Goal: Task Accomplishment & Management: Use online tool/utility

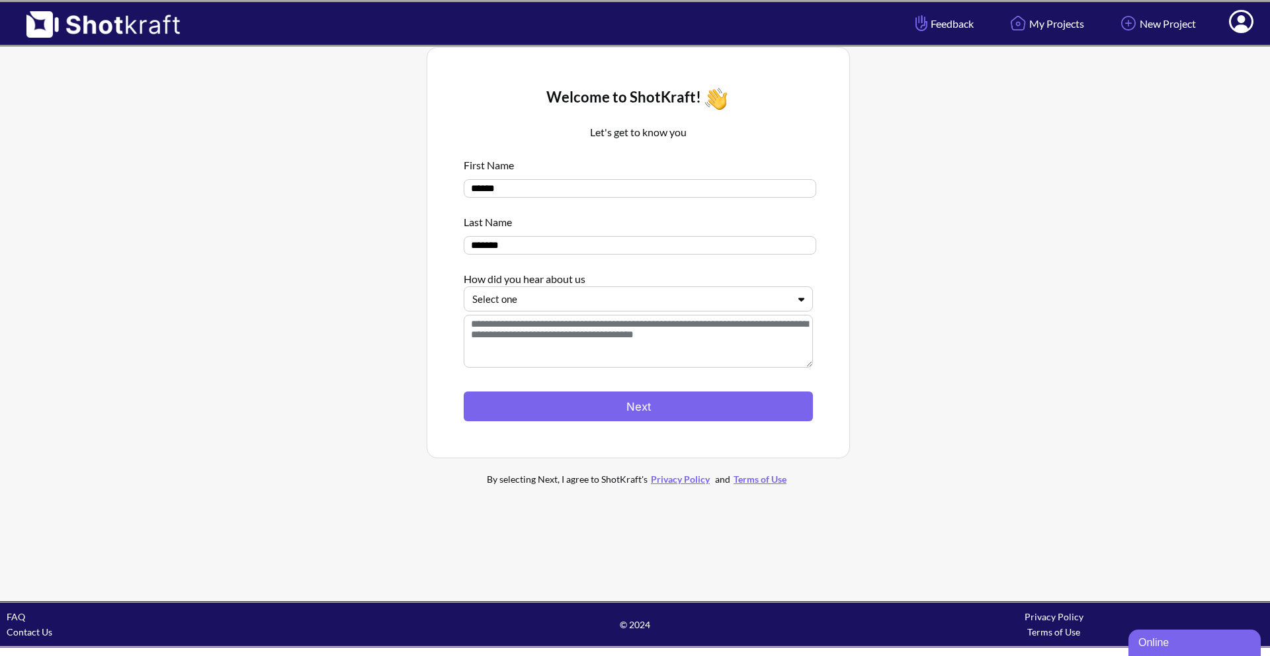
click at [601, 302] on div at bounding box center [630, 299] width 316 height 15
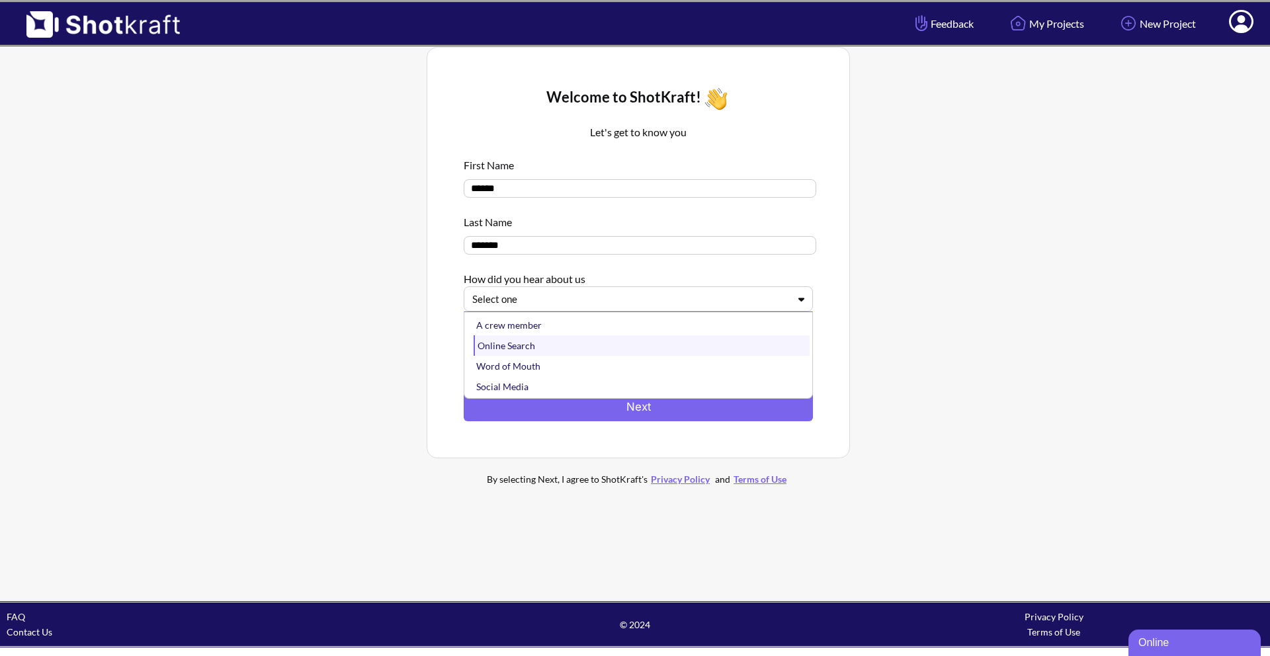
click at [611, 342] on div "Online Search" at bounding box center [642, 345] width 336 height 21
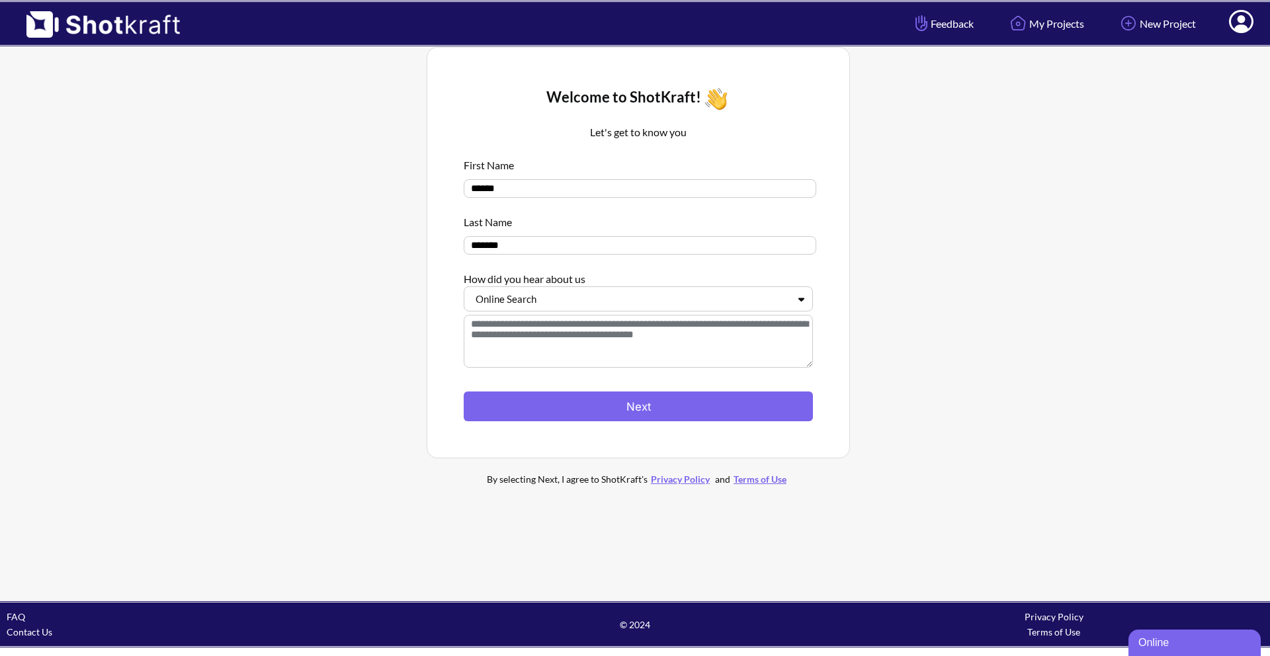
click at [679, 347] on textarea at bounding box center [638, 341] width 349 height 53
click at [677, 333] on textarea at bounding box center [638, 341] width 349 height 53
type textarea "*"
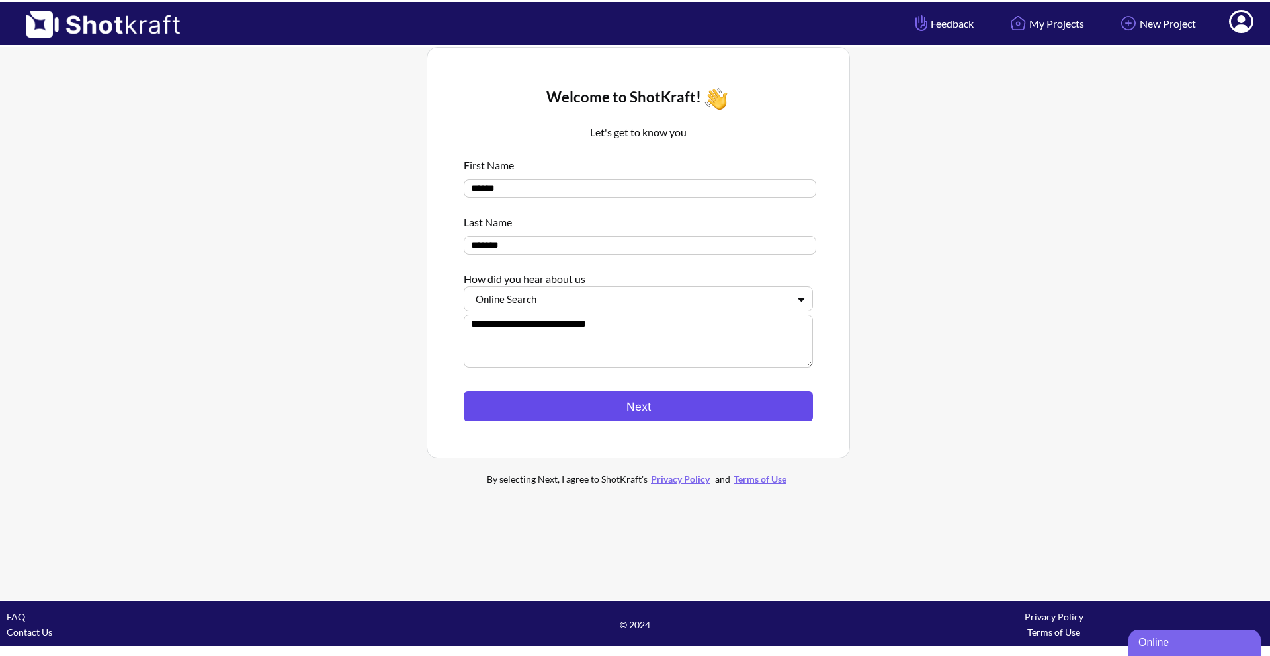
type textarea "**********"
click at [642, 421] on button "Next" at bounding box center [638, 407] width 349 height 30
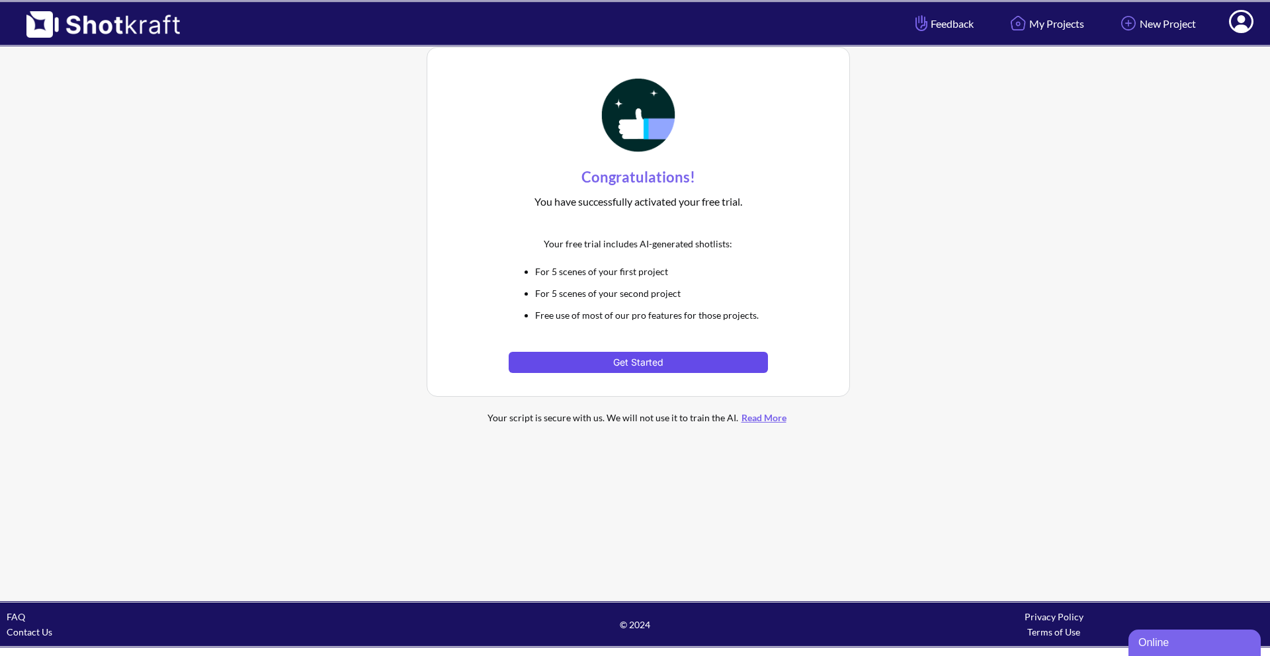
click at [725, 364] on button "Get Started" at bounding box center [638, 362] width 259 height 21
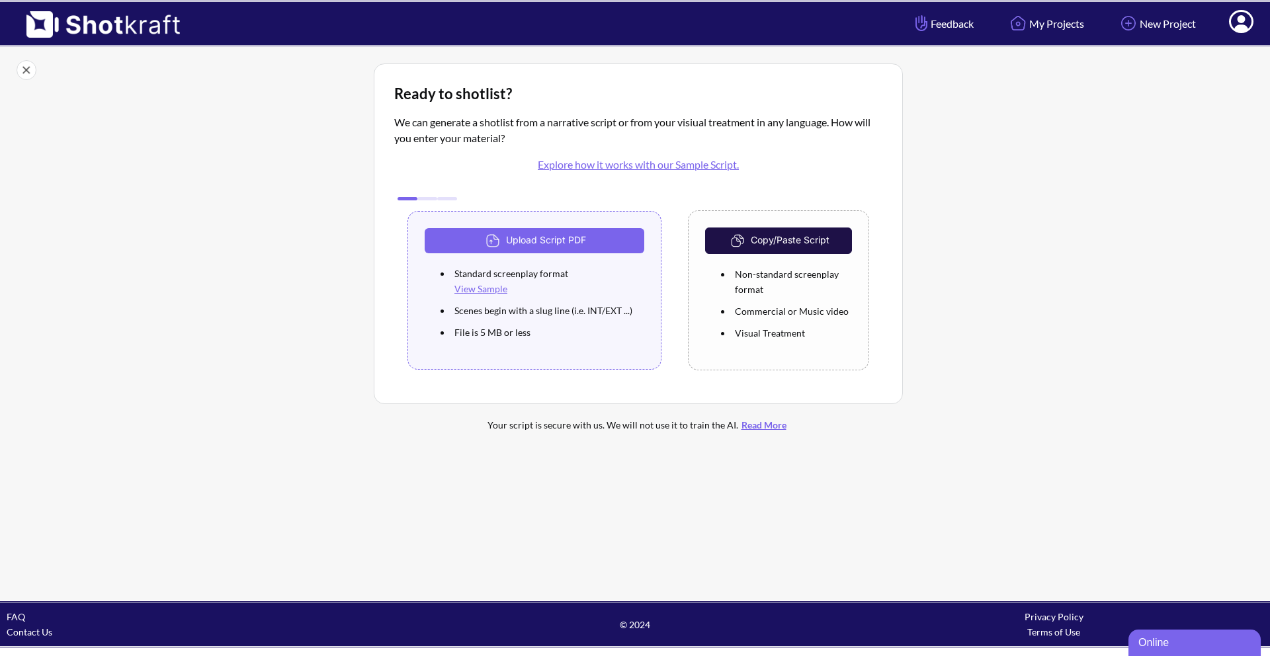
click at [764, 363] on div "Copy/Paste Script Non-standard screenplay format Commercial or Music video Visu…" at bounding box center [778, 290] width 181 height 160
click at [683, 168] on link "Explore how it works with our Sample Script." at bounding box center [638, 164] width 201 height 13
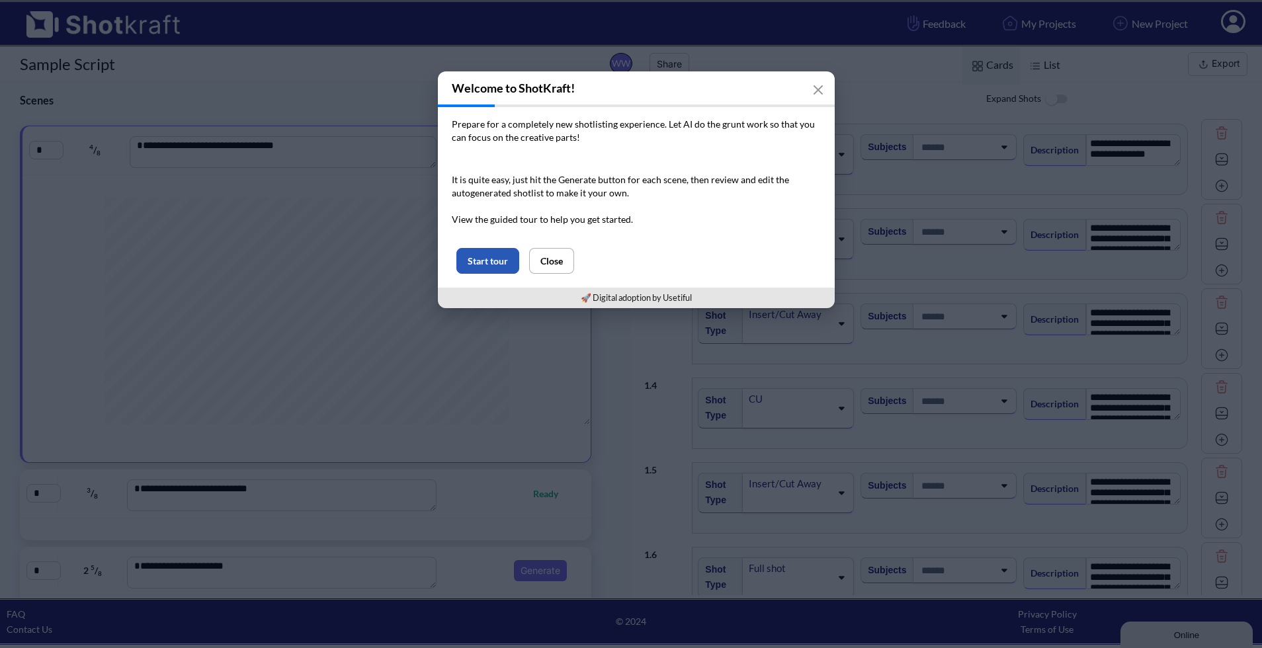
click at [501, 255] on button "Start tour" at bounding box center [487, 261] width 63 height 26
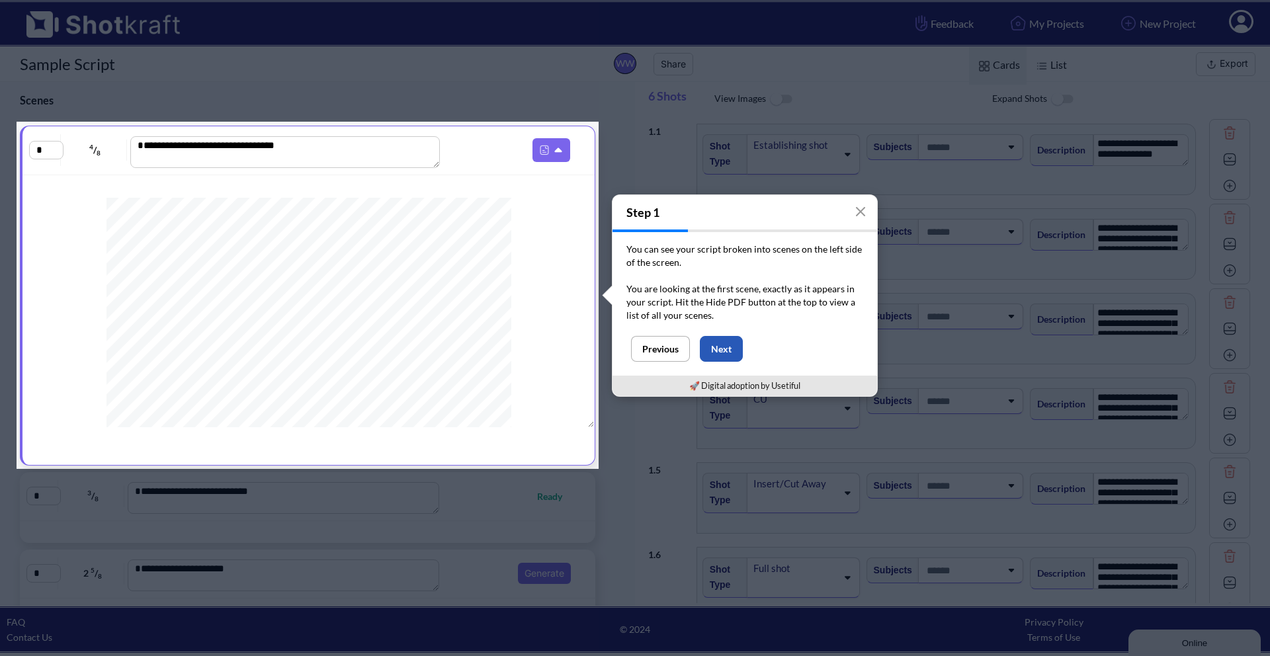
click at [730, 353] on button "Next" at bounding box center [721, 349] width 43 height 26
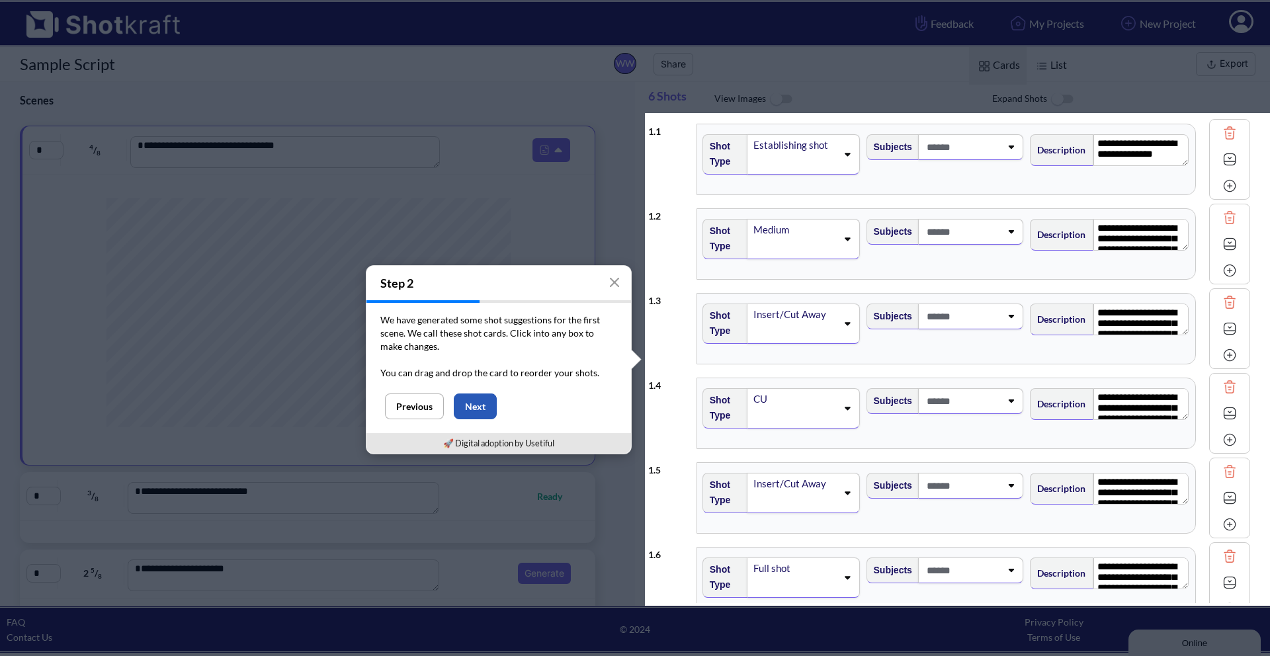
click at [466, 408] on button "Next" at bounding box center [475, 407] width 43 height 26
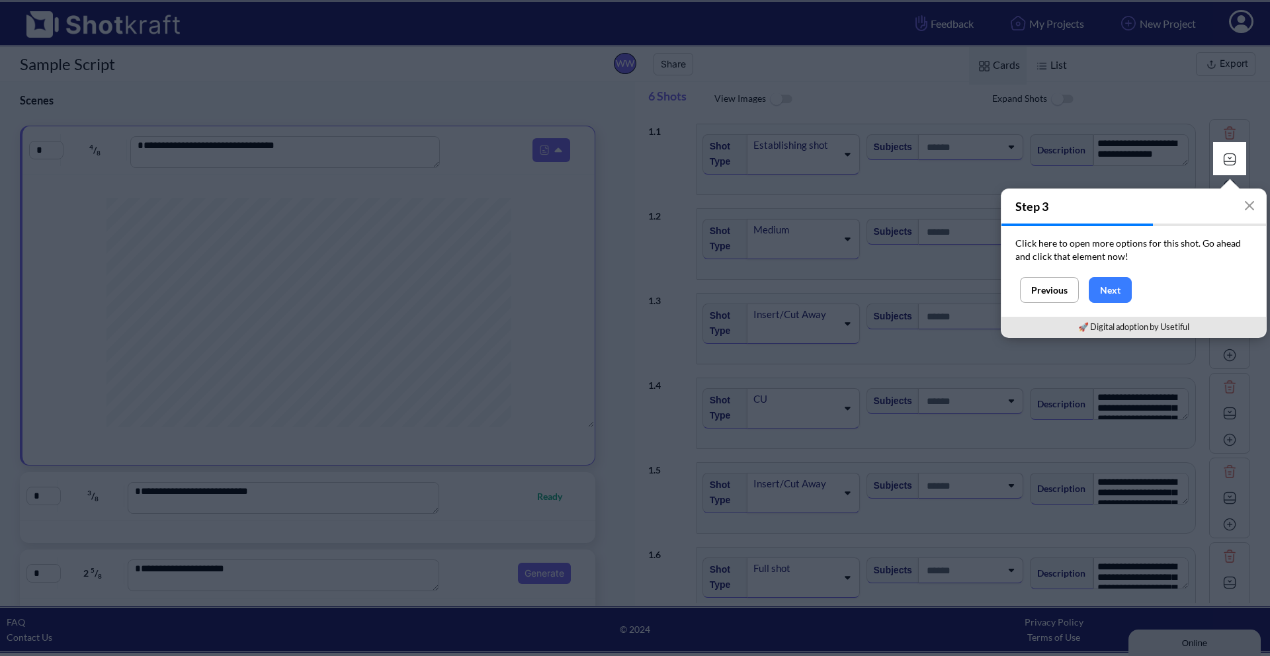
click at [1156, 296] on div "Previous Next" at bounding box center [1134, 297] width 265 height 40
click at [1121, 299] on button "Next" at bounding box center [1110, 290] width 43 height 26
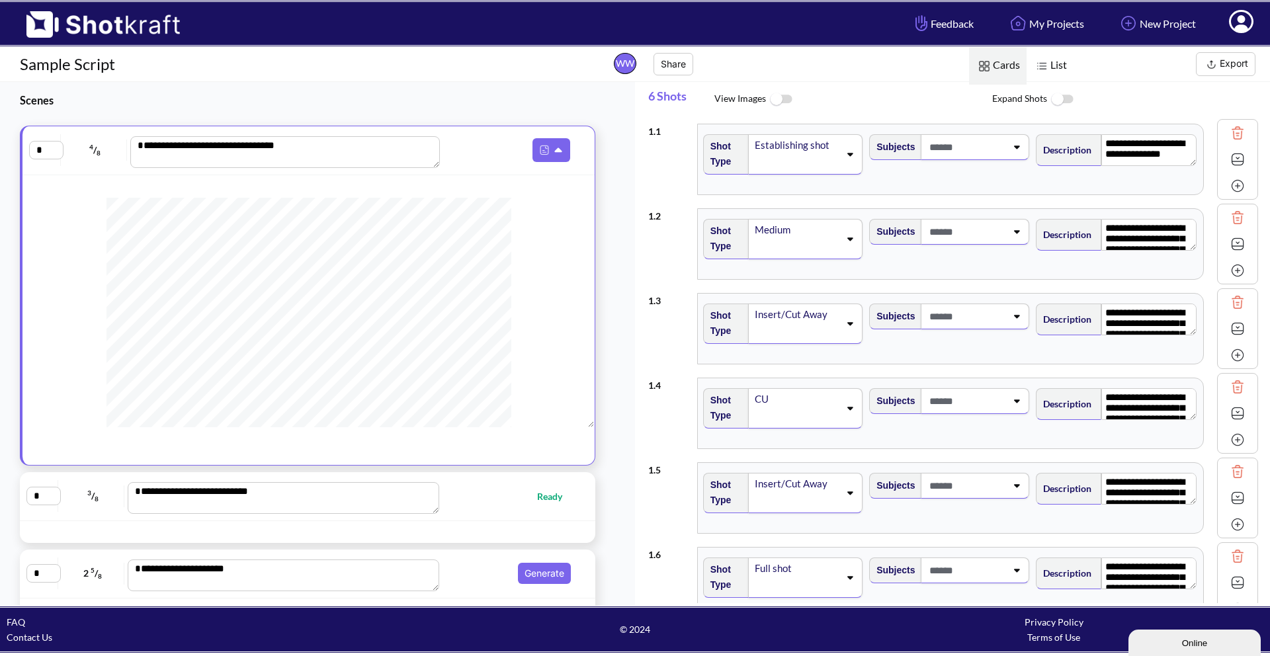
click at [740, 167] on span "Shot Type" at bounding box center [723, 154] width 38 height 37
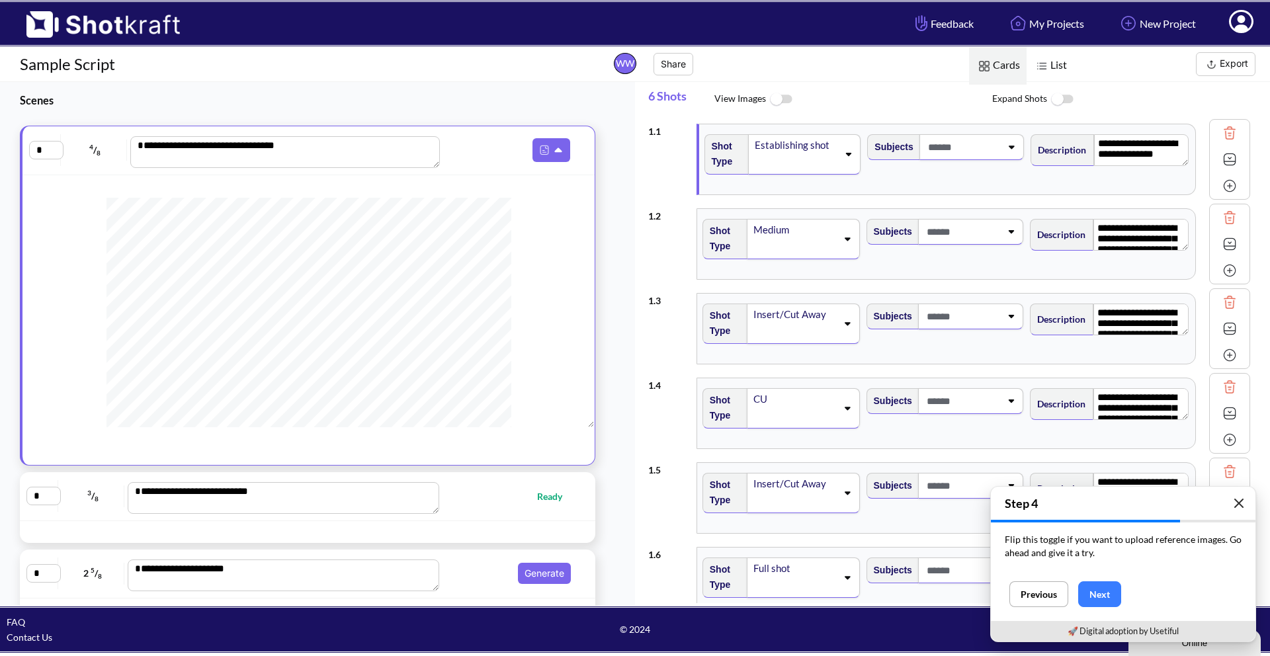
click at [1249, 498] on button "button" at bounding box center [1239, 503] width 26 height 26
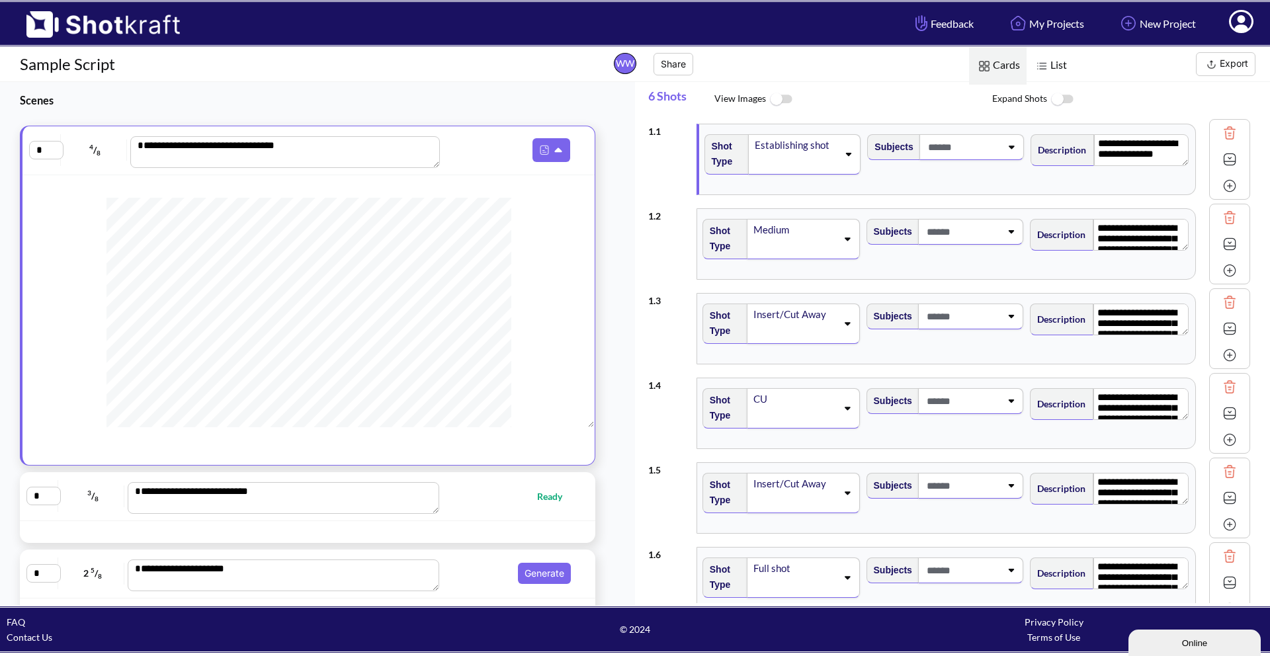
click at [1259, 20] on span at bounding box center [1241, 23] width 44 height 41
click at [1186, 48] on link "My Profile" at bounding box center [1205, 48] width 110 height 21
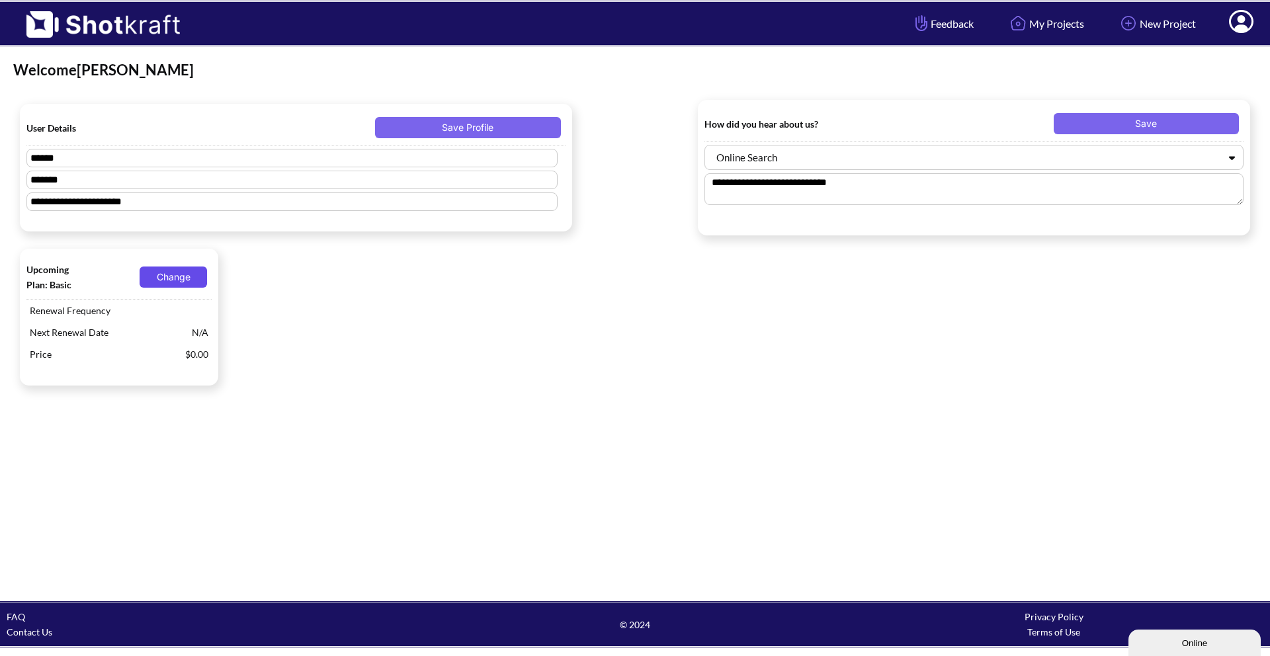
click at [172, 271] on button "Change" at bounding box center [173, 277] width 67 height 21
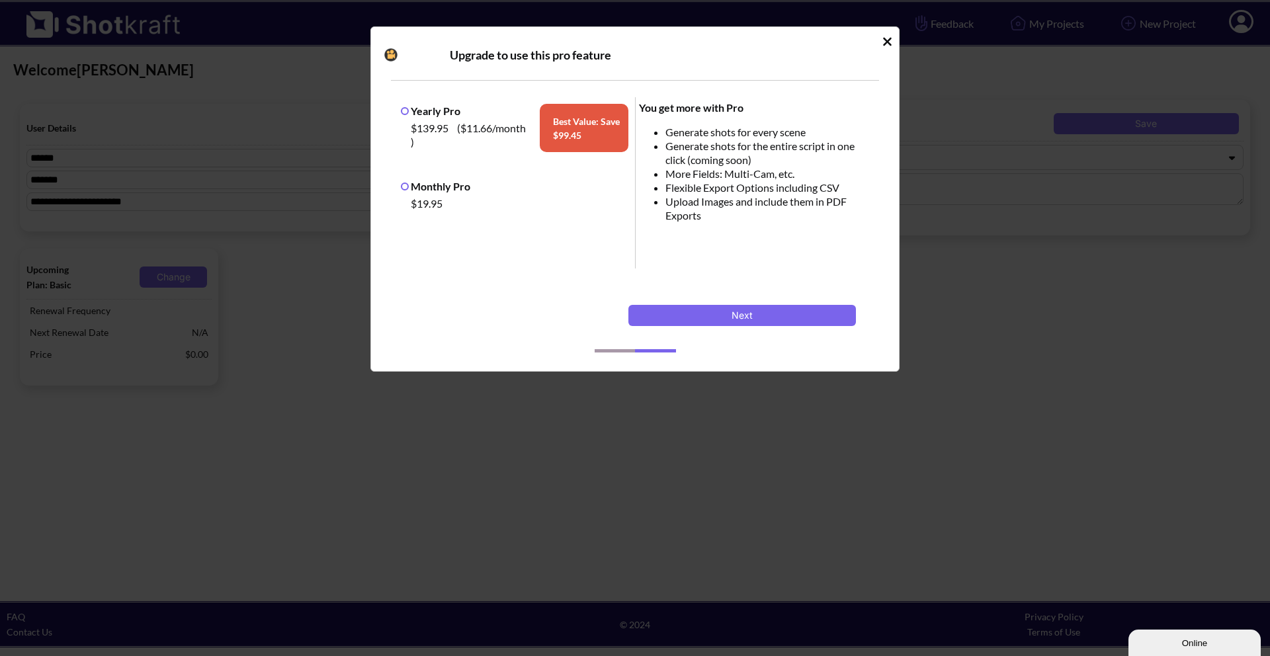
click at [409, 189] on label "Monthly Pro" at bounding box center [435, 186] width 69 height 13
click at [651, 314] on button "Next" at bounding box center [742, 315] width 228 height 21
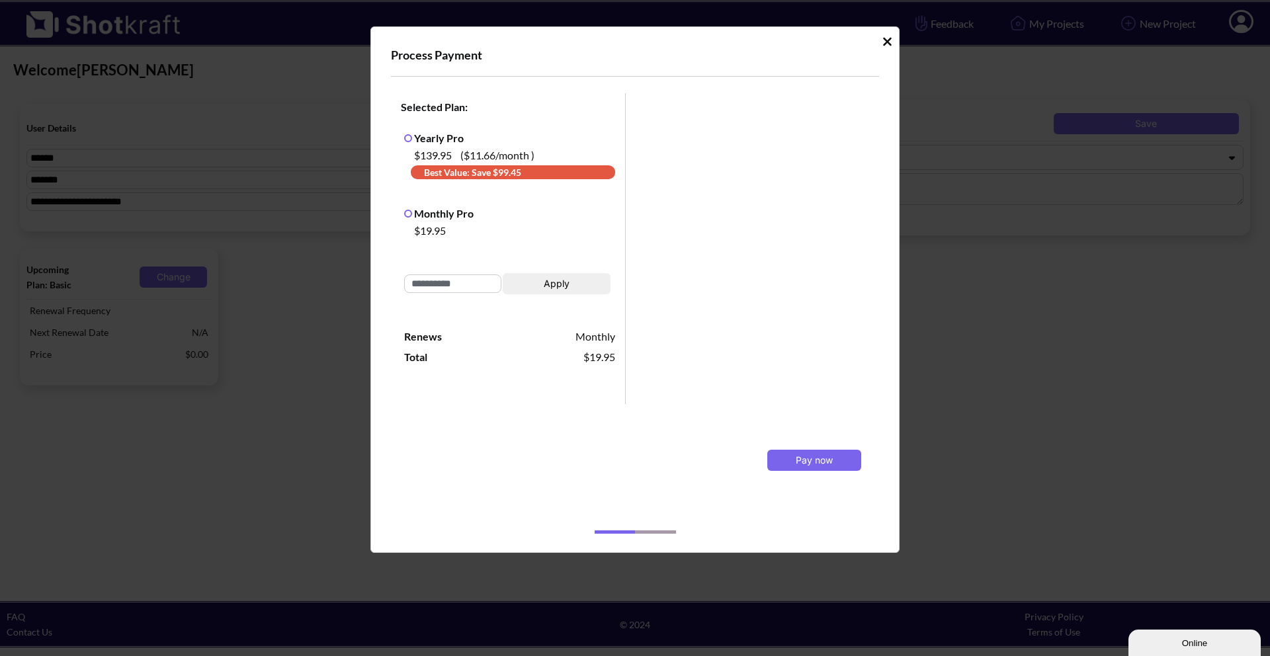
click at [523, 411] on div "Selected Plan: Yearly Pro $139.95 ( $11.66 /month ) Best Value: Save $ 99.45 Mo…" at bounding box center [638, 300] width 495 height 421
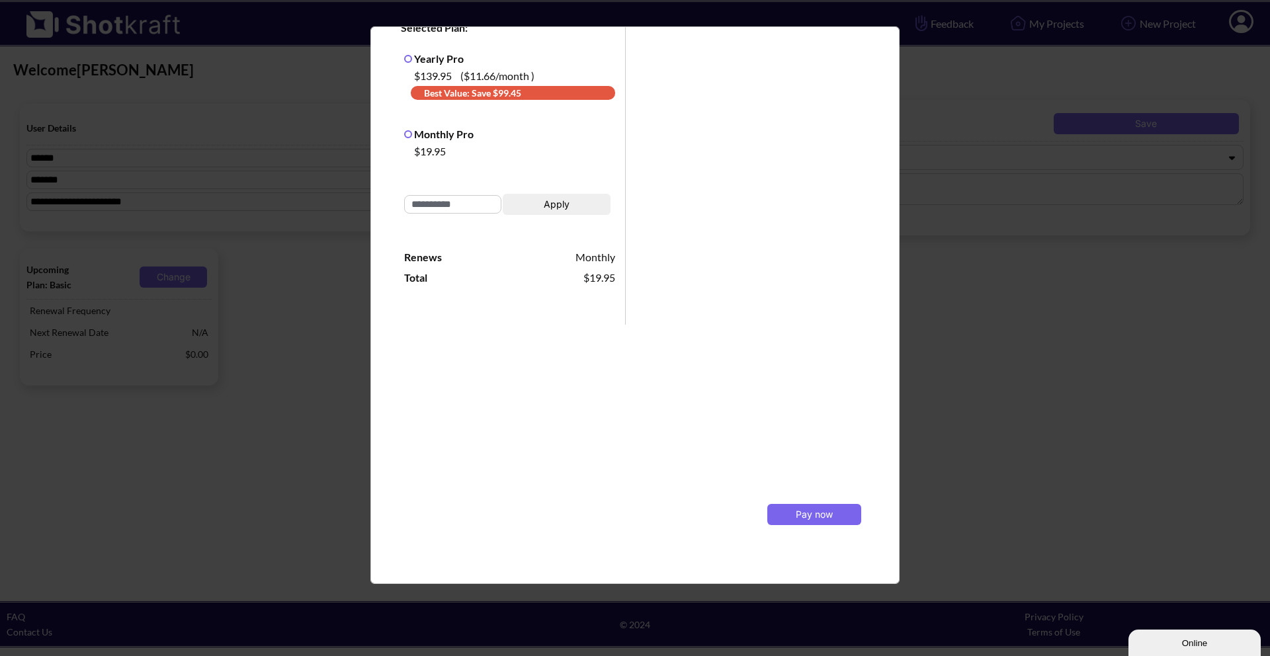
scroll to position [103, 0]
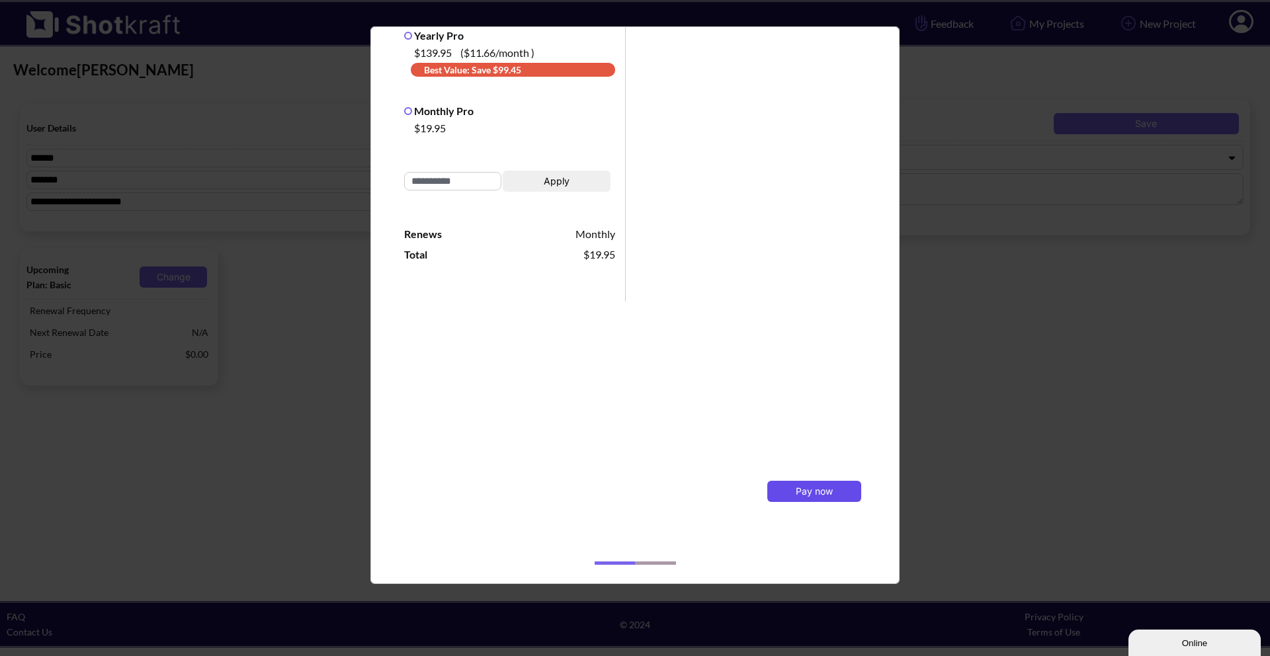
click at [822, 484] on button "Pay now" at bounding box center [814, 491] width 94 height 21
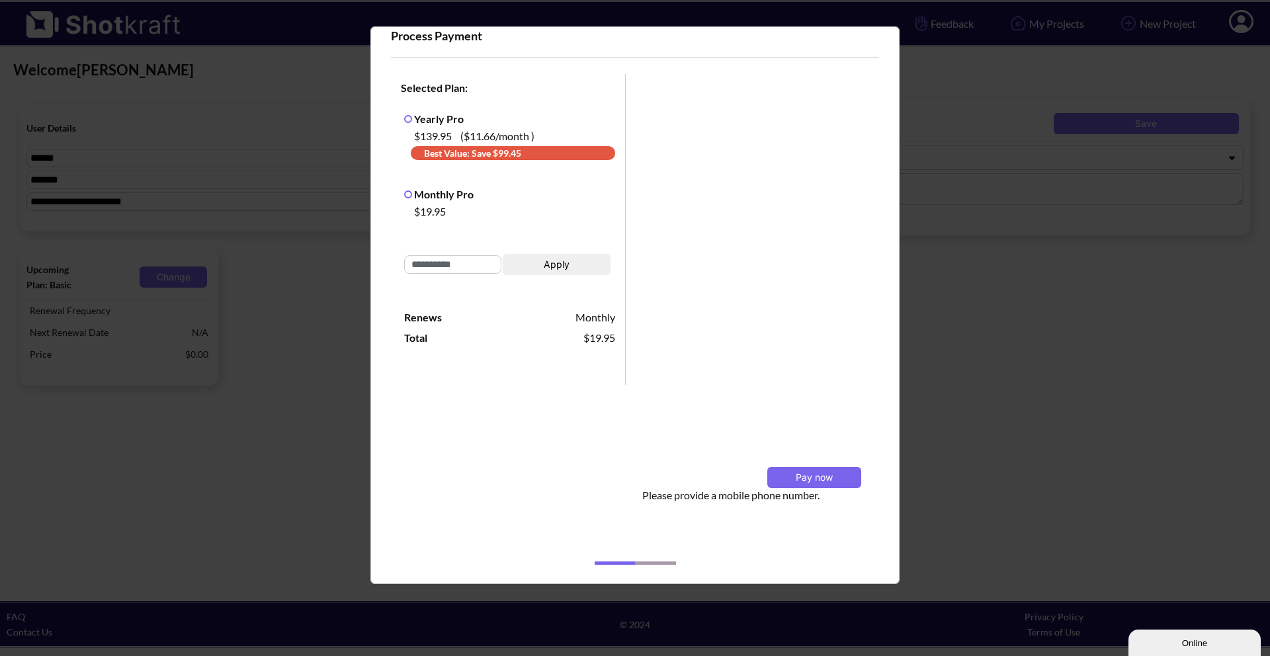
scroll to position [19, 0]
click at [773, 452] on div "Pay now" at bounding box center [754, 465] width 224 height 48
click at [800, 475] on span "Pay now" at bounding box center [814, 477] width 37 height 11
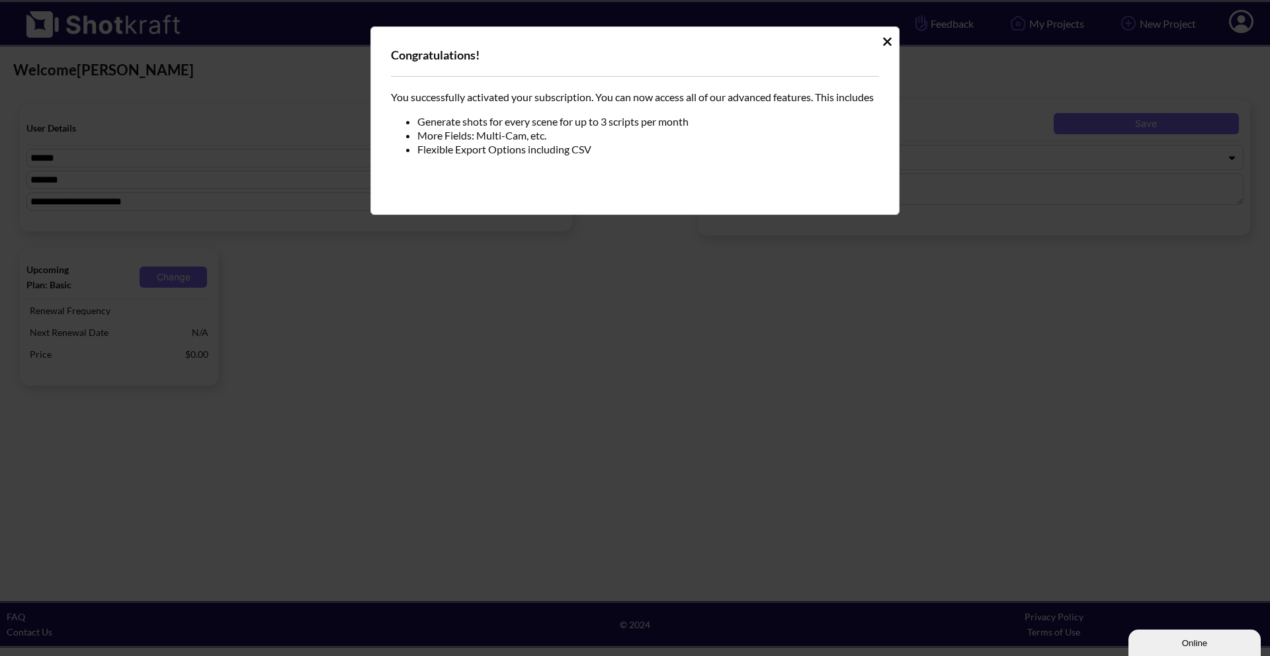
click at [884, 46] on icon "Idle Modal" at bounding box center [888, 41] width 10 height 13
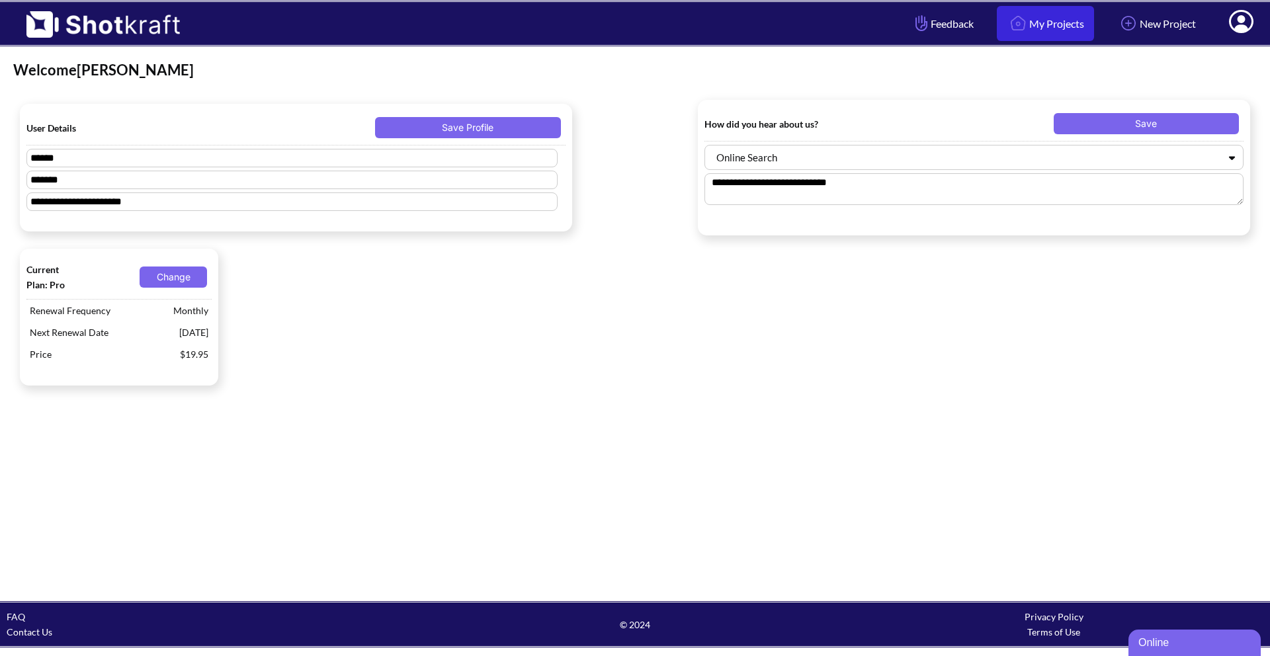
click at [1034, 27] on link "My Projects" at bounding box center [1045, 23] width 97 height 35
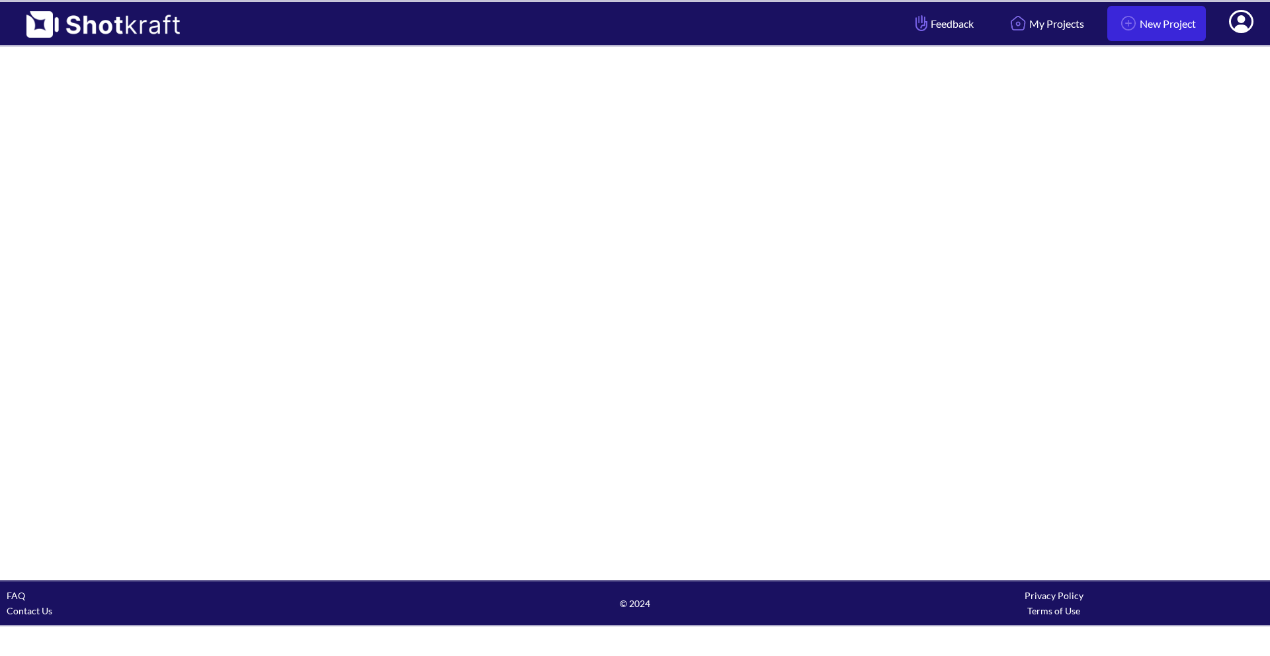
click at [1146, 26] on link "New Project" at bounding box center [1156, 23] width 99 height 35
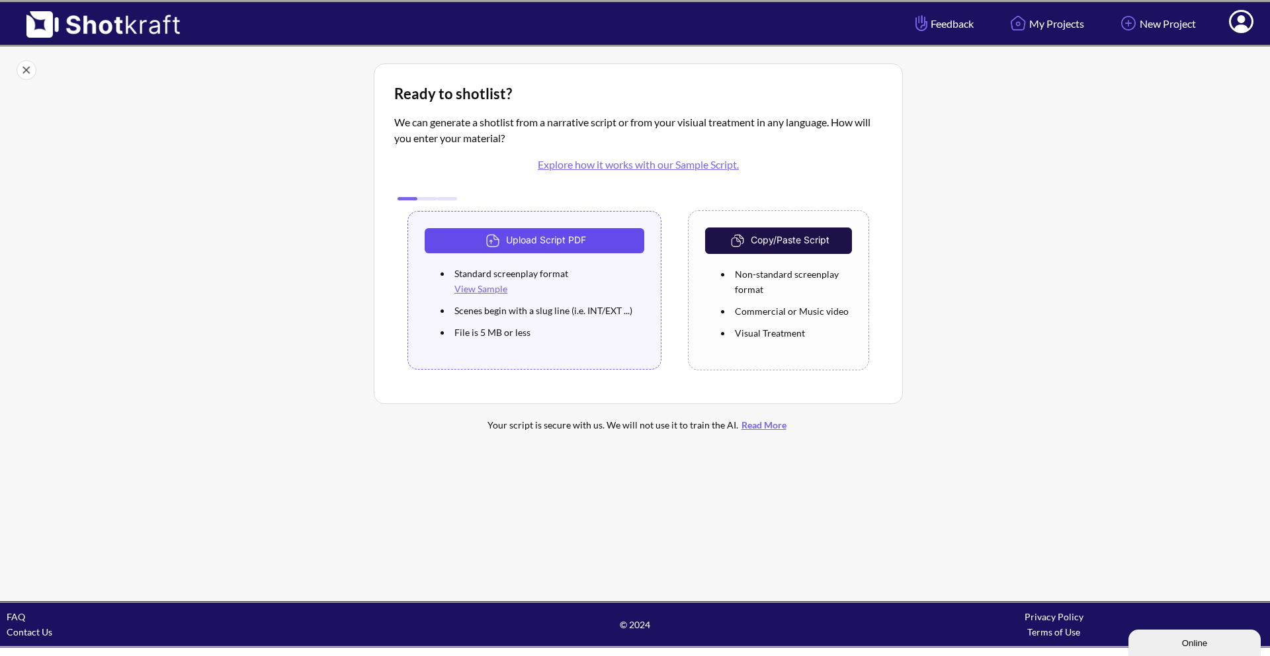
click at [544, 238] on button "Upload Script PDF" at bounding box center [535, 240] width 220 height 25
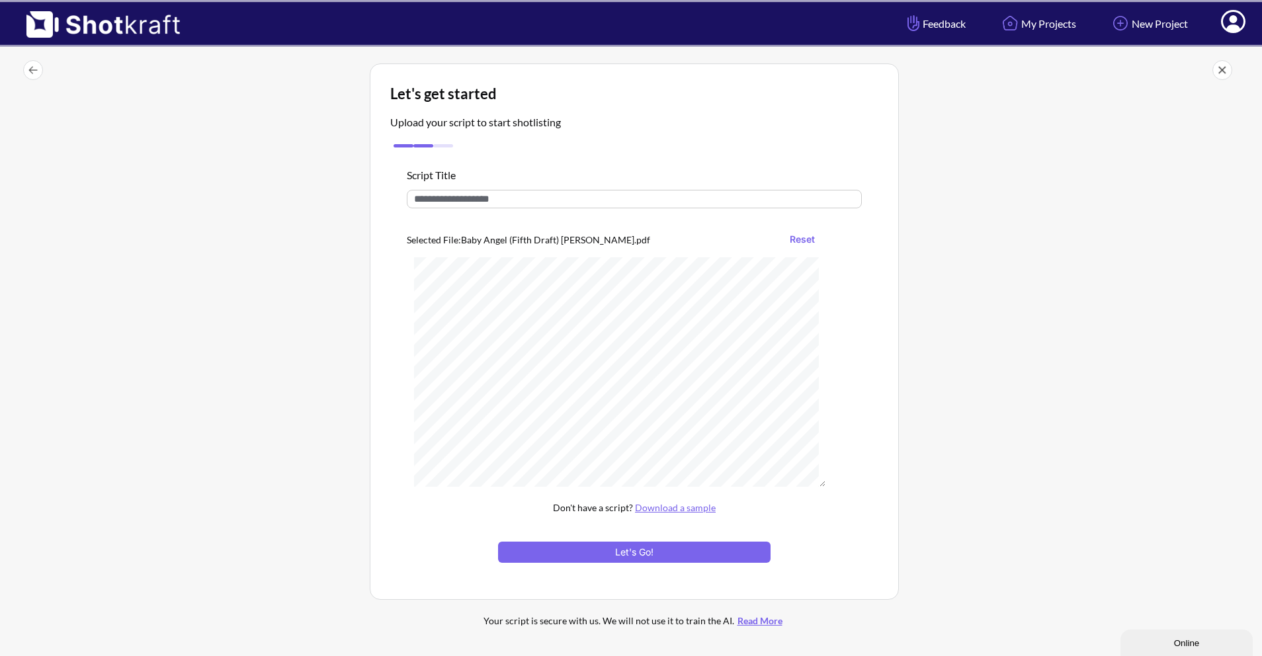
click at [589, 196] on input "text" at bounding box center [634, 199] width 455 height 19
type input "**********"
click at [757, 552] on button "Let's Go!" at bounding box center [634, 552] width 273 height 21
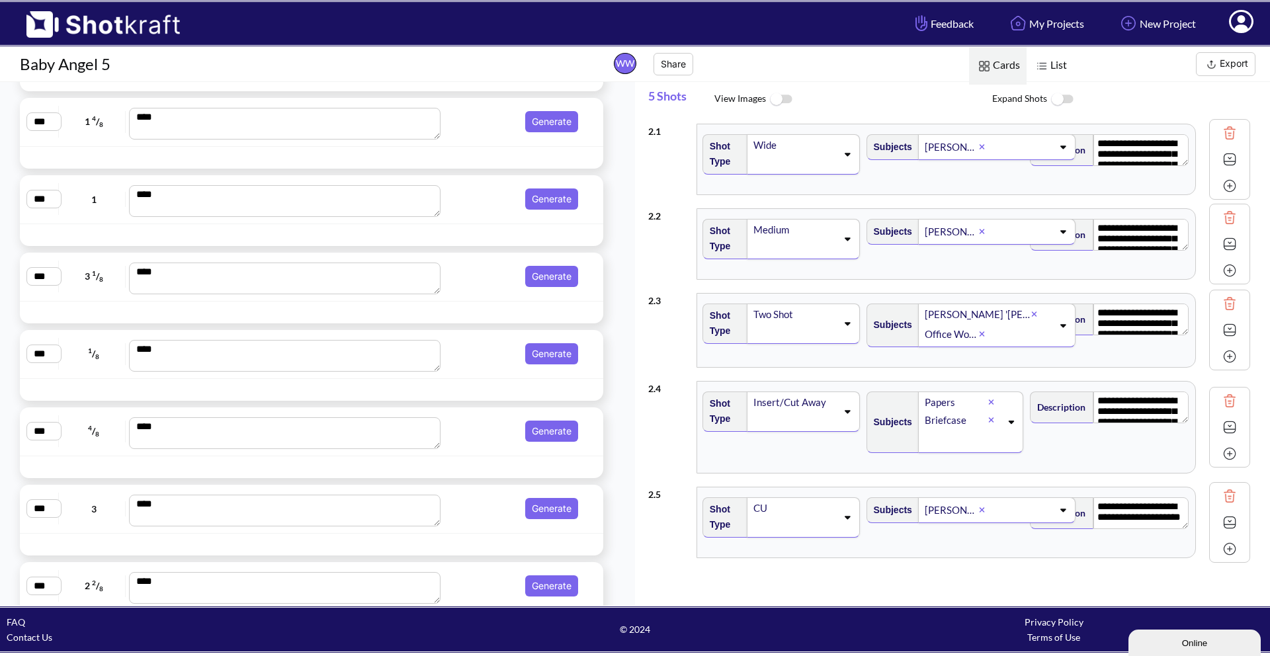
scroll to position [11090, 0]
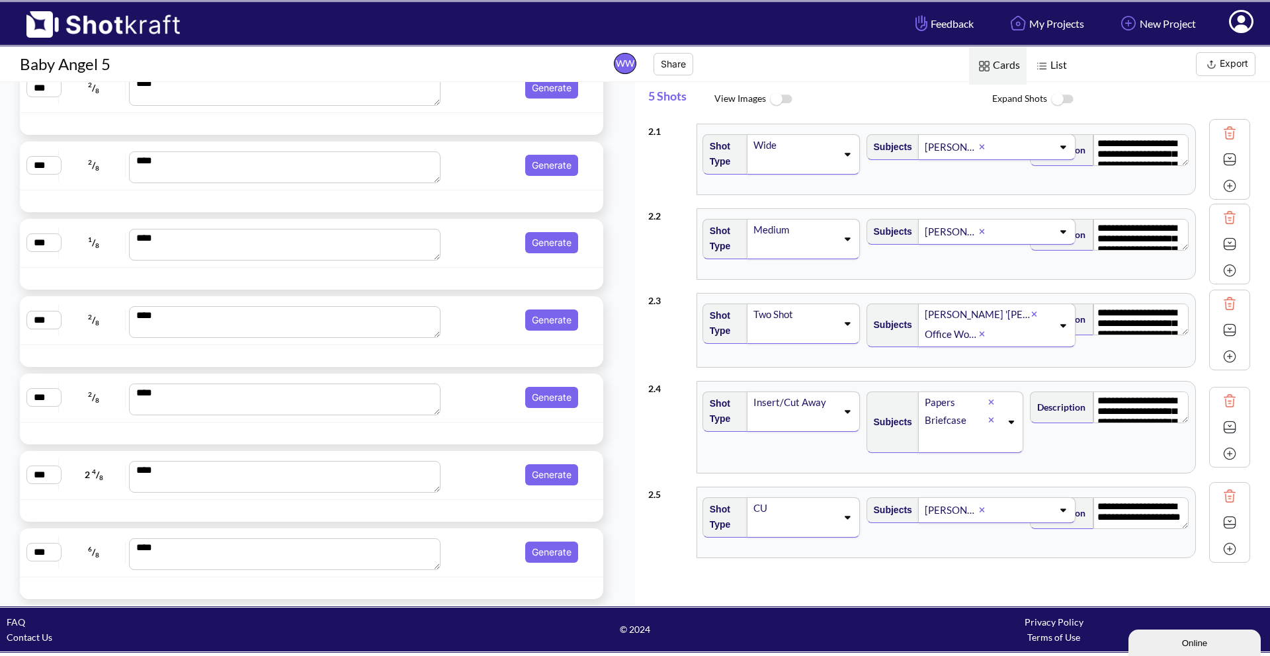
click at [85, 560] on span "6 / 8" at bounding box center [94, 552] width 64 height 21
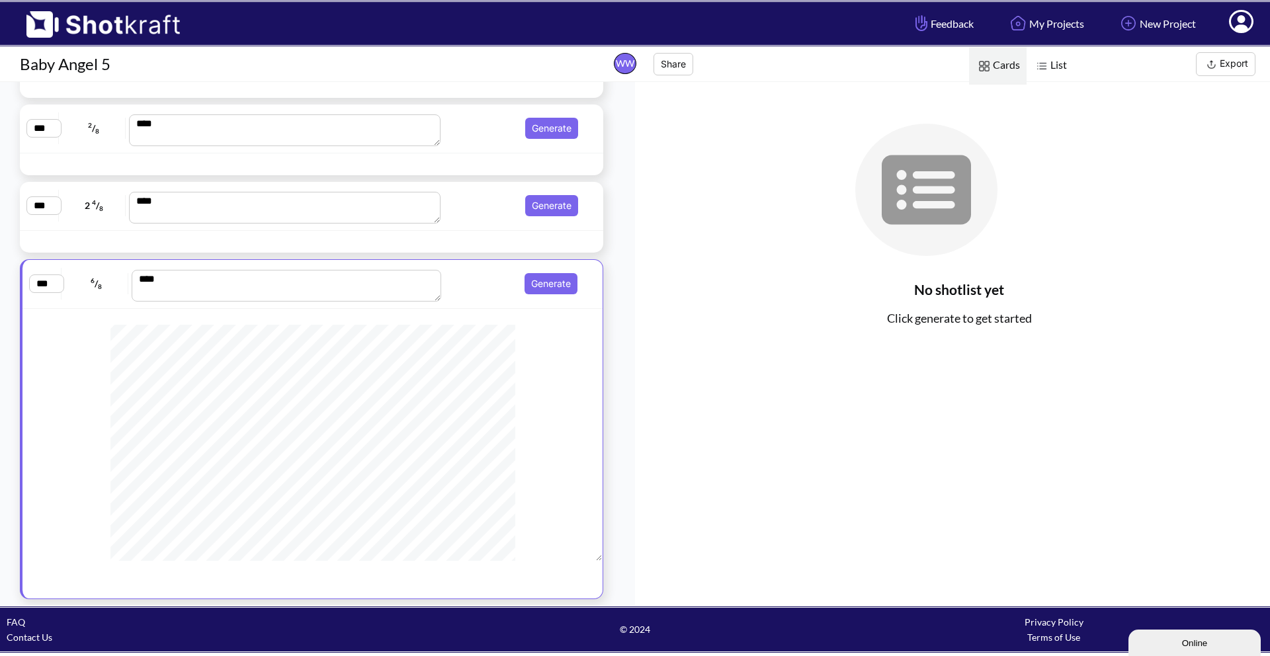
scroll to position [0, 0]
click at [91, 217] on div "*** 2 4 / 8 **** Generate" at bounding box center [311, 206] width 570 height 35
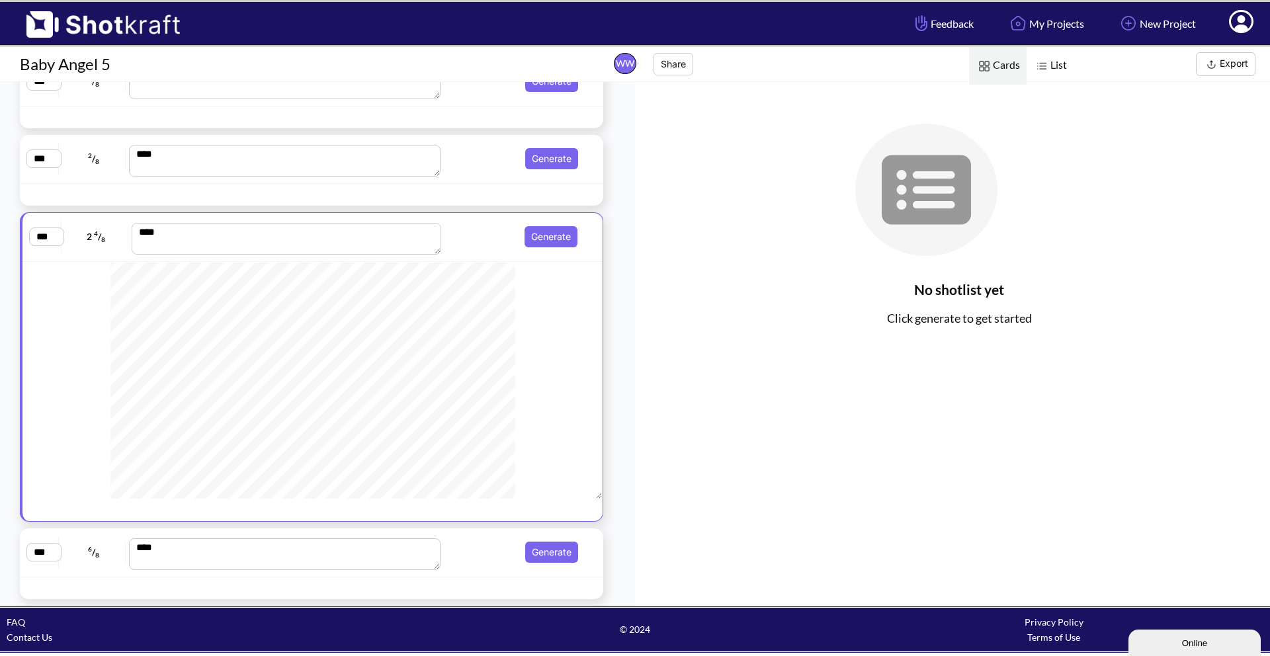
scroll to position [66, 0]
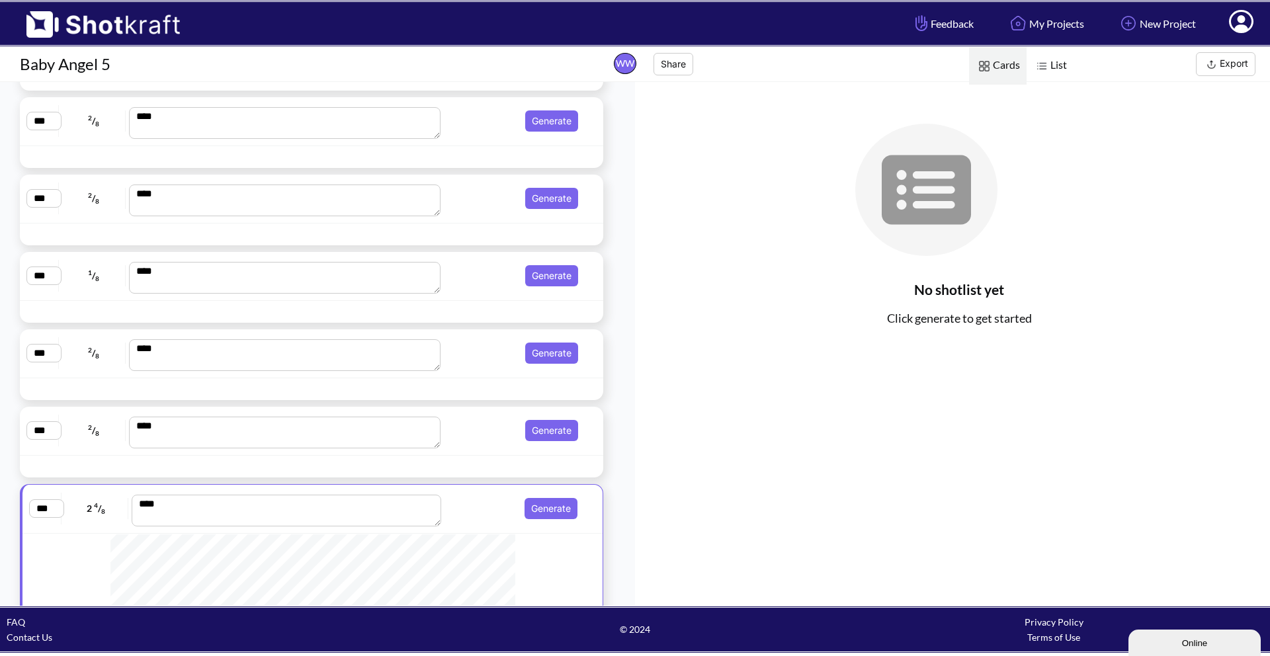
scroll to position [10627, 0]
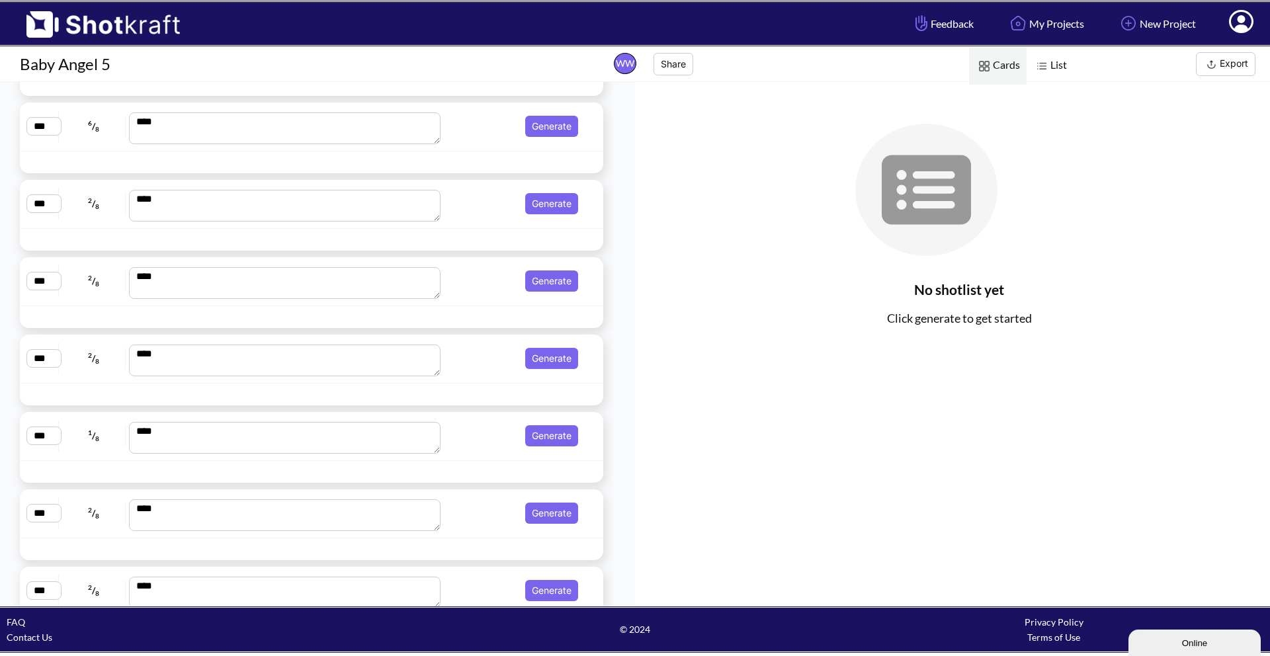
click at [61, 221] on div "*** 2 / 8 **** Generate" at bounding box center [312, 204] width 584 height 49
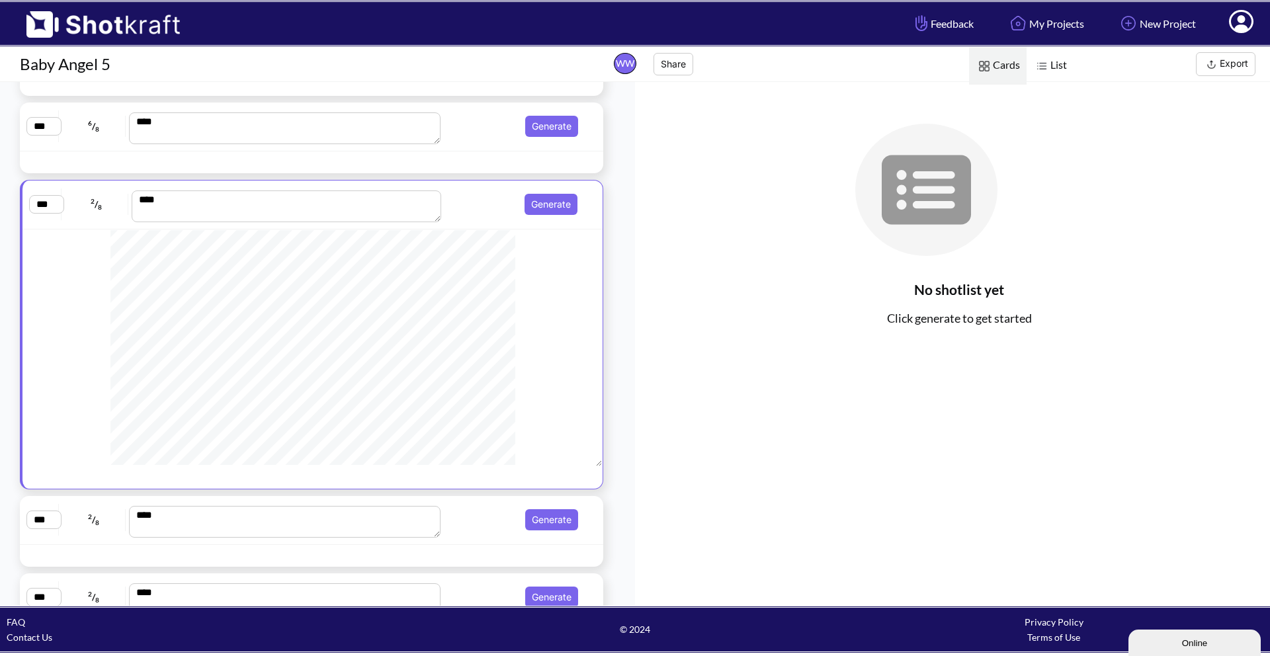
scroll to position [300, 0]
click at [73, 134] on span "6 / 8" at bounding box center [94, 126] width 64 height 21
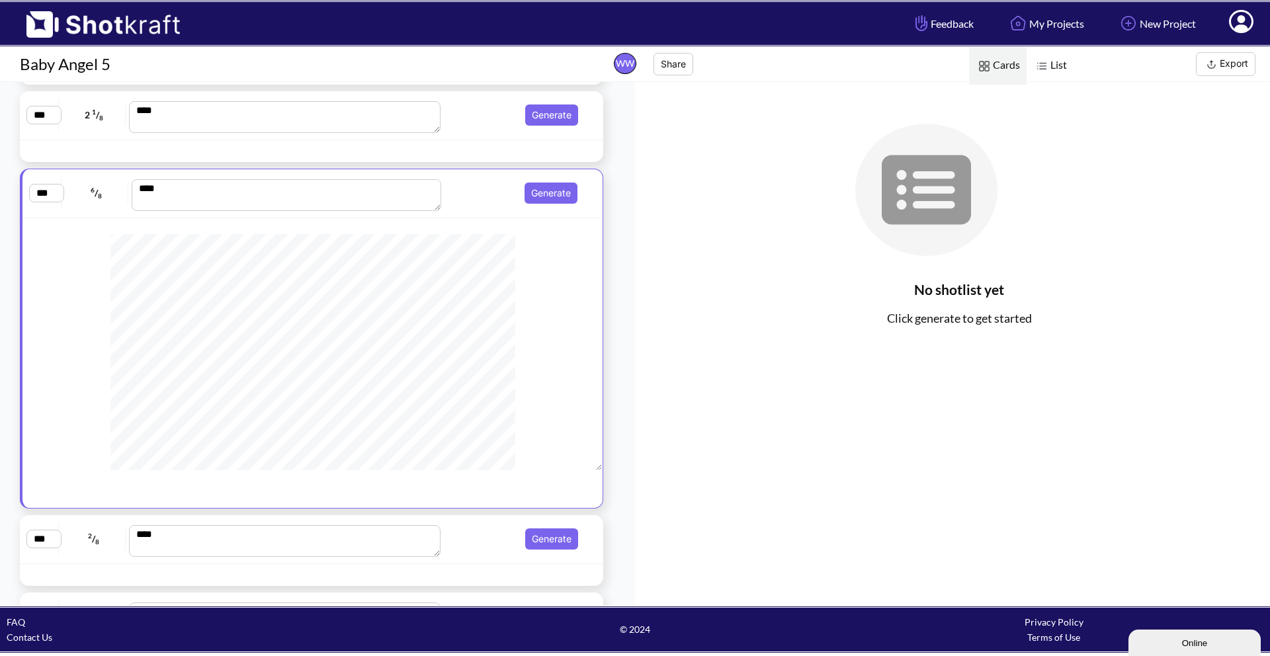
scroll to position [794, 0]
click at [80, 556] on div "*** 2 / 8 **** Generate" at bounding box center [311, 539] width 570 height 35
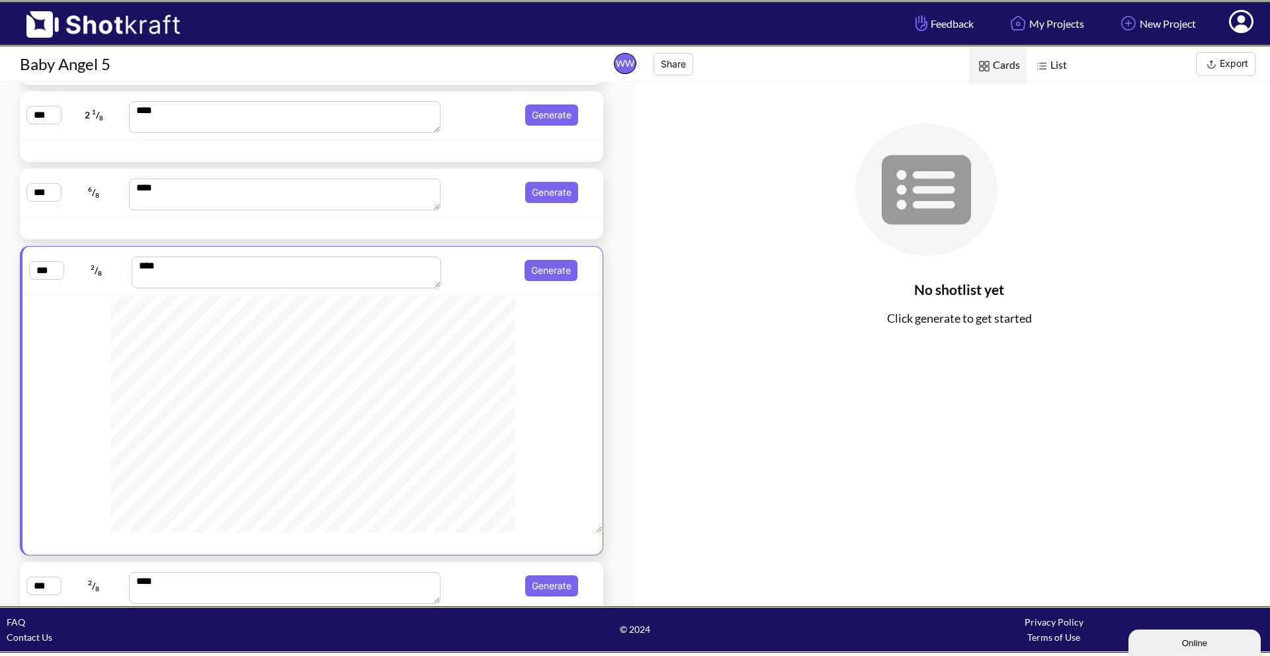
scroll to position [300, 0]
click at [93, 136] on div "*** 2 1 / 8 **** Generate" at bounding box center [312, 115] width 584 height 49
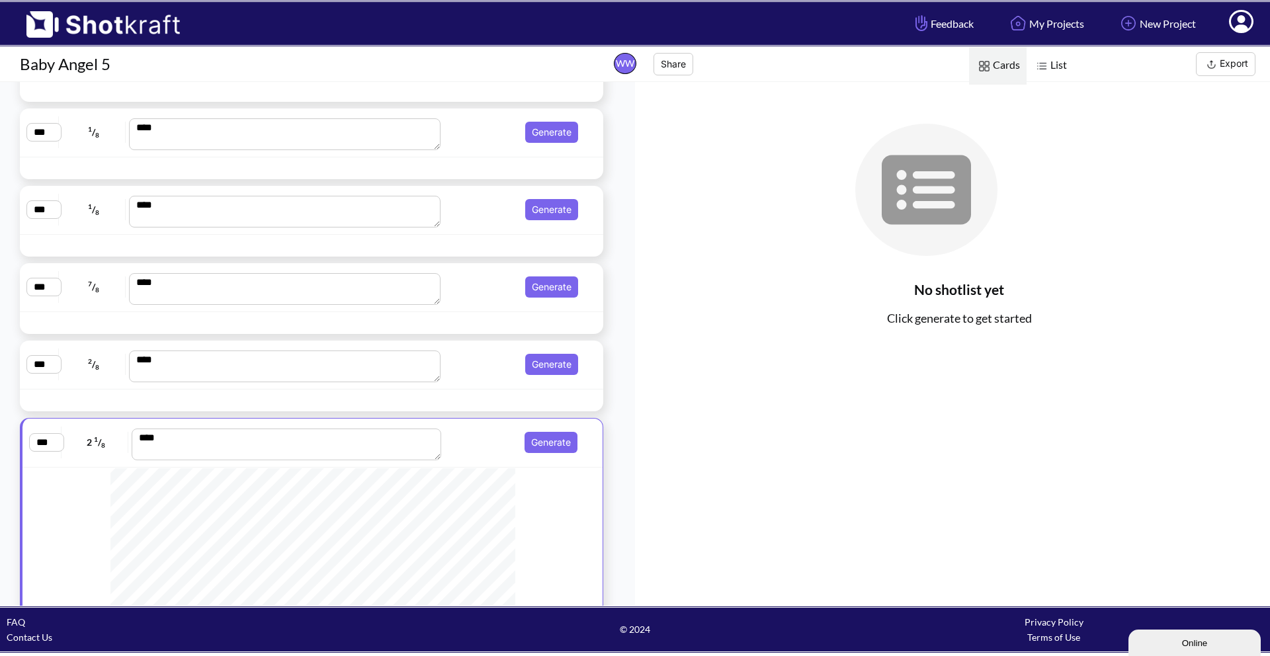
scroll to position [10230, 0]
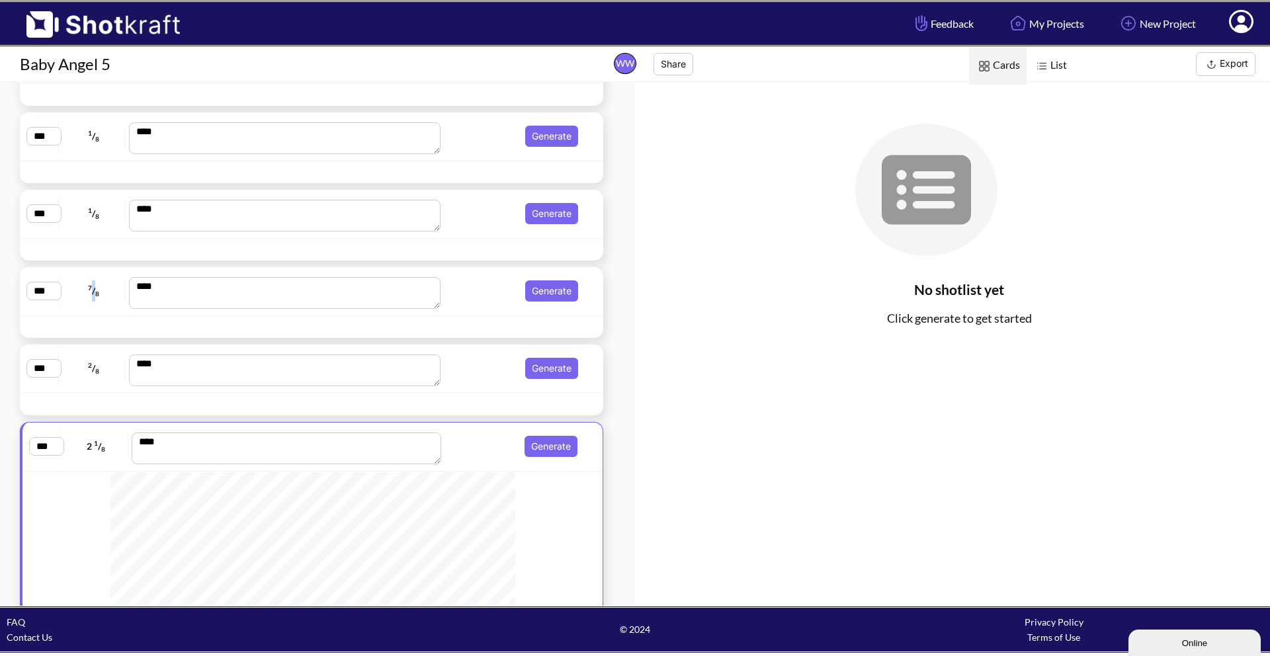
click at [93, 306] on div "*** 7 / 8 **** Generate" at bounding box center [311, 291] width 570 height 35
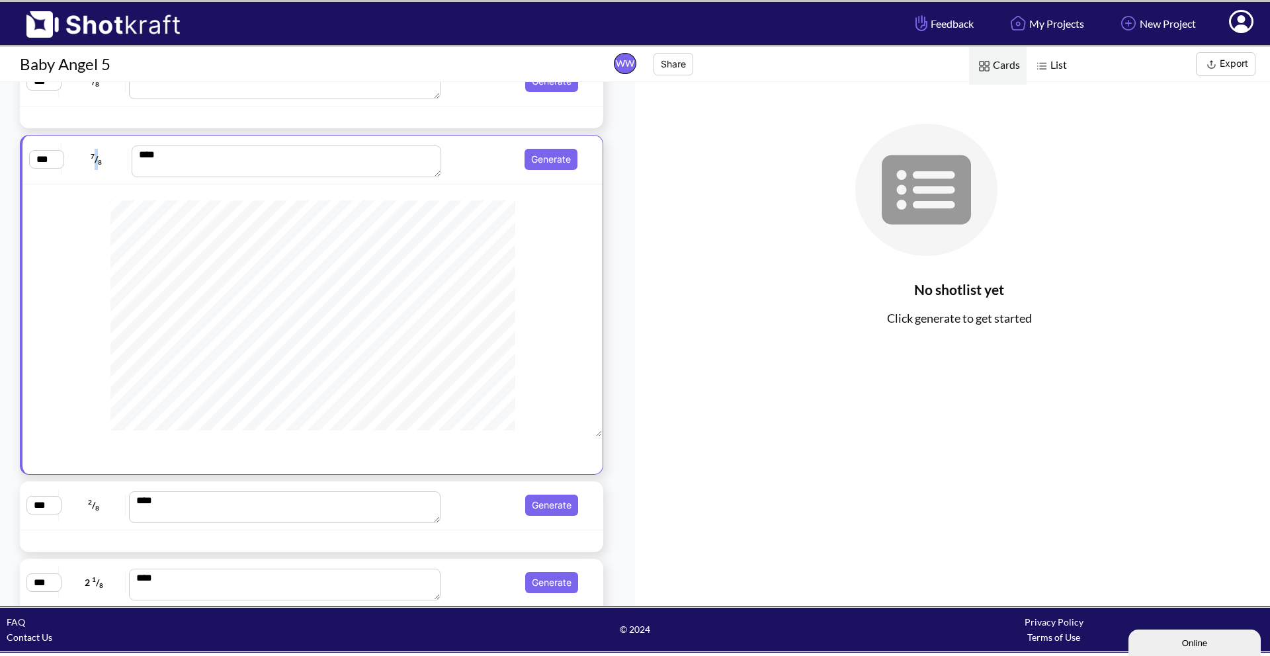
scroll to position [758, 0]
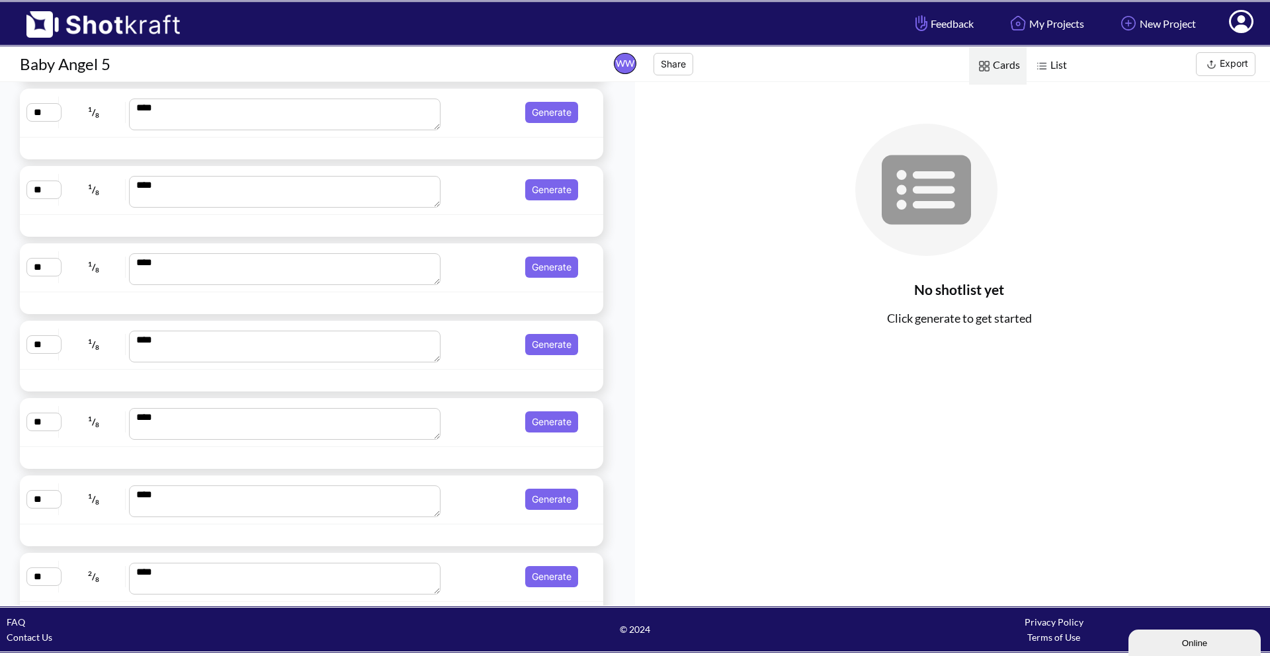
scroll to position [0, 0]
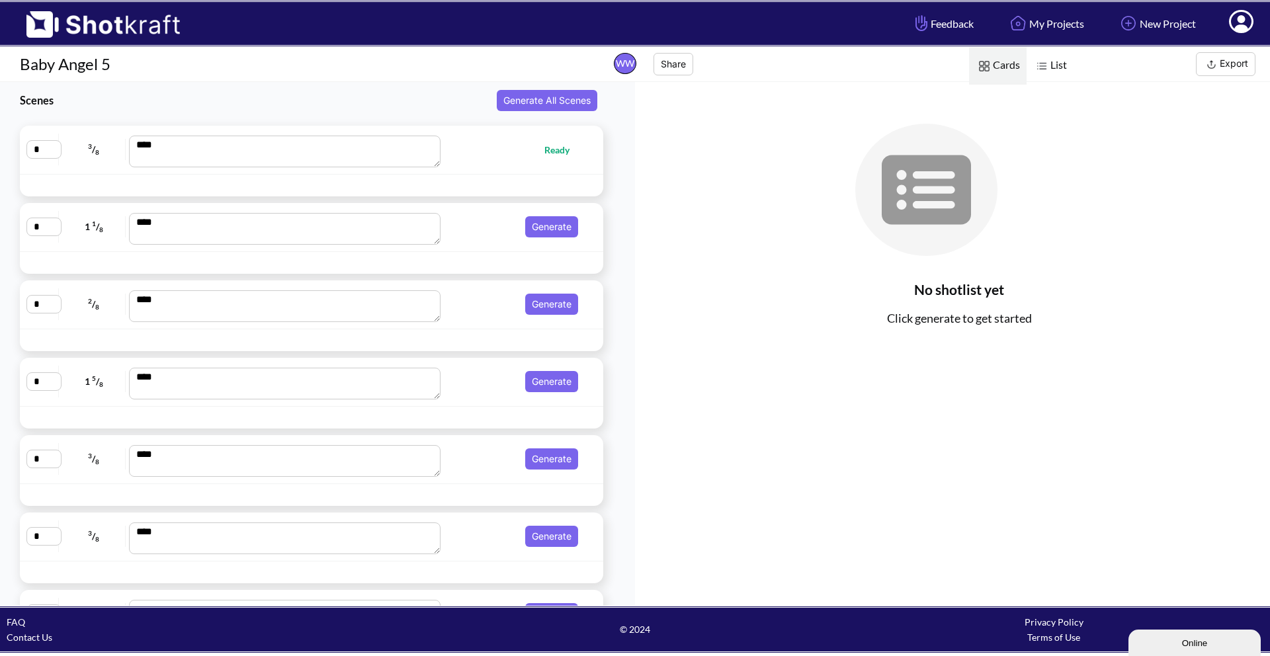
click at [477, 150] on span "Ready" at bounding box center [514, 149] width 138 height 15
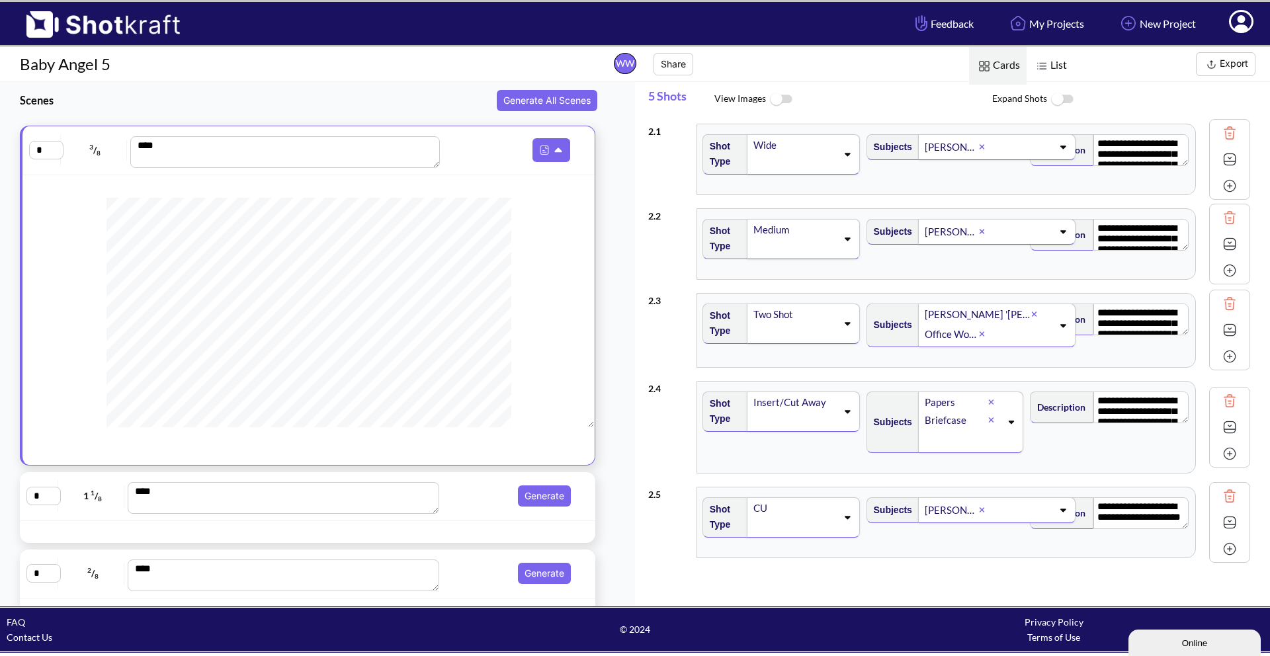
click at [1064, 69] on span "List" at bounding box center [1050, 66] width 47 height 38
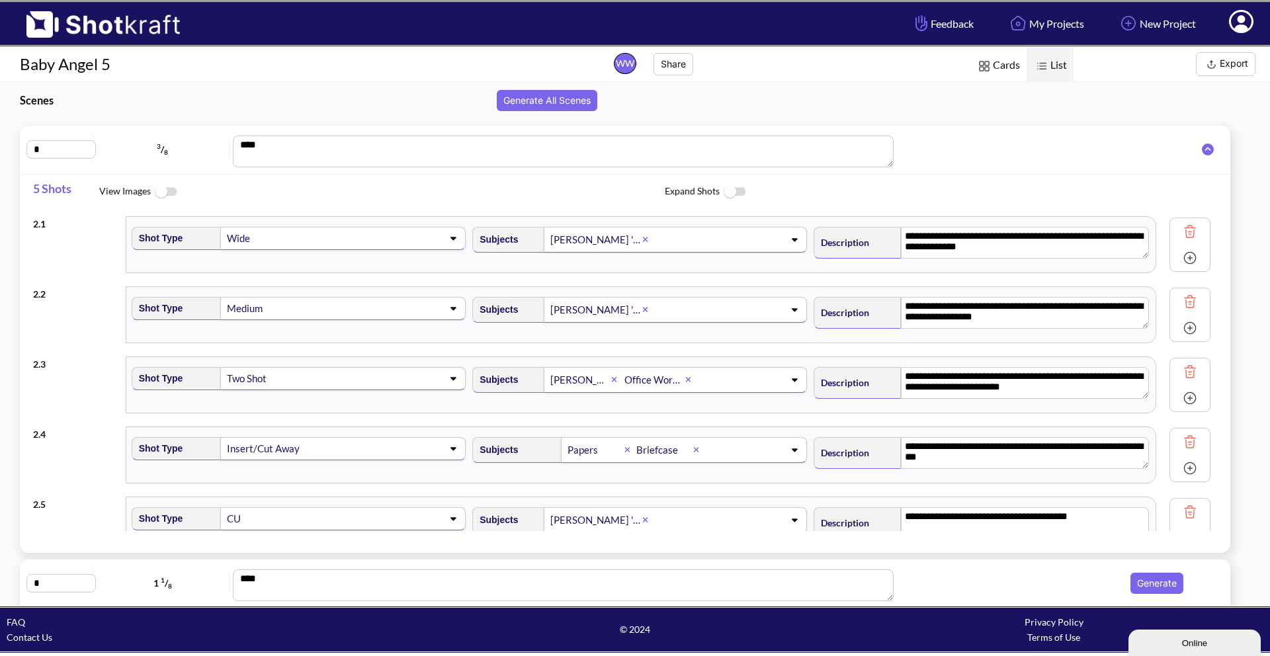
click at [1000, 72] on span "Cards" at bounding box center [998, 66] width 58 height 38
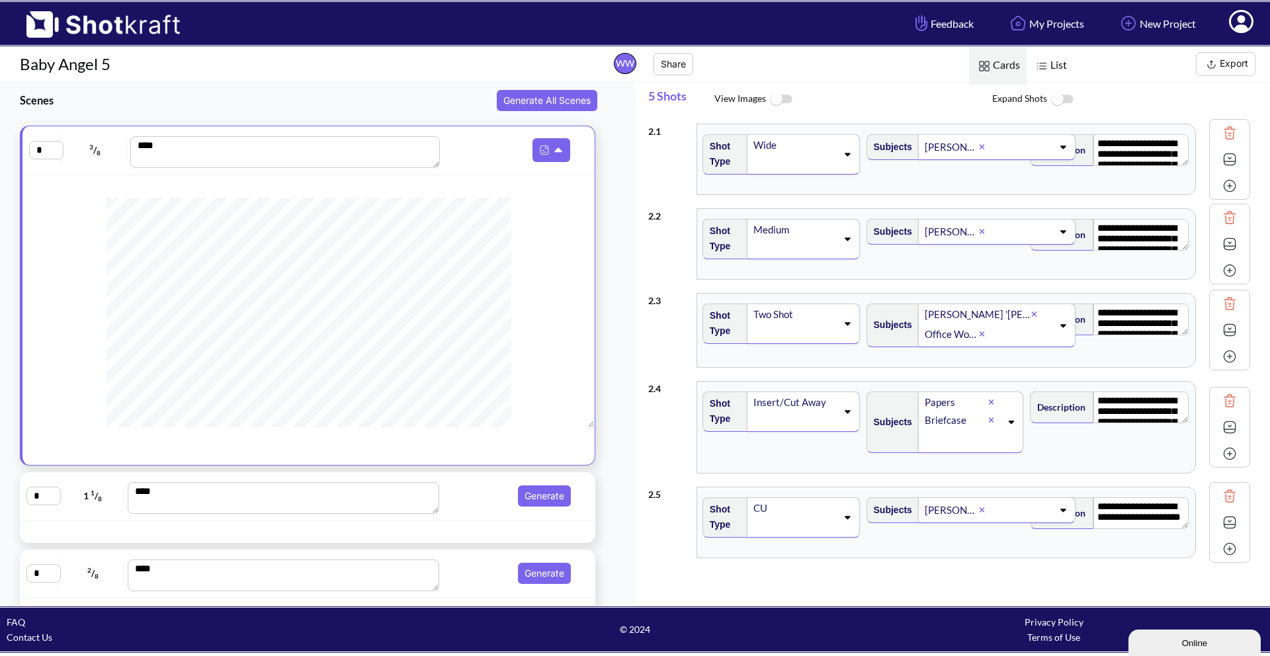
click at [1131, 71] on span "Export" at bounding box center [1167, 64] width 187 height 24
click at [1213, 63] on img at bounding box center [1211, 64] width 17 height 17
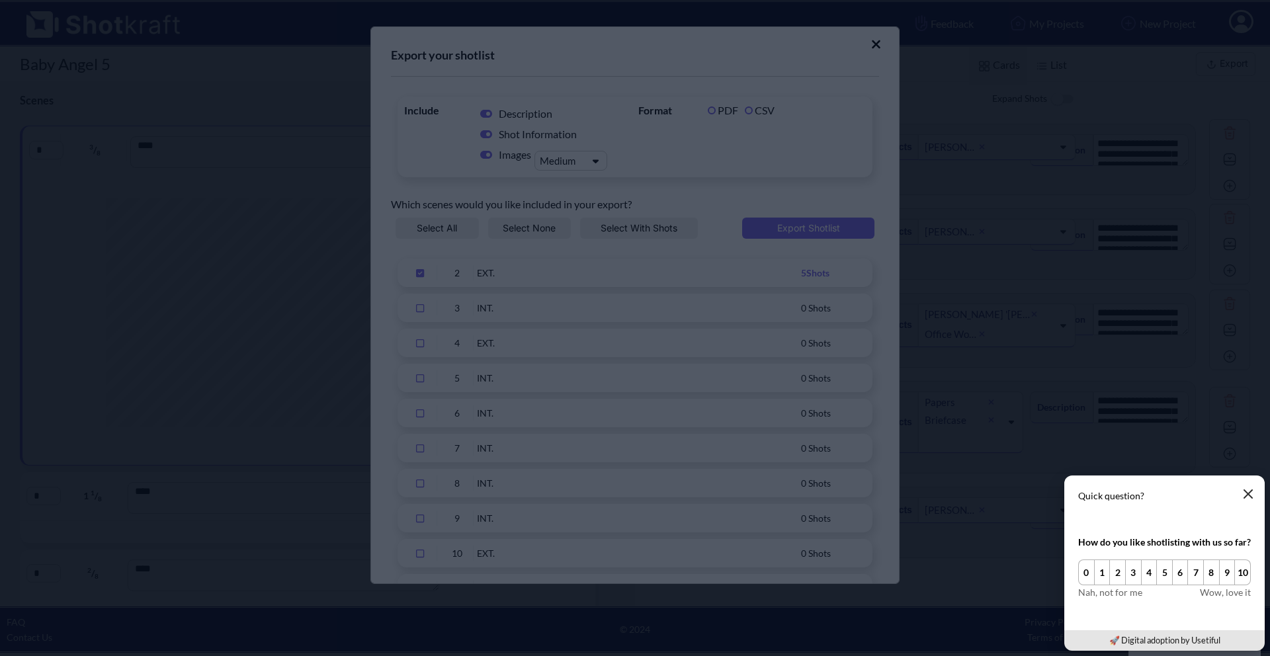
click at [1250, 486] on button "button" at bounding box center [1248, 494] width 26 height 26
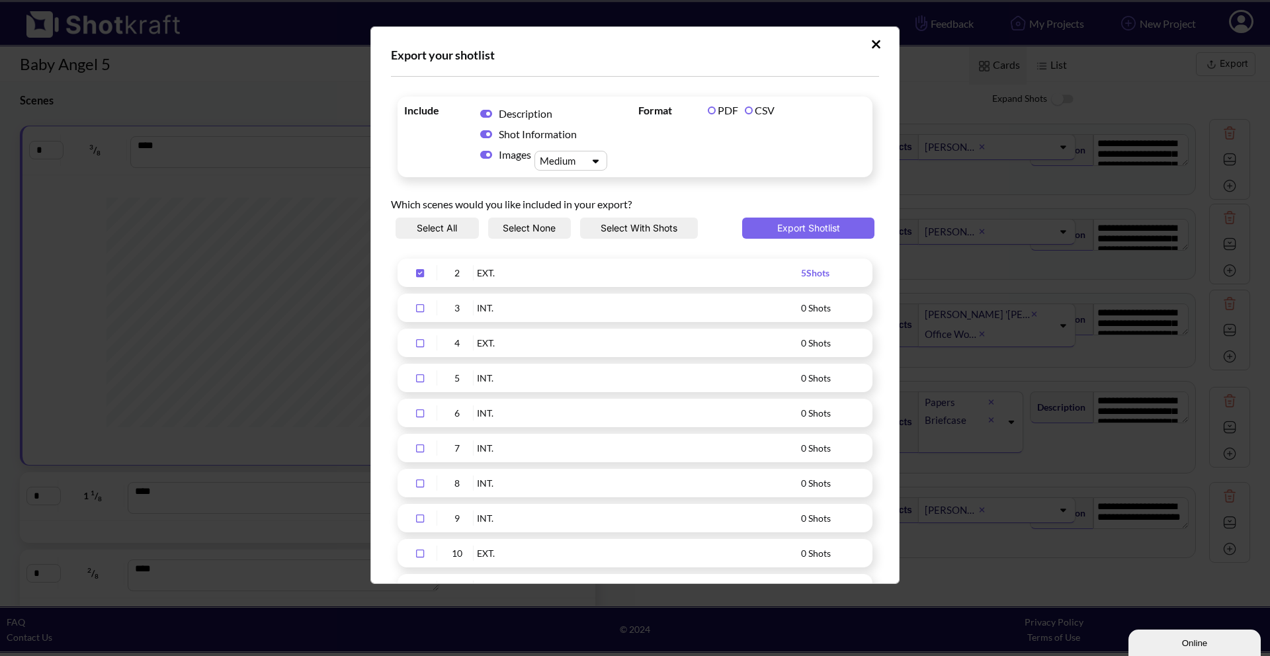
click at [551, 159] on div "Upload Script" at bounding box center [560, 161] width 46 height 14
click at [569, 164] on div "Upload Script" at bounding box center [560, 161] width 46 height 14
click at [873, 44] on icon "Upload Script" at bounding box center [876, 44] width 10 height 13
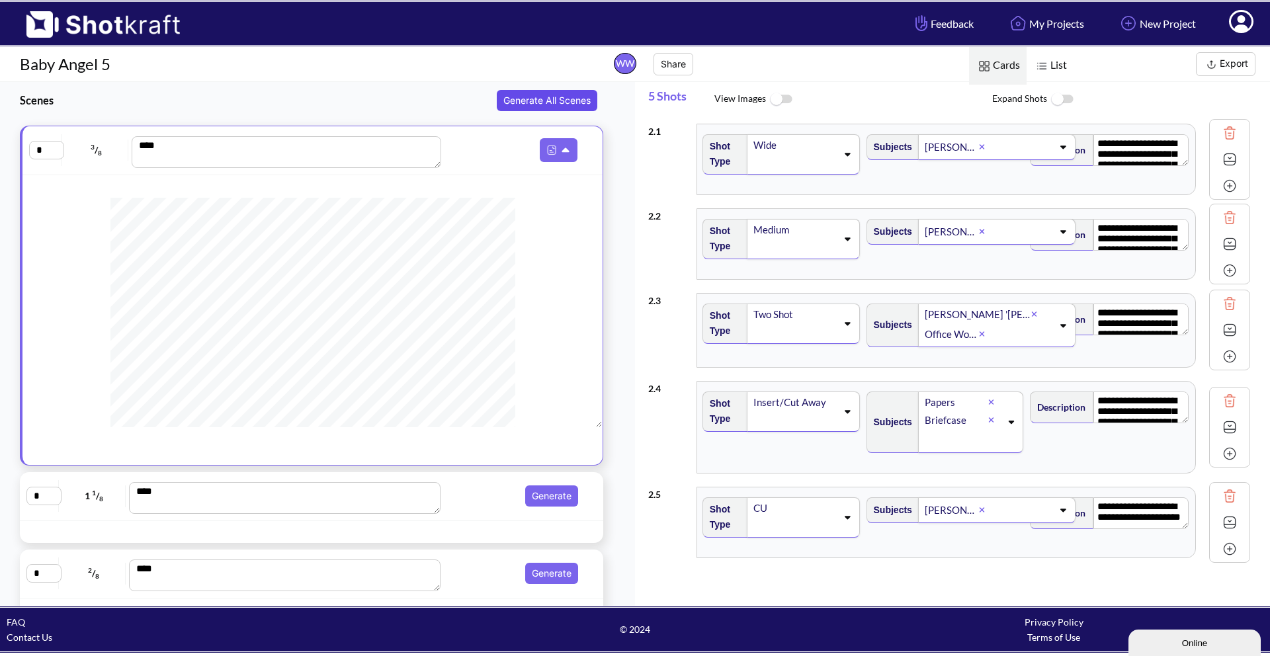
click at [568, 95] on button "Generate All Scenes" at bounding box center [547, 100] width 101 height 21
click at [466, 516] on div "* 1 1 / 8 **** Generate" at bounding box center [312, 496] width 584 height 49
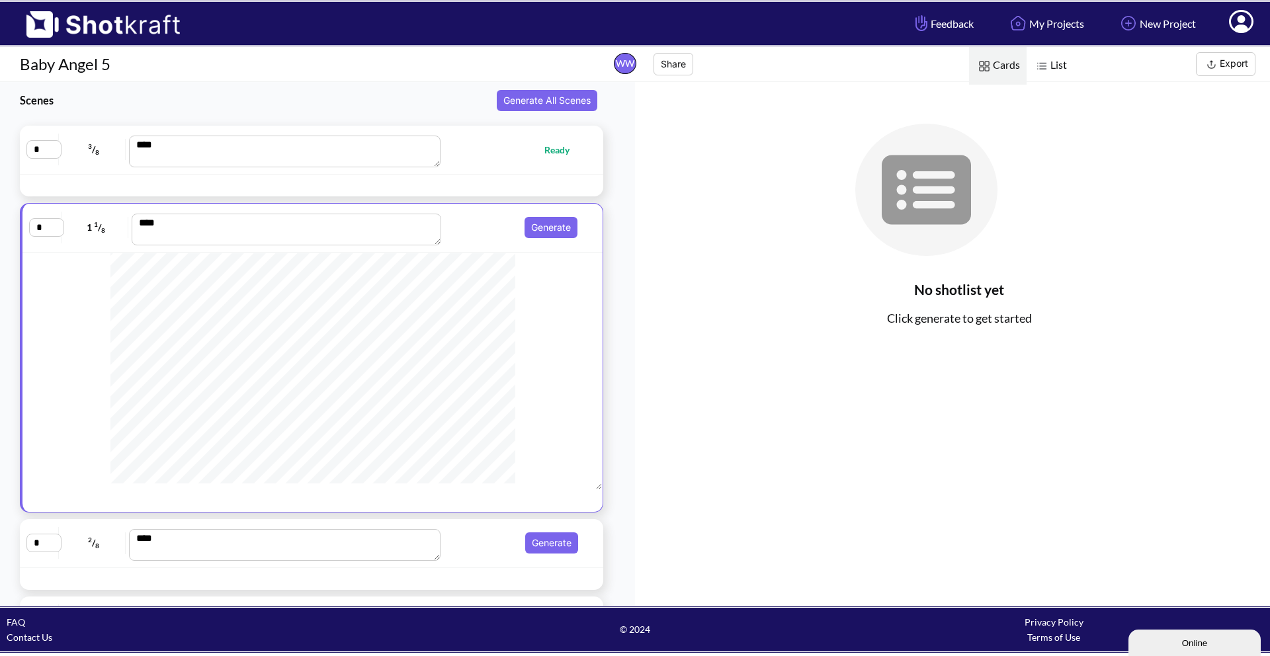
scroll to position [494, 0]
click at [468, 246] on div "* 1 1 / 8 **** Generate" at bounding box center [312, 228] width 580 height 49
click at [562, 228] on button "Generate" at bounding box center [551, 227] width 53 height 21
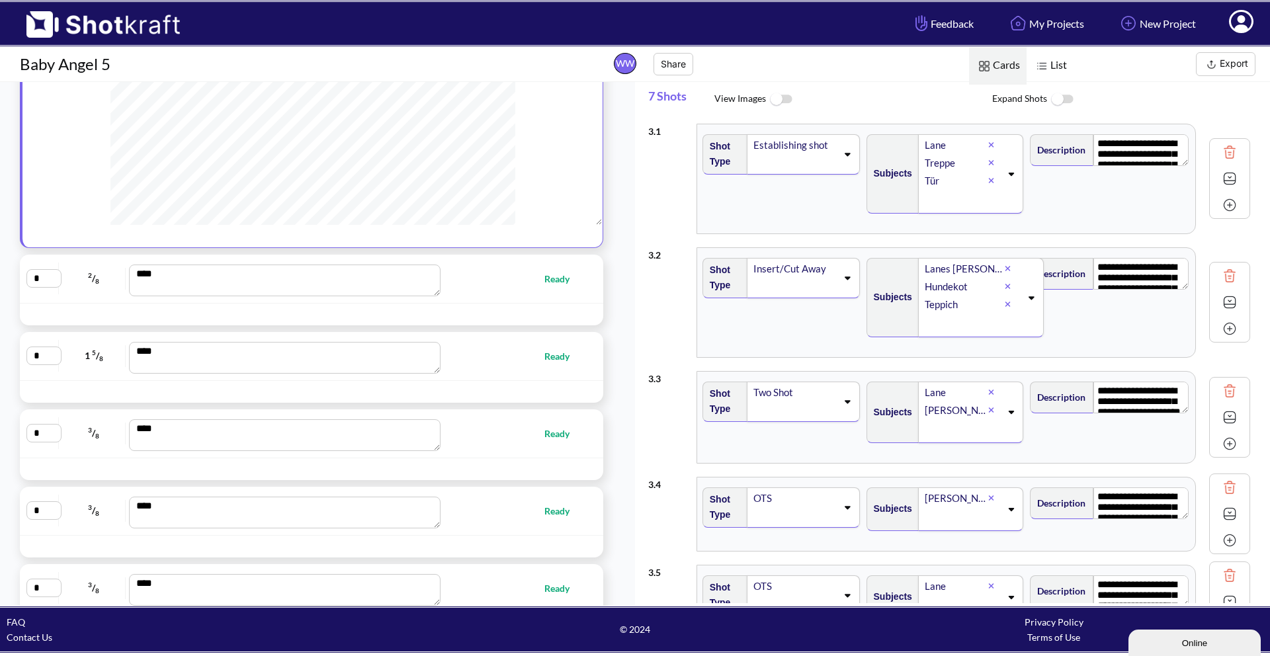
scroll to position [0, 0]
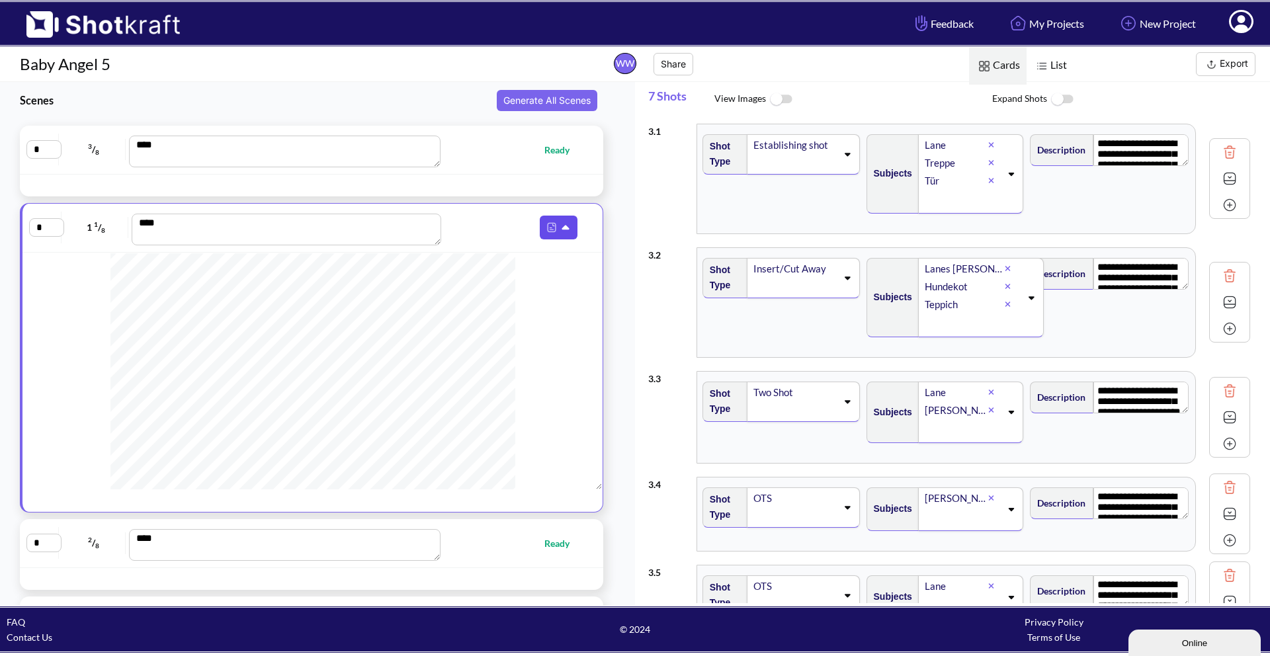
click at [560, 224] on icon at bounding box center [567, 228] width 14 height 12
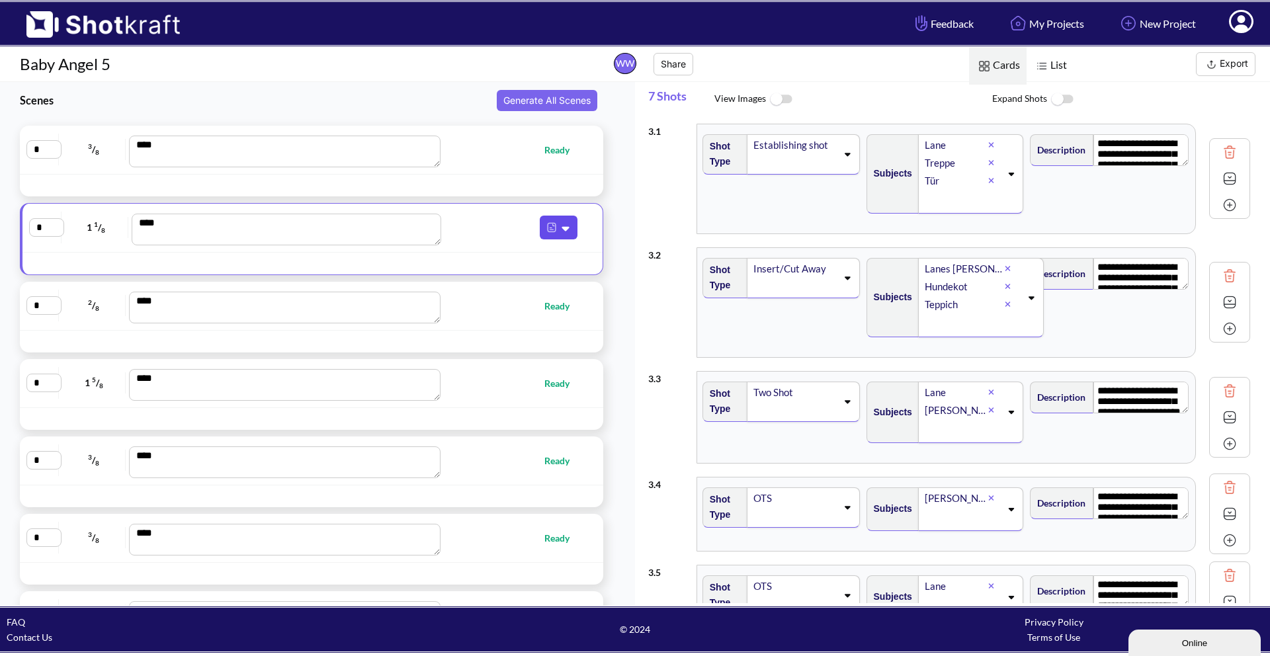
type textarea "**********"
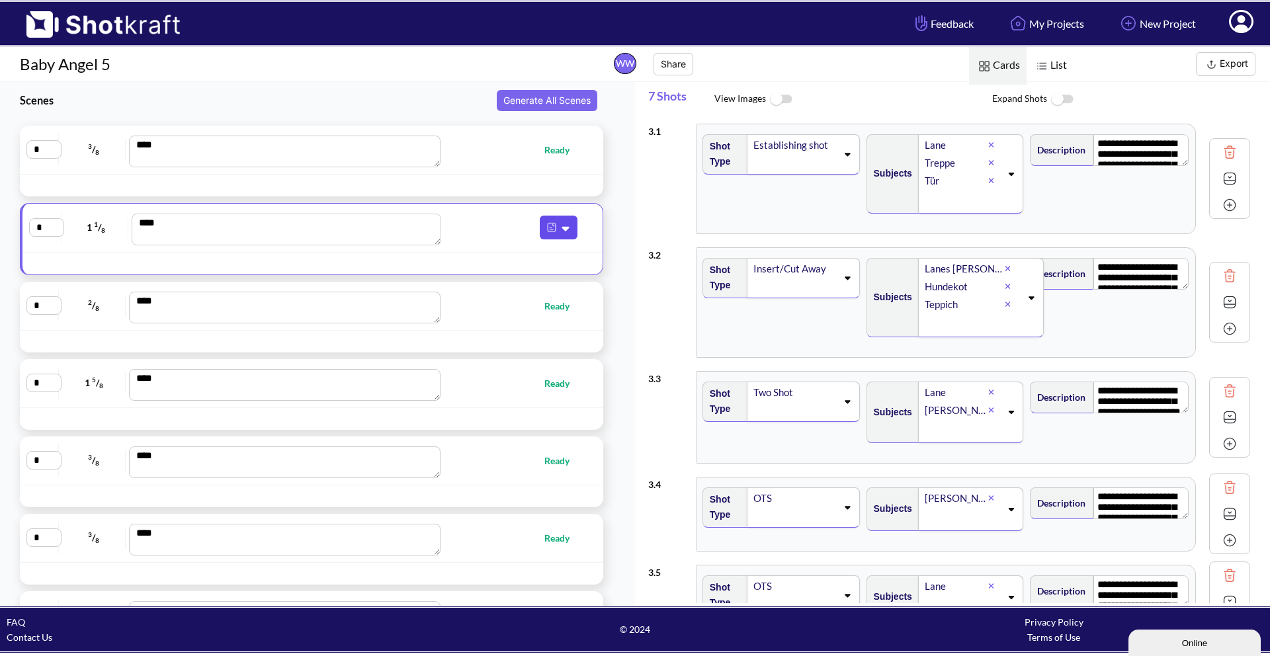
type textarea "**********"
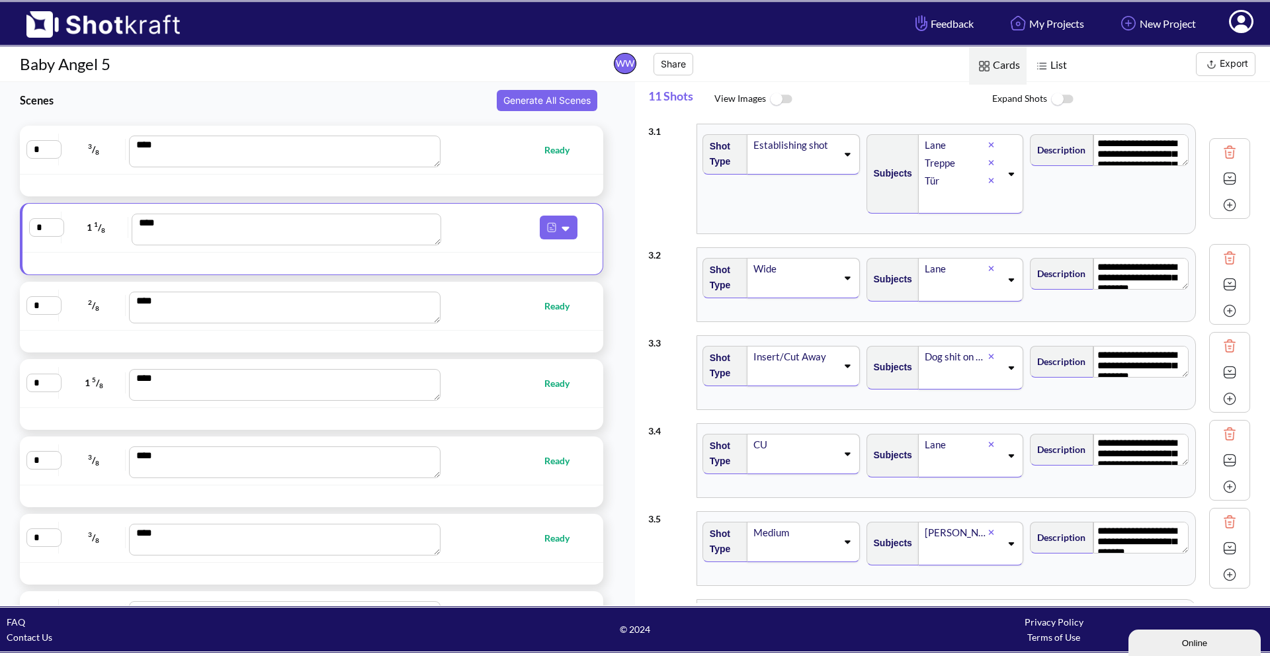
click at [474, 178] on div at bounding box center [254, 185] width 462 height 15
type textarea "**********"
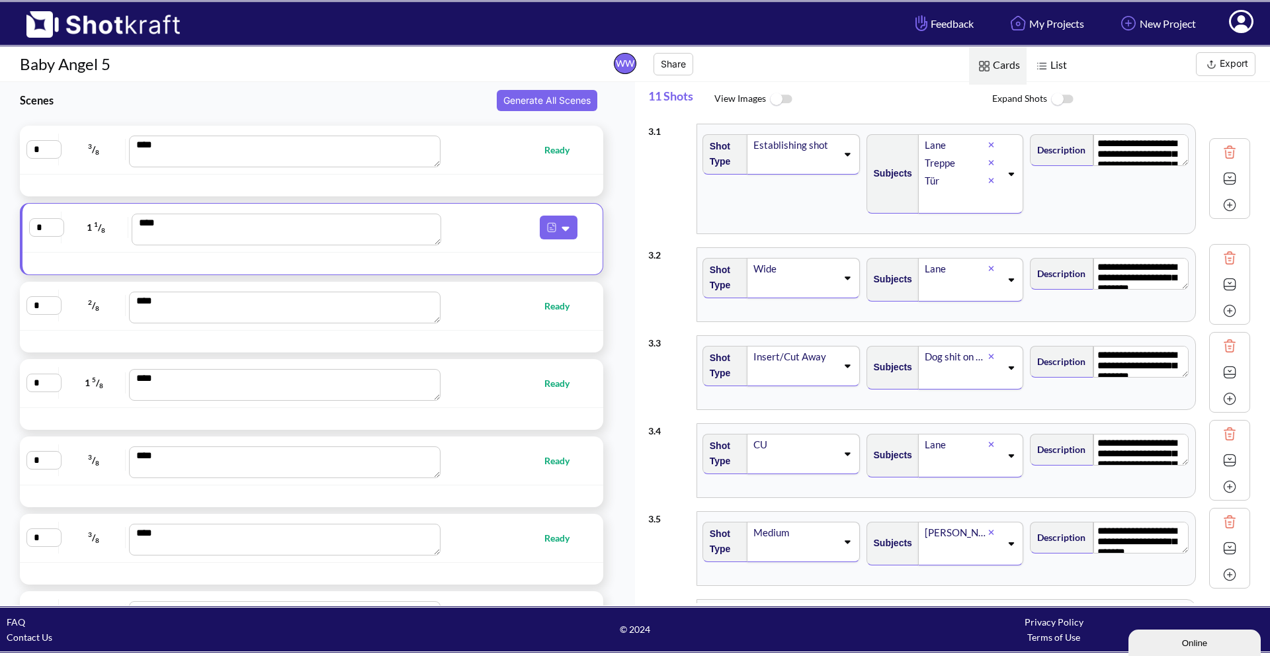
type textarea "**********"
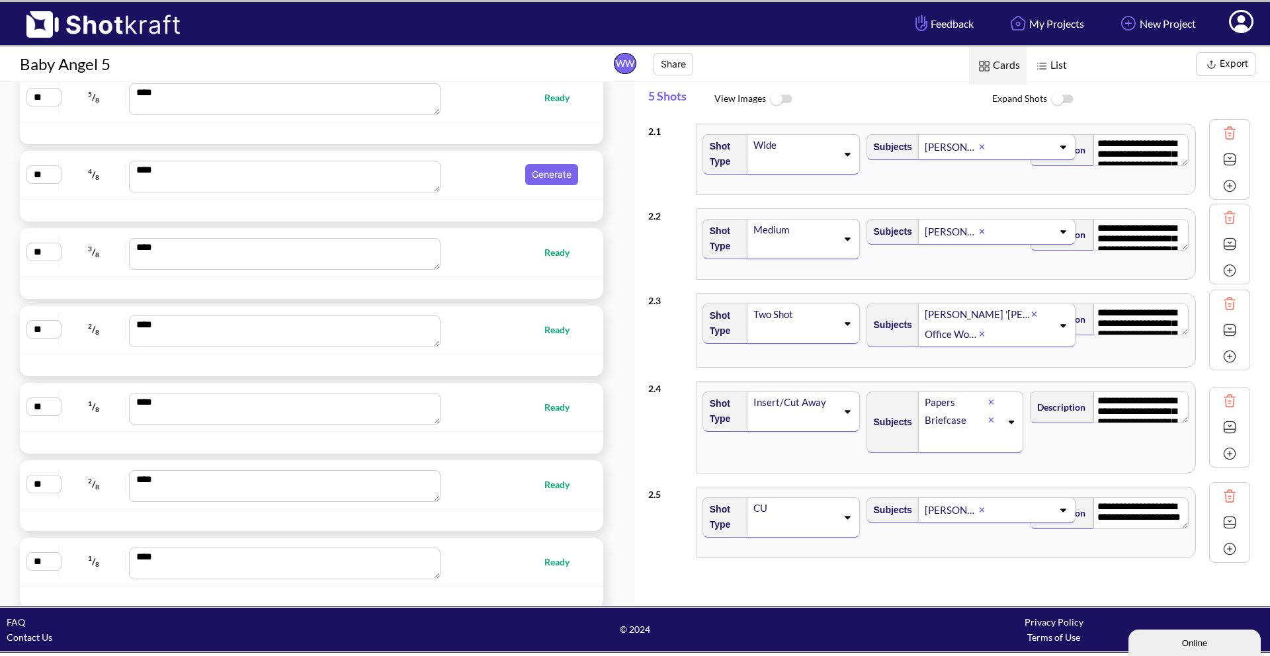
scroll to position [3445, 0]
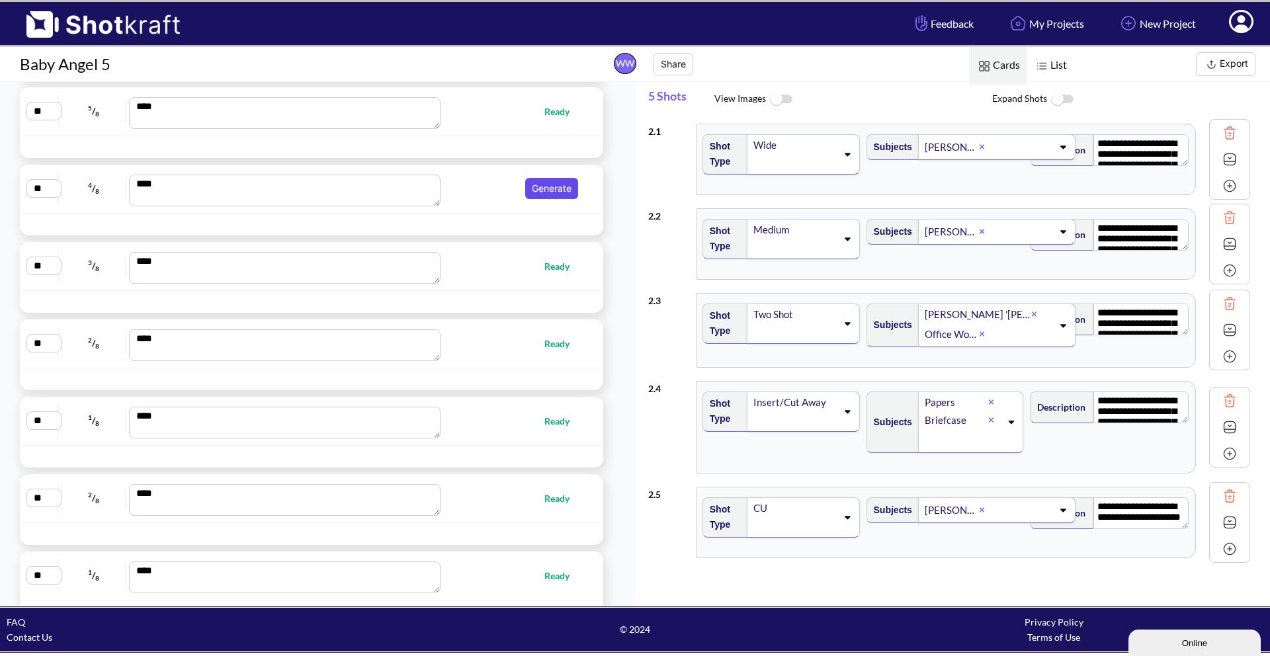
click at [558, 187] on button "Generate" at bounding box center [551, 188] width 53 height 21
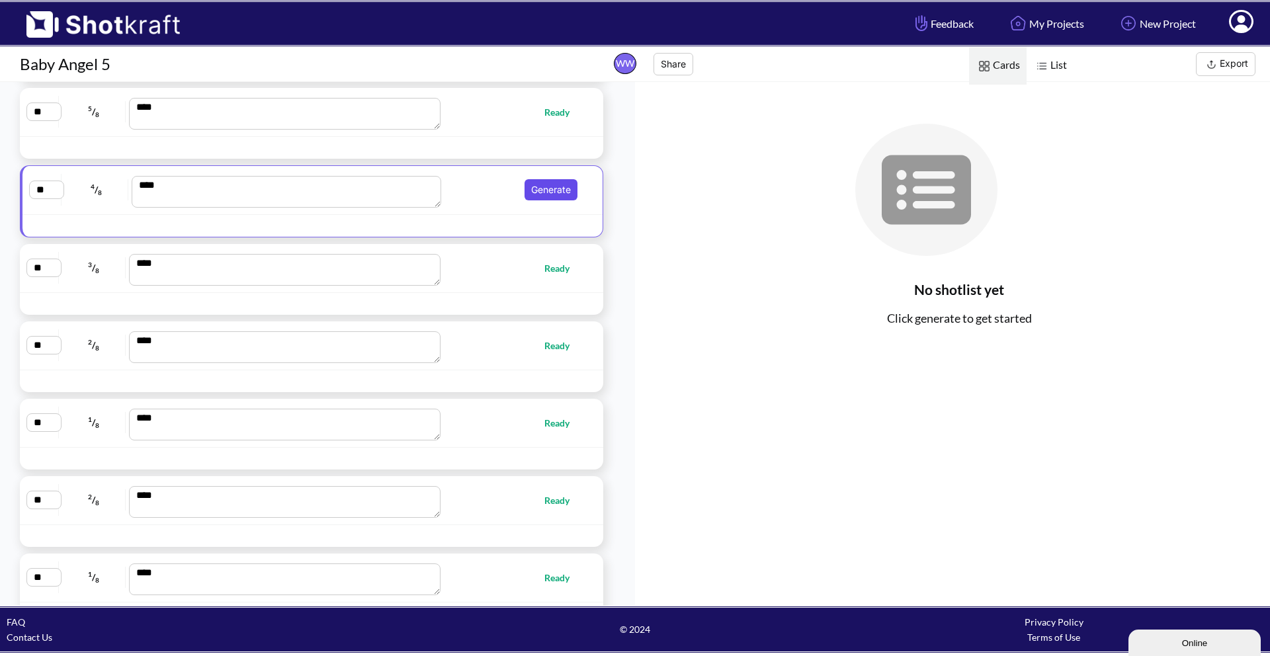
click at [538, 191] on button "Generate" at bounding box center [551, 189] width 53 height 21
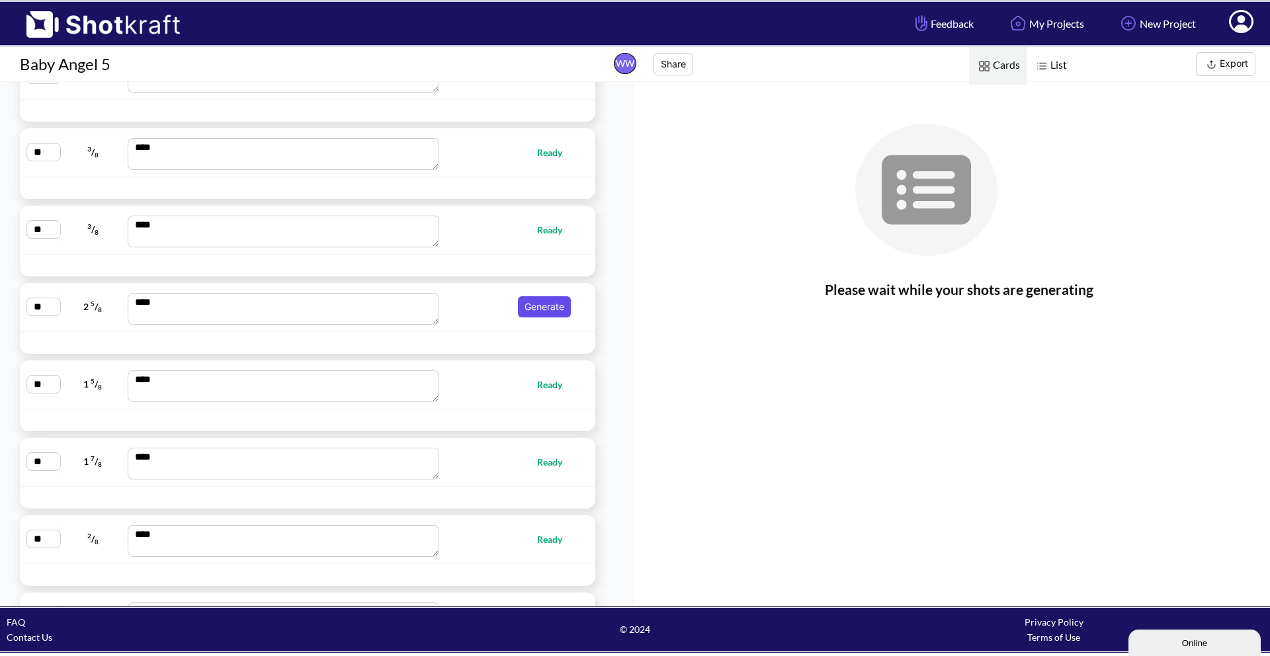
click at [531, 310] on button "Generate" at bounding box center [544, 306] width 53 height 21
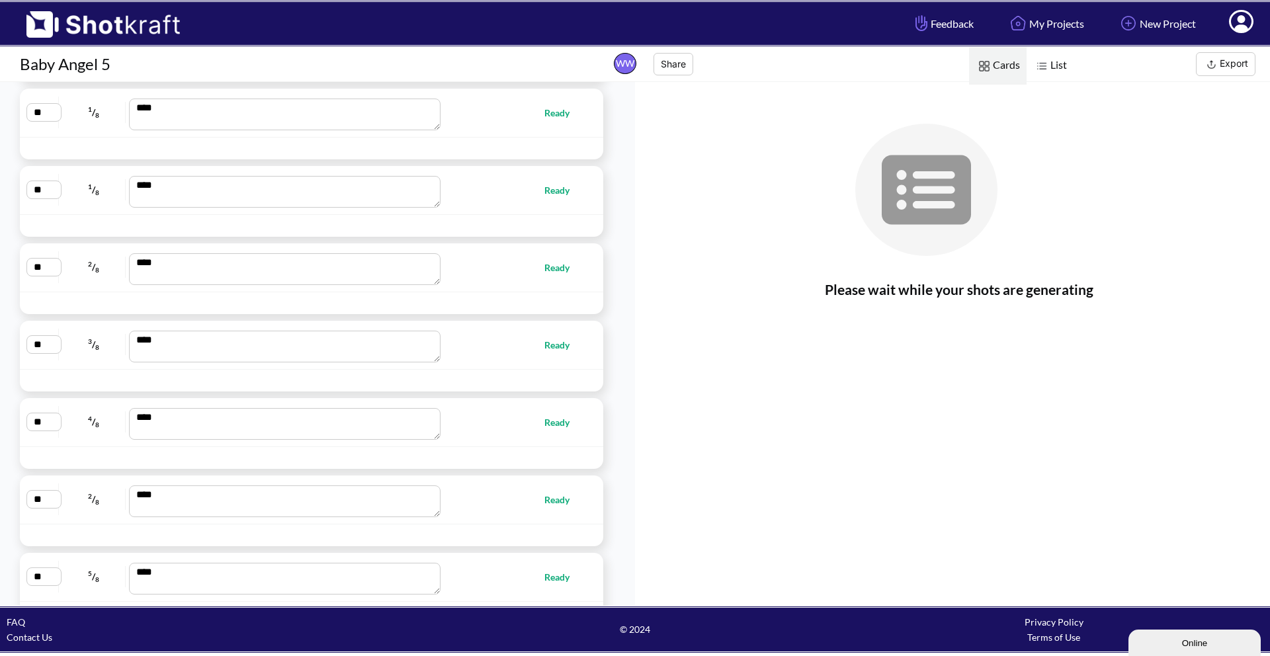
scroll to position [5157, 0]
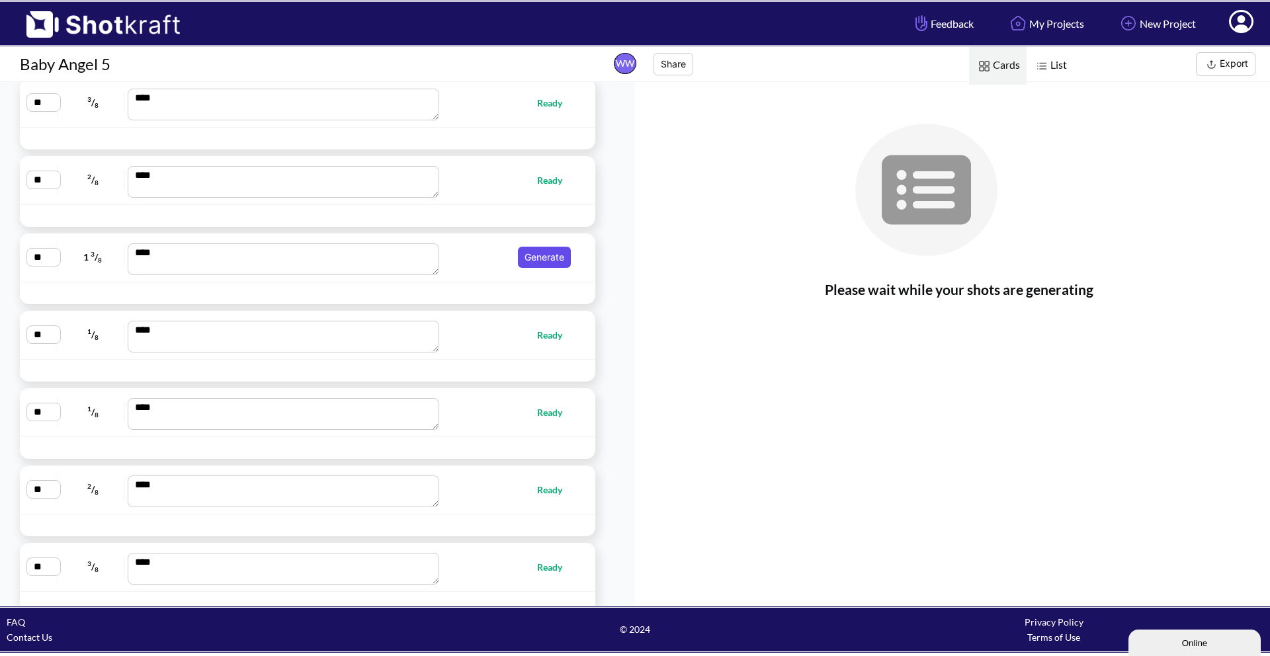
click at [543, 253] on button "Generate" at bounding box center [544, 257] width 53 height 21
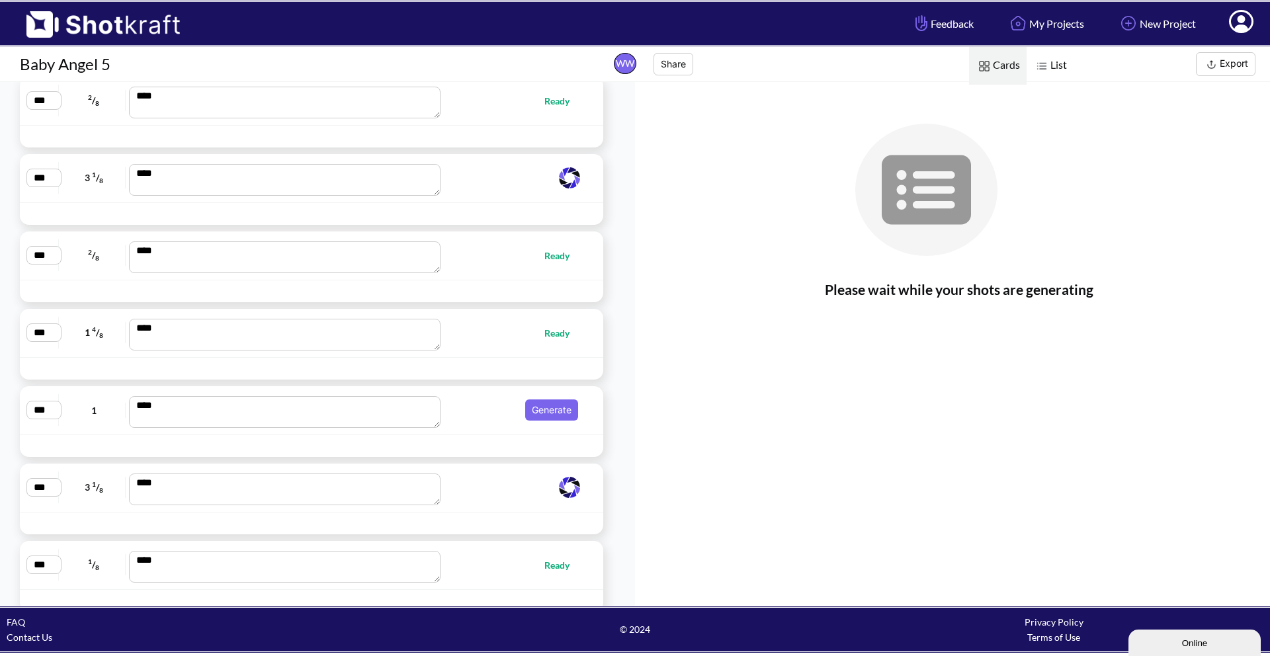
scroll to position [8882, 0]
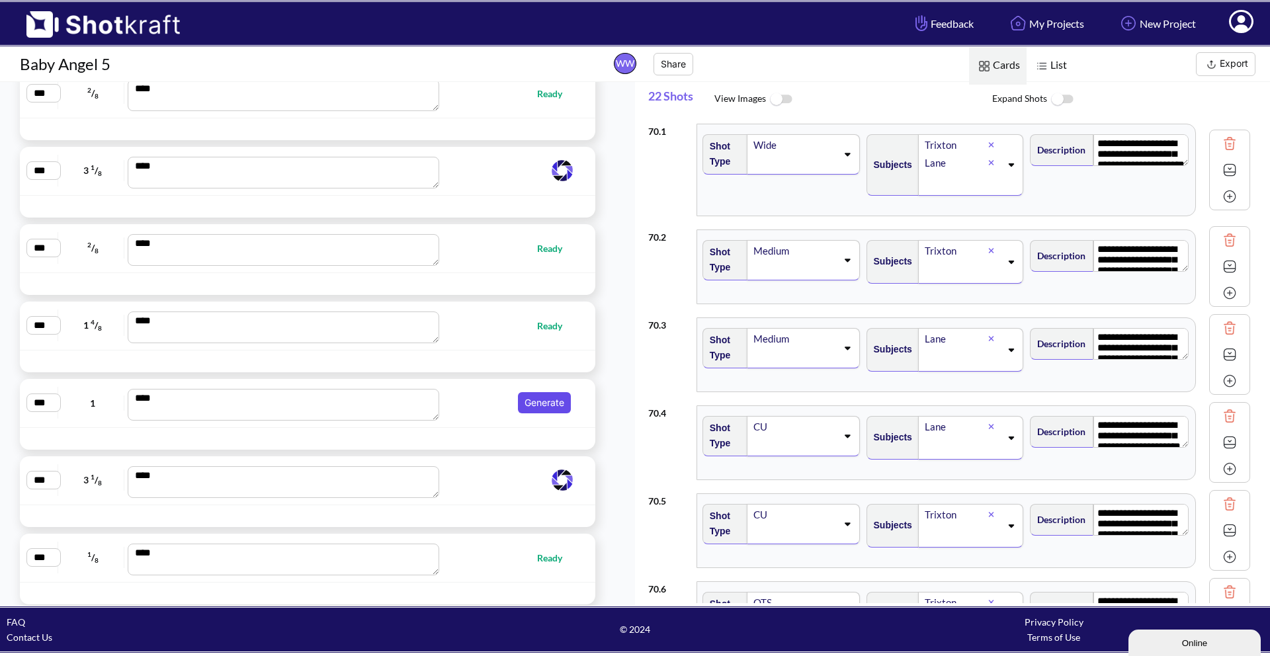
click at [556, 404] on button "Generate" at bounding box center [544, 402] width 53 height 21
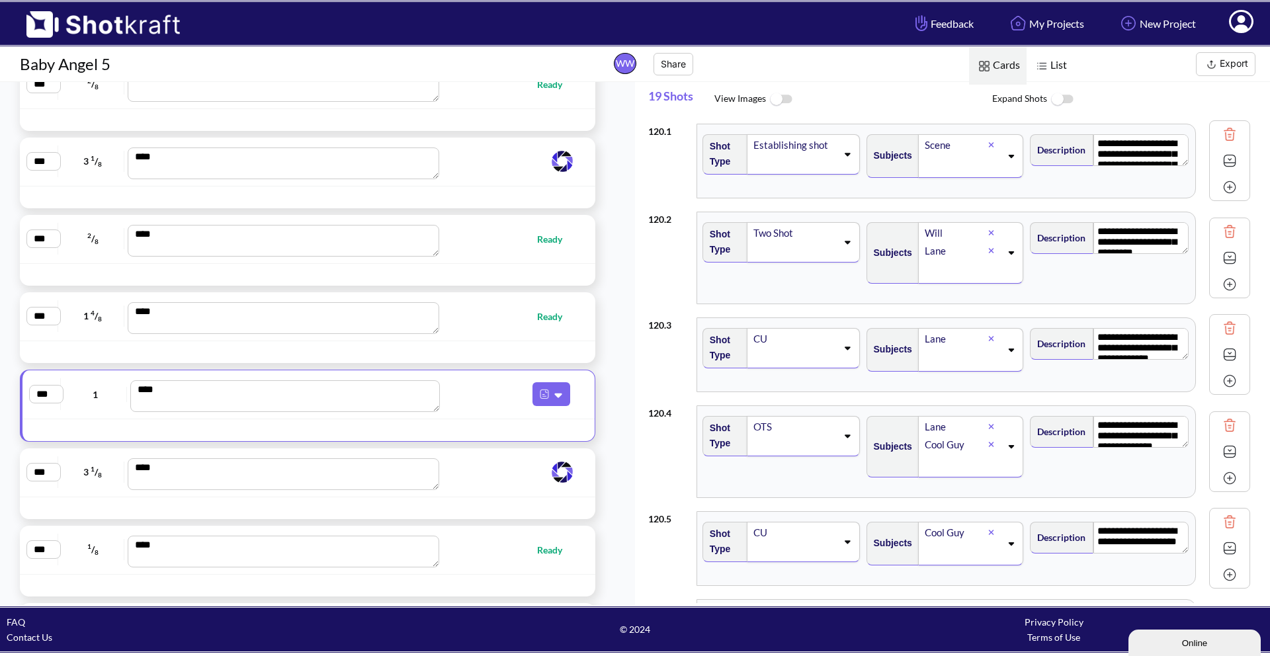
scroll to position [8931, 0]
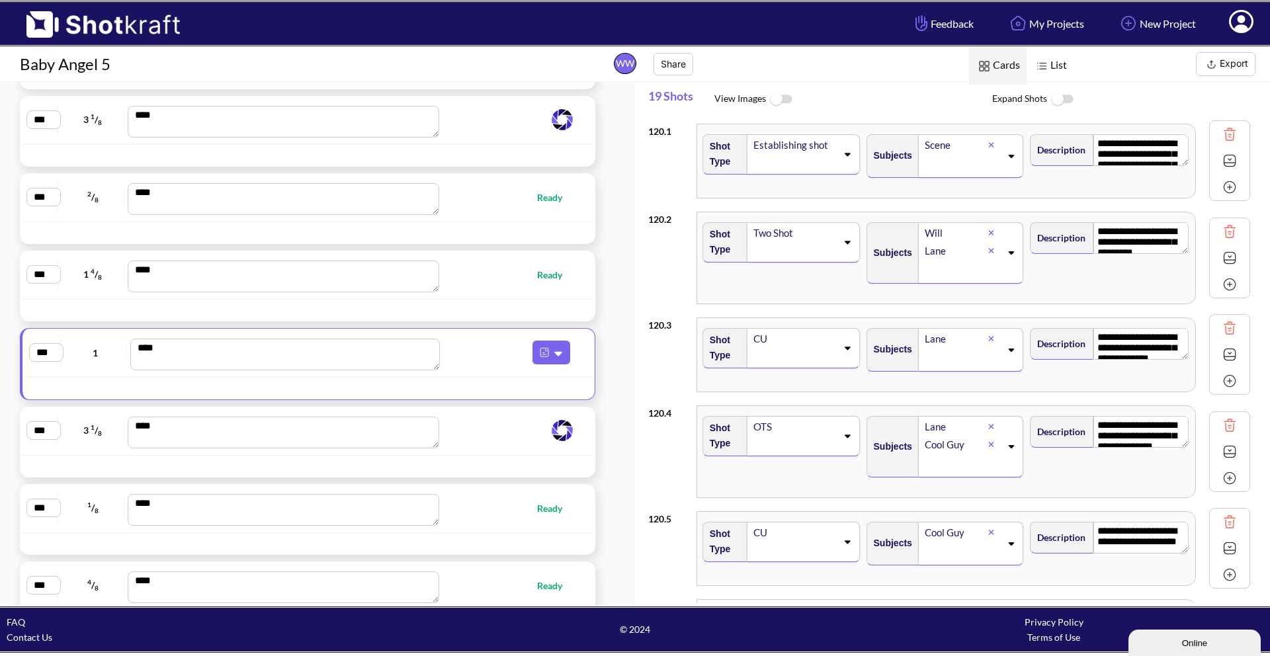
click at [490, 314] on div at bounding box center [535, 310] width 114 height 15
type textarea "**********"
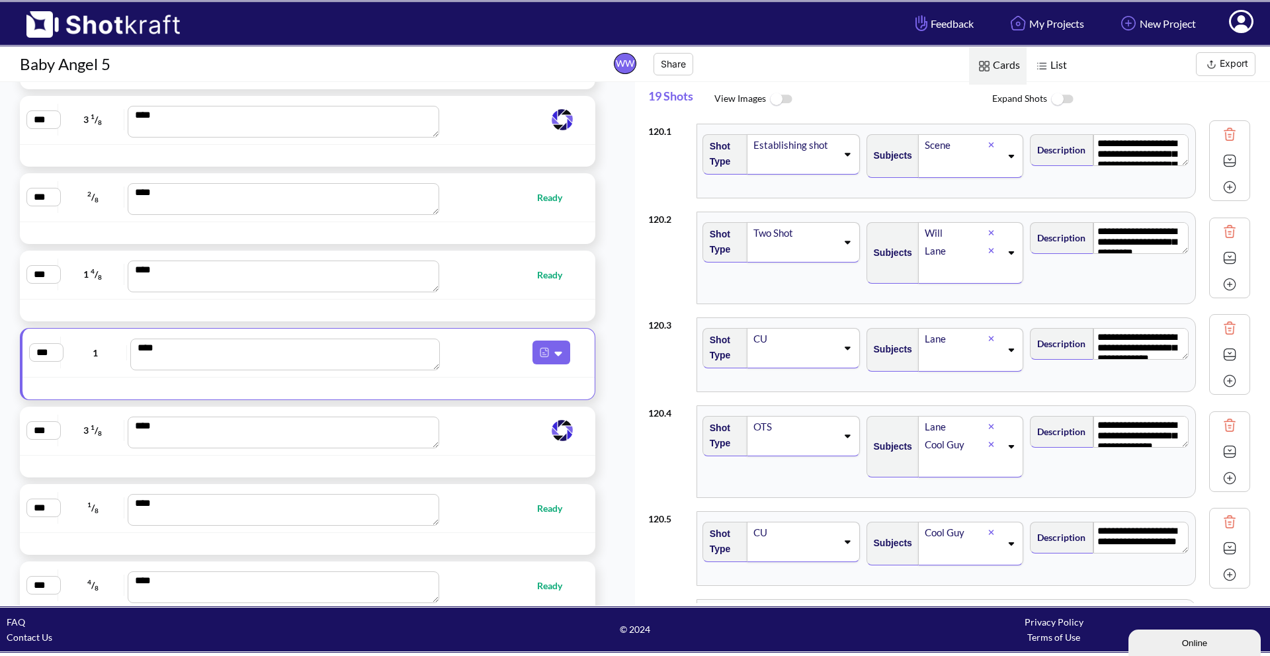
type textarea "**********"
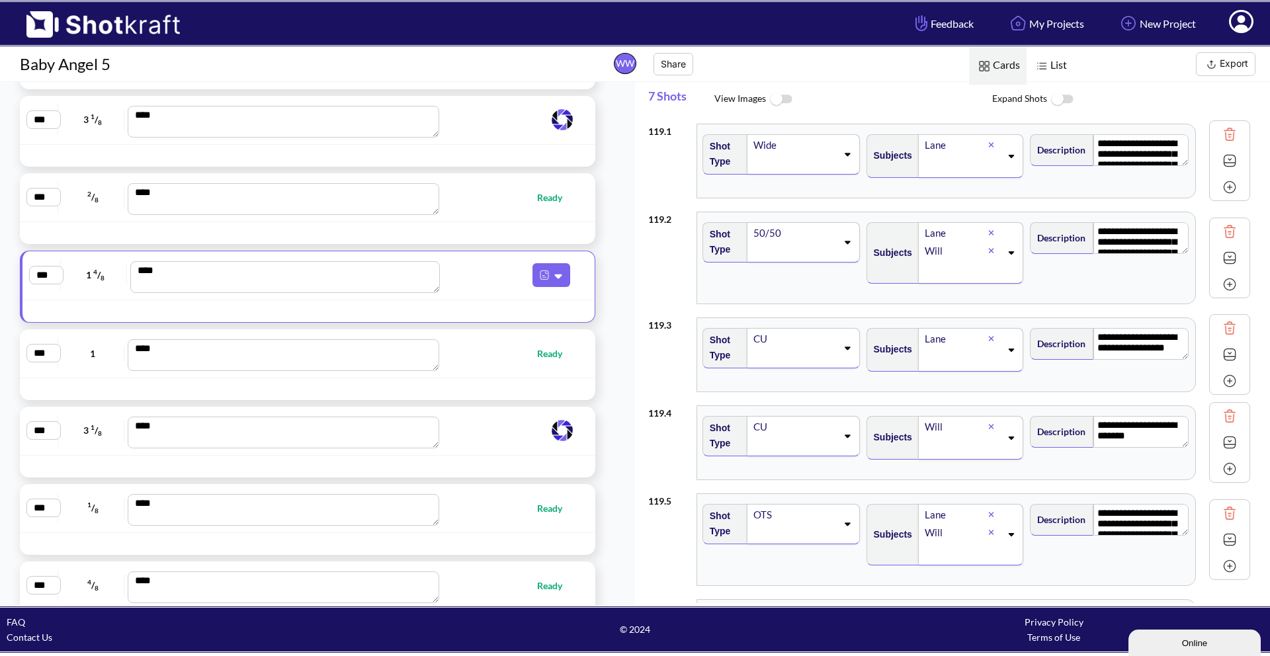
click at [481, 373] on div "*** 1 **** Ready" at bounding box center [308, 353] width 576 height 49
type textarea "**********"
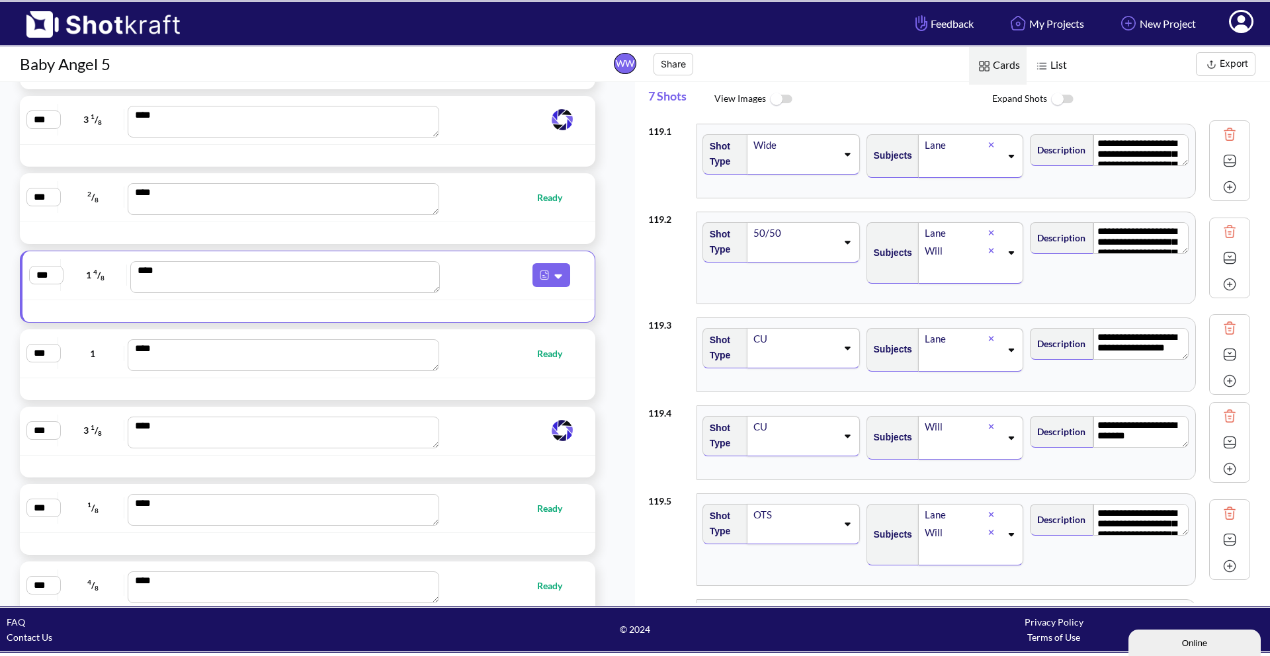
type textarea "**********"
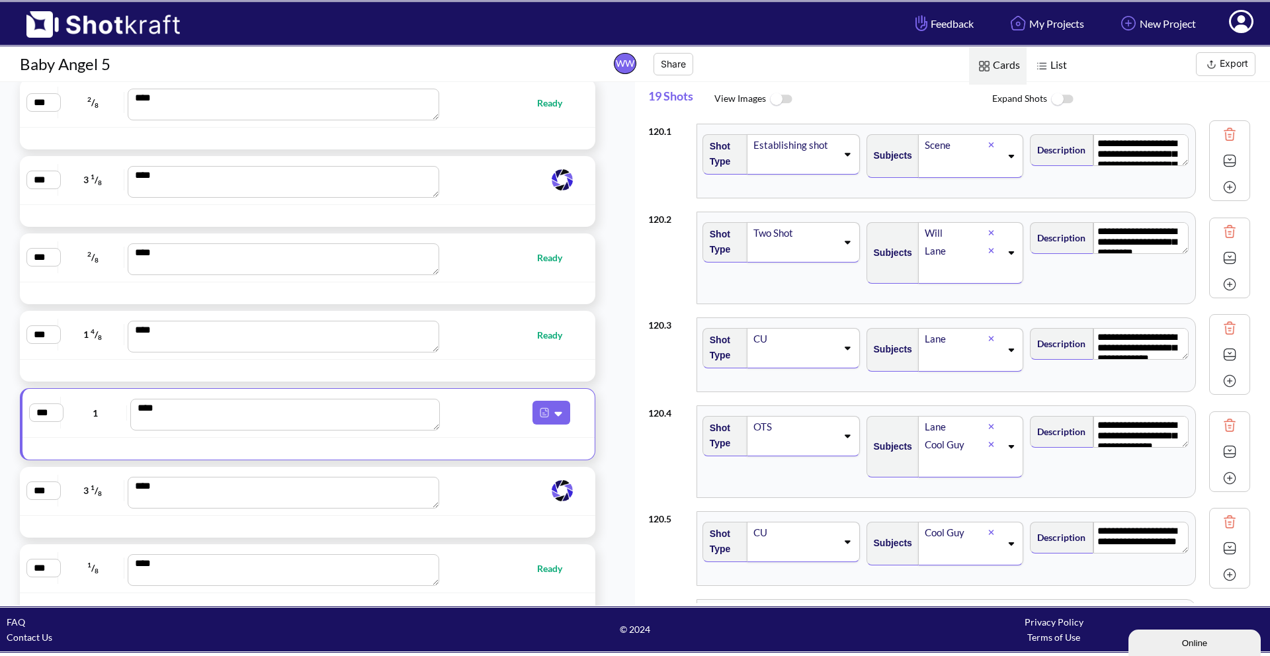
scroll to position [8837, 0]
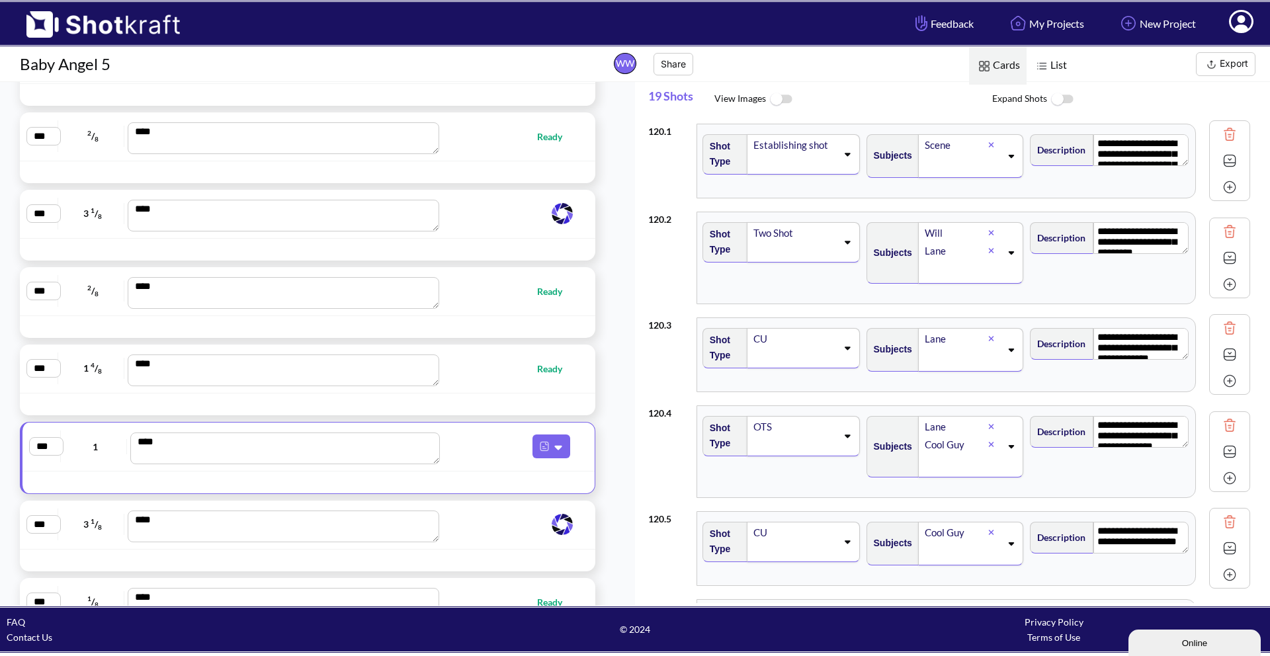
click at [471, 511] on span at bounding box center [507, 524] width 136 height 26
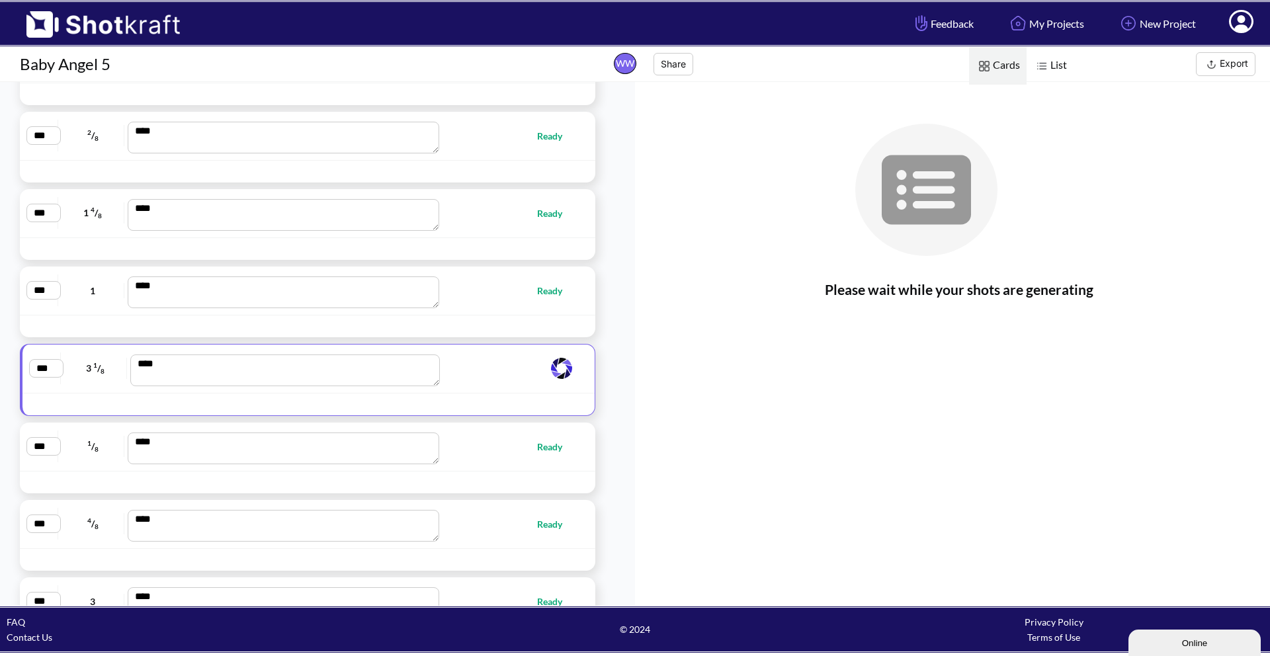
scroll to position [9036, 0]
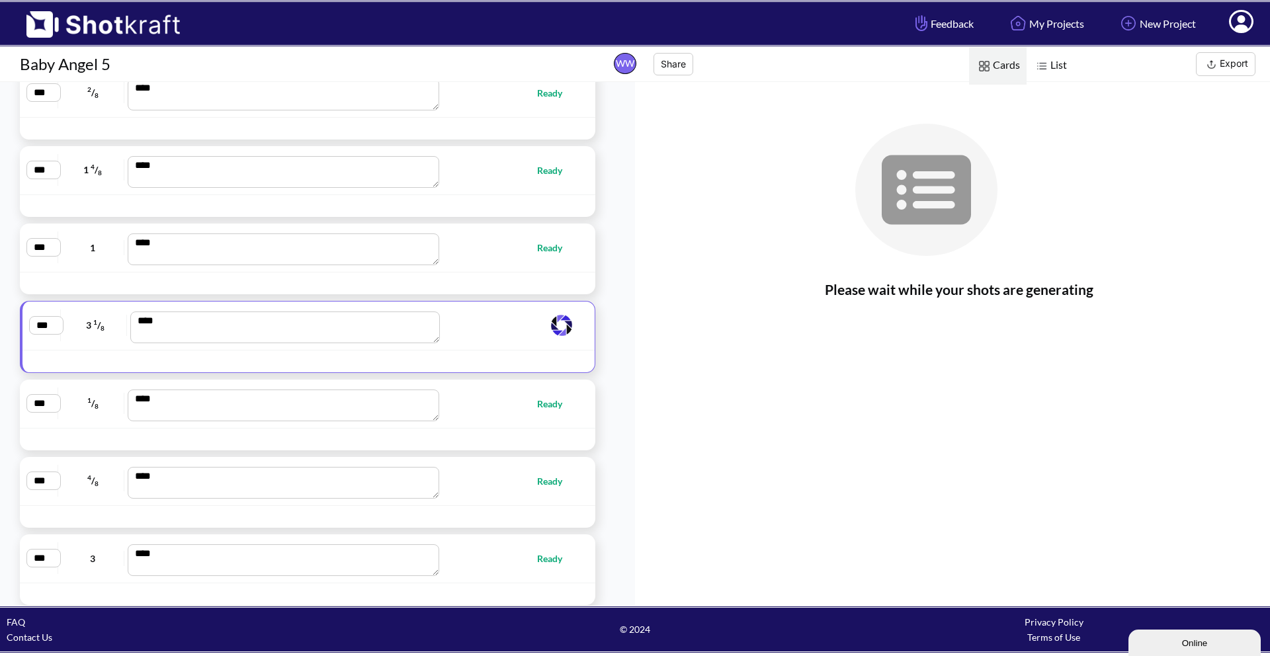
drag, startPoint x: 556, startPoint y: 337, endPoint x: 605, endPoint y: 307, distance: 57.3
click at [1059, 70] on span "List" at bounding box center [1050, 66] width 47 height 38
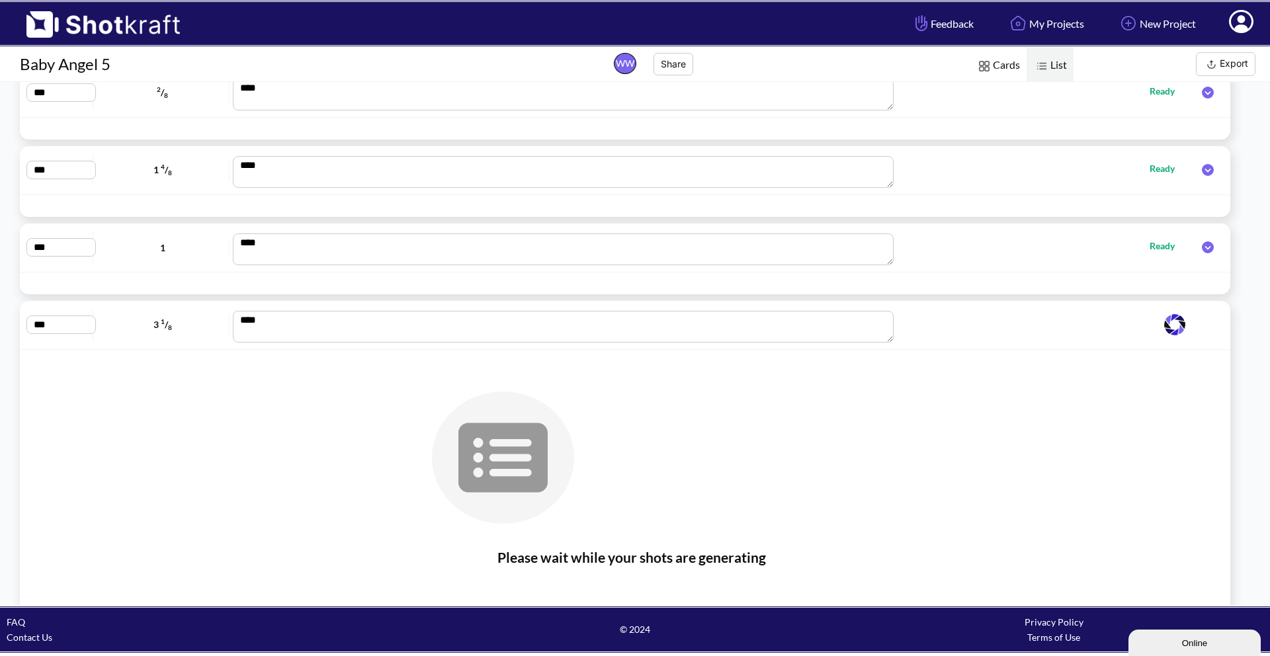
click at [1059, 70] on span "List" at bounding box center [1050, 66] width 47 height 38
click at [1009, 64] on span "Cards" at bounding box center [998, 66] width 58 height 38
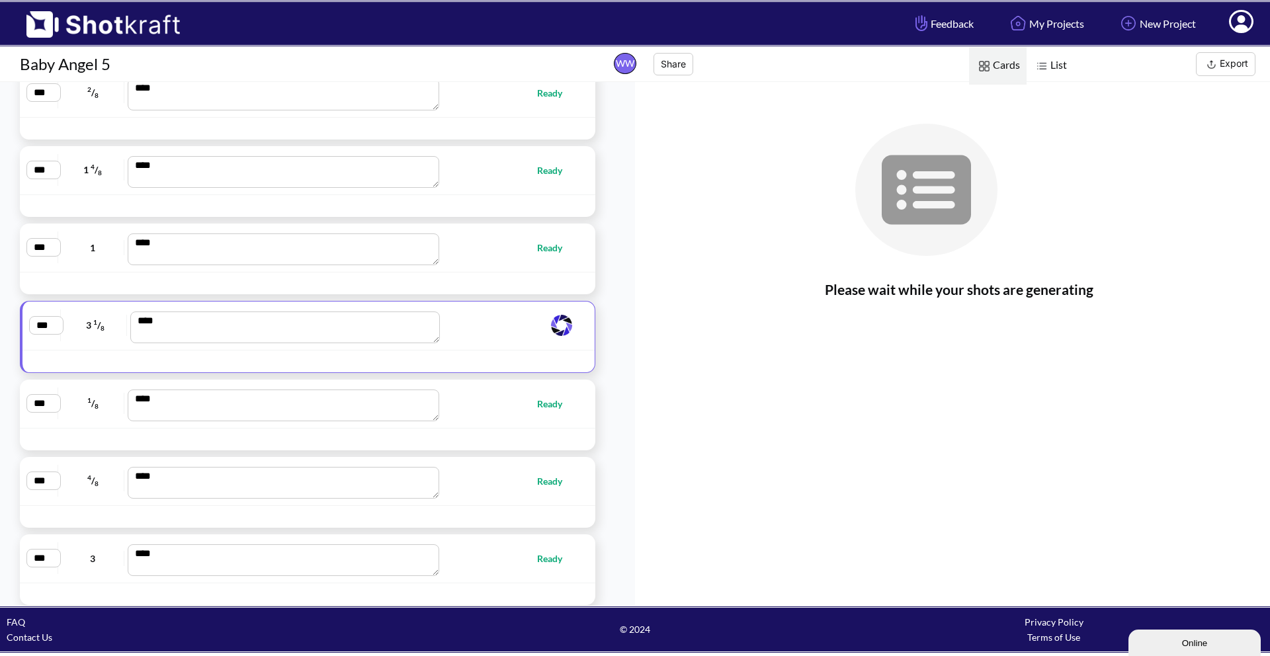
click at [1047, 66] on img at bounding box center [1041, 66] width 17 height 17
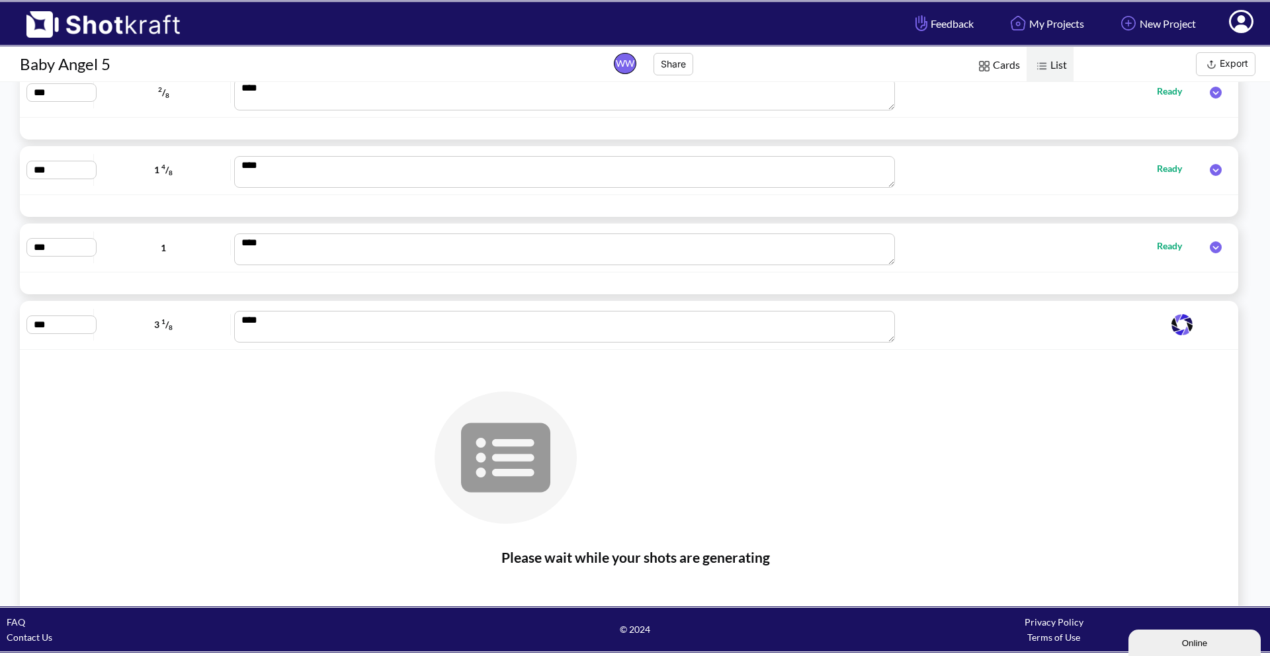
click at [1005, 322] on span at bounding box center [1047, 325] width 296 height 26
click at [1014, 251] on span "Ready" at bounding box center [1041, 247] width 294 height 19
click at [980, 73] on img at bounding box center [984, 66] width 17 height 17
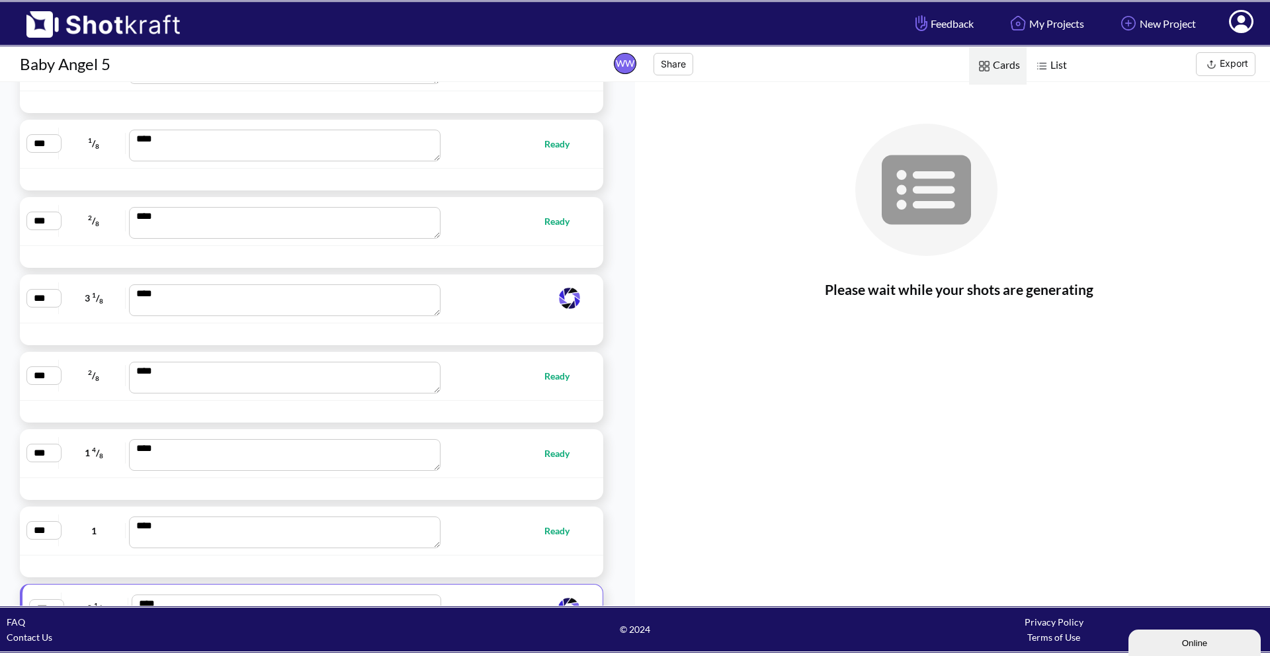
scroll to position [8803, 0]
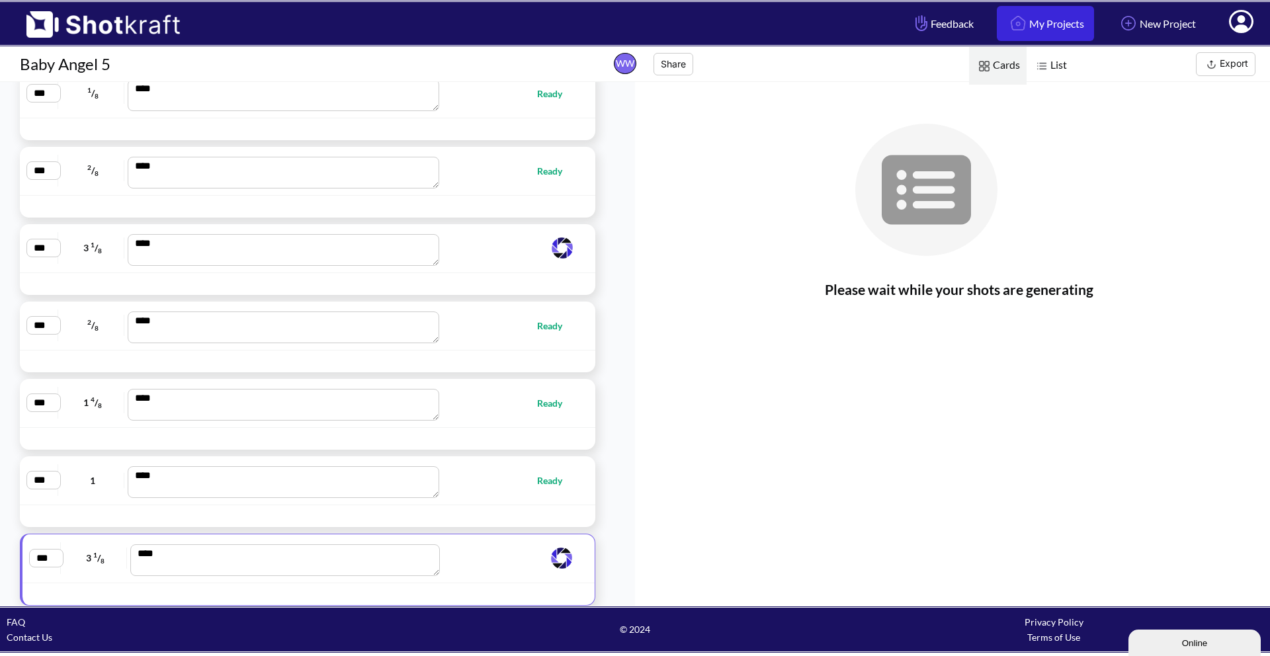
click at [1021, 26] on link "My Projects" at bounding box center [1045, 23] width 97 height 35
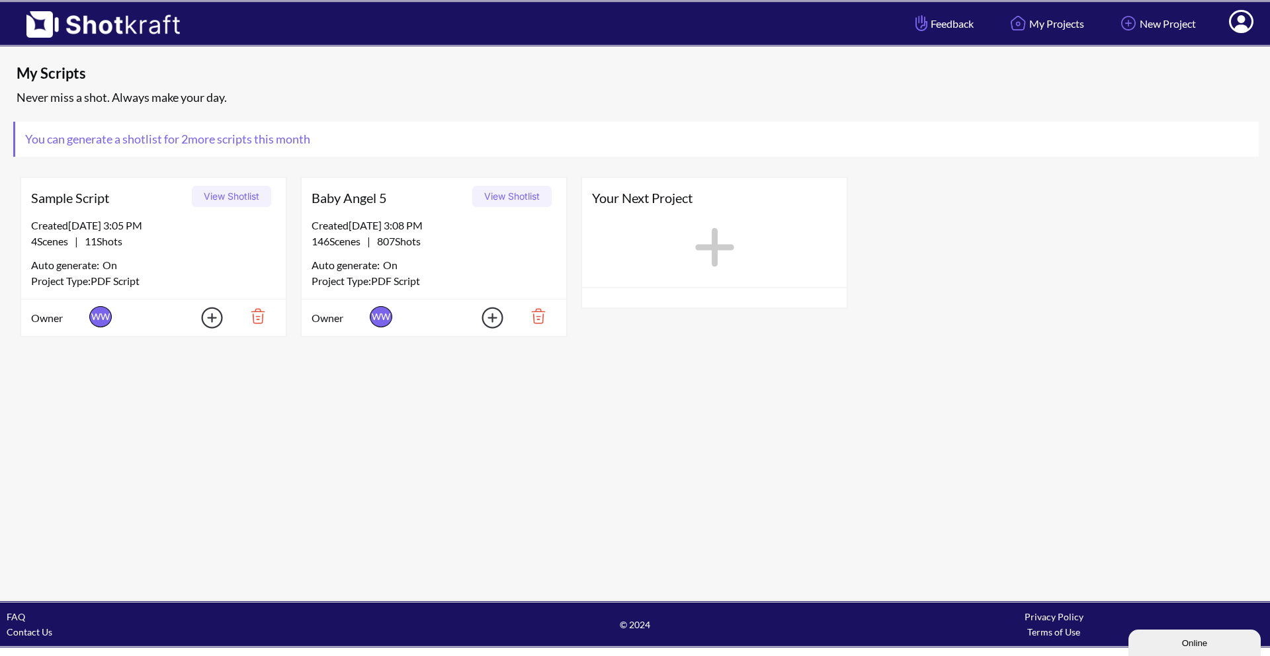
click at [529, 199] on button "View Shotlist" at bounding box center [511, 196] width 79 height 21
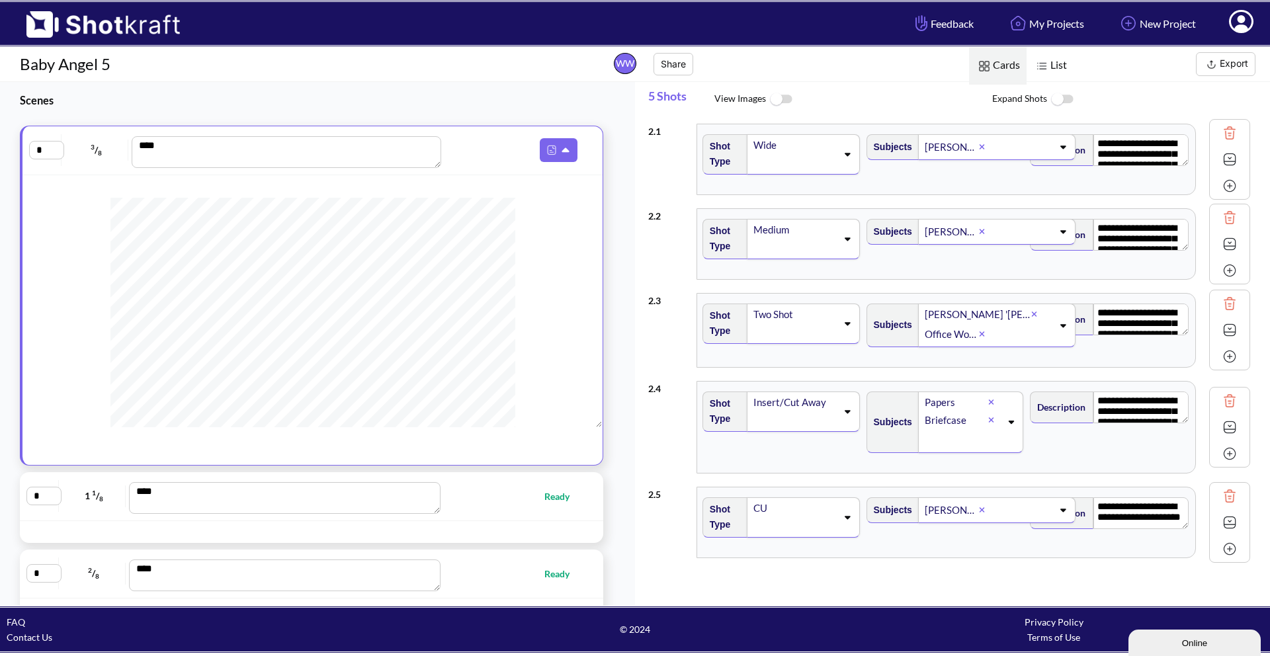
click at [515, 157] on span at bounding box center [514, 150] width 137 height 24
click at [241, 107] on h3 "Scenes" at bounding box center [311, 100] width 582 height 15
click at [1050, 69] on img at bounding box center [1041, 66] width 17 height 17
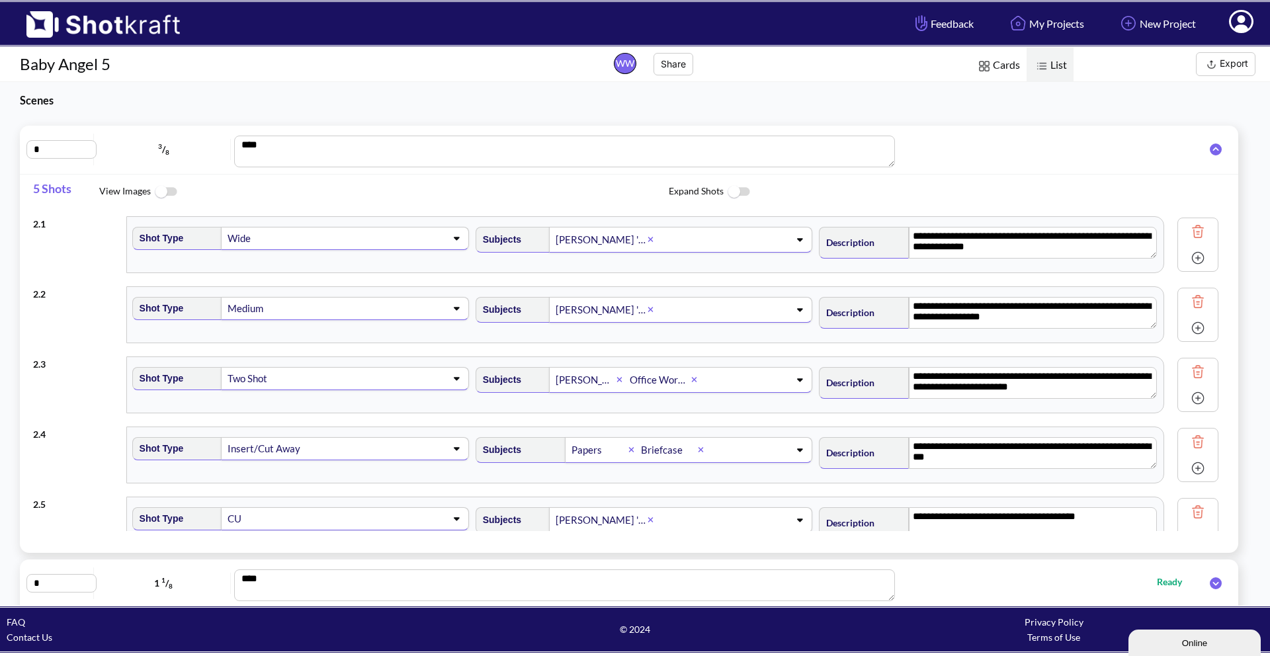
click at [1021, 132] on div "* 3 / 8 ****" at bounding box center [629, 150] width 1219 height 49
click at [1206, 149] on icon at bounding box center [1215, 150] width 25 height 12
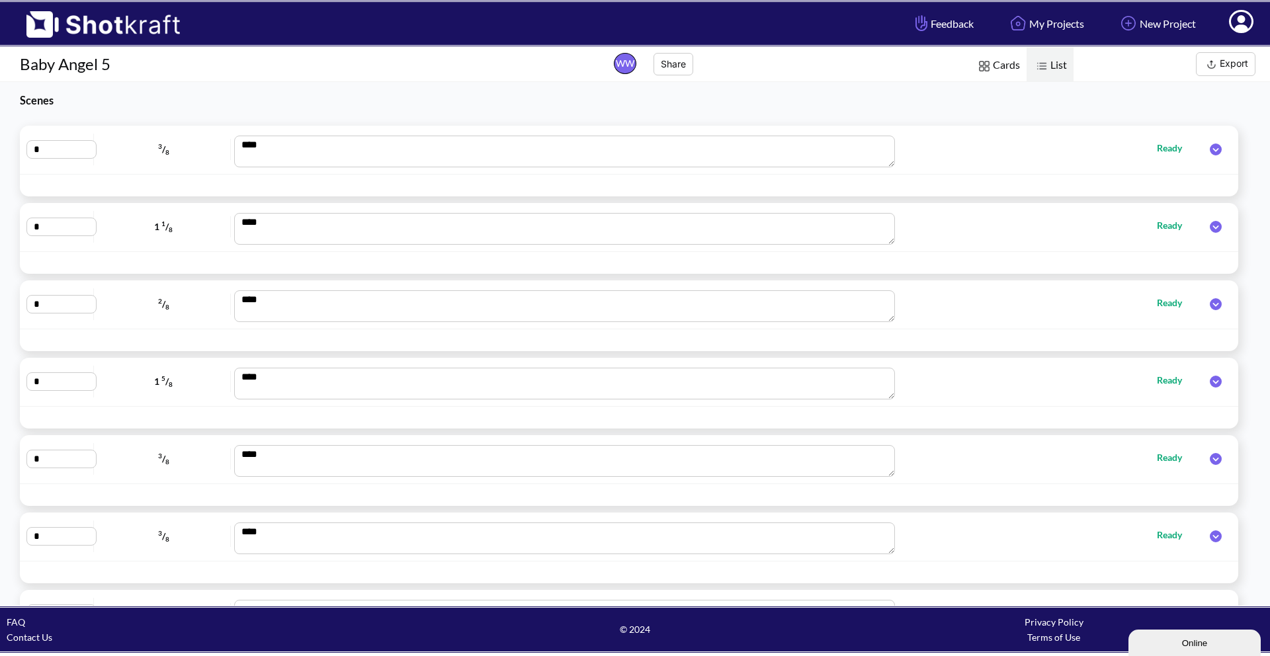
click at [1243, 124] on div "Scenes * 3 / 8 **** Ready * 1 1 / 8 **** Ready * 2 / 8 **** Ready * 1 5 / 8 ***…" at bounding box center [635, 344] width 1270 height 524
click at [1222, 61] on button "Export" at bounding box center [1226, 64] width 60 height 24
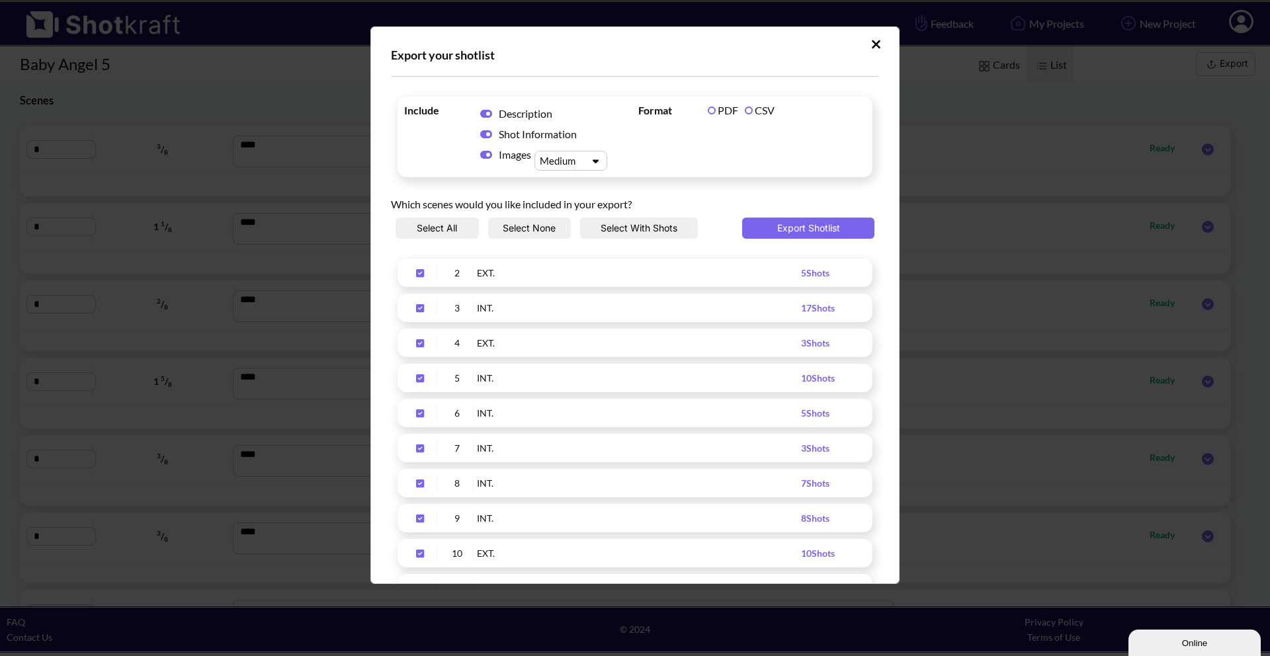
click at [486, 152] on icon "Upload Script" at bounding box center [486, 155] width 12 height 8
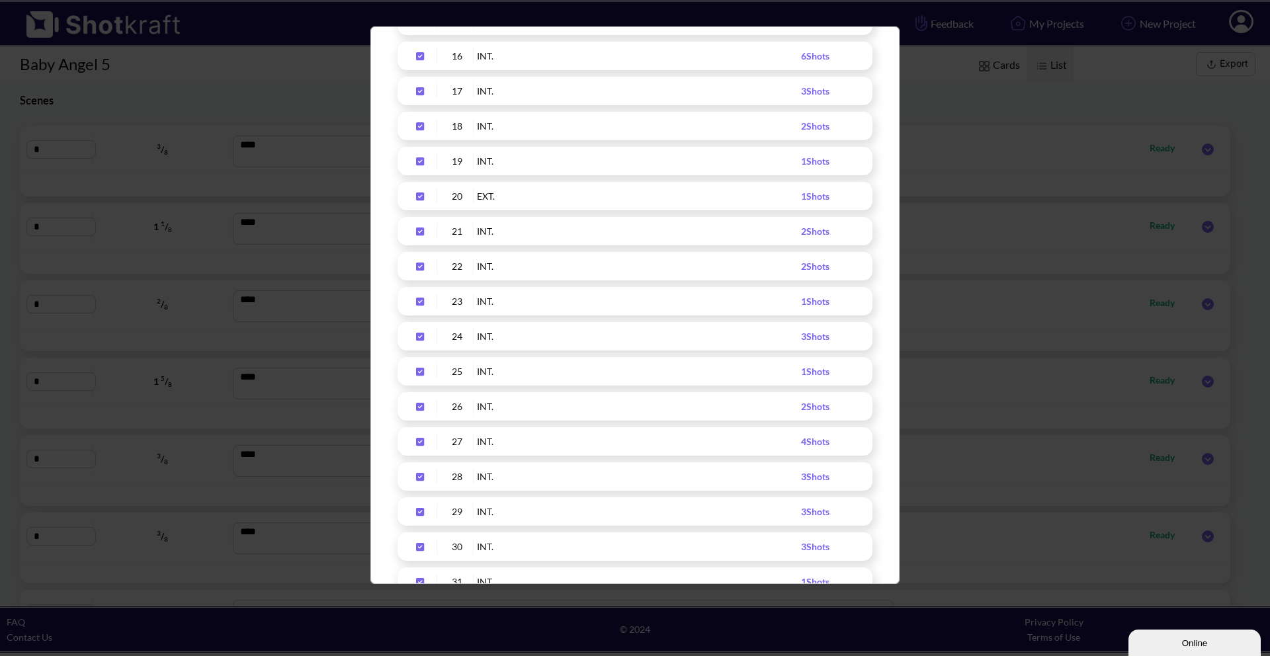
scroll to position [794, 0]
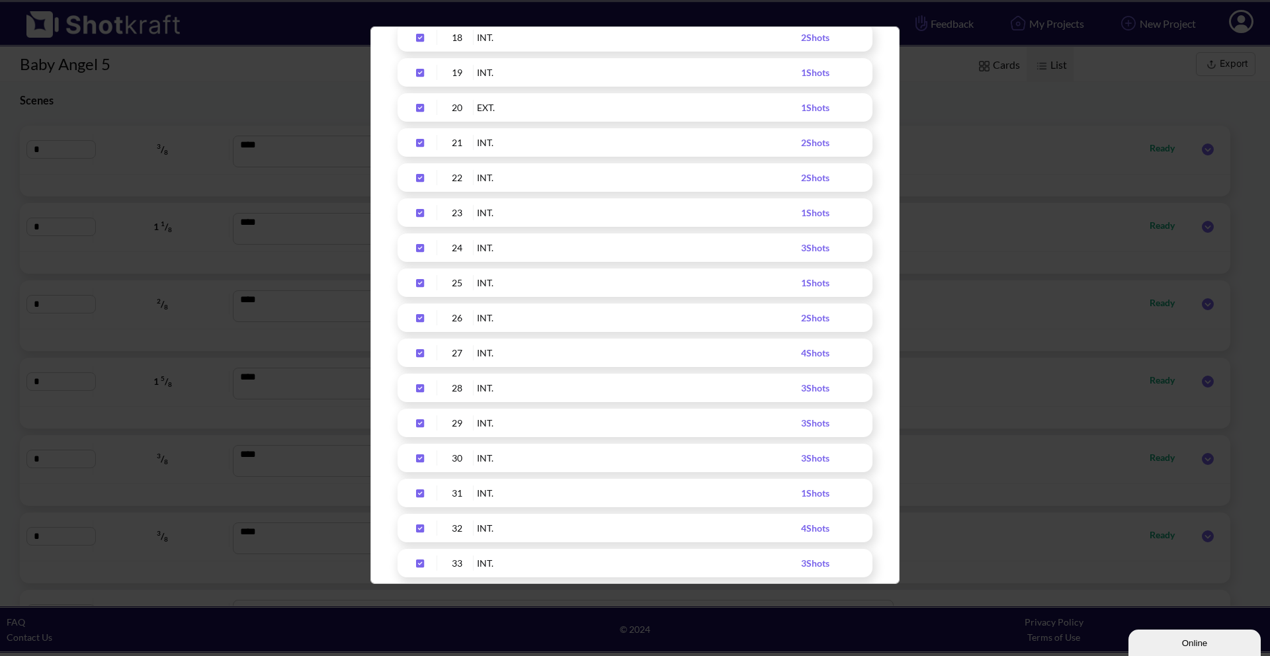
click at [890, 150] on div "Export your shotlist Include Description Shot Information Images Format PDF CSV…" at bounding box center [634, 305] width 529 height 558
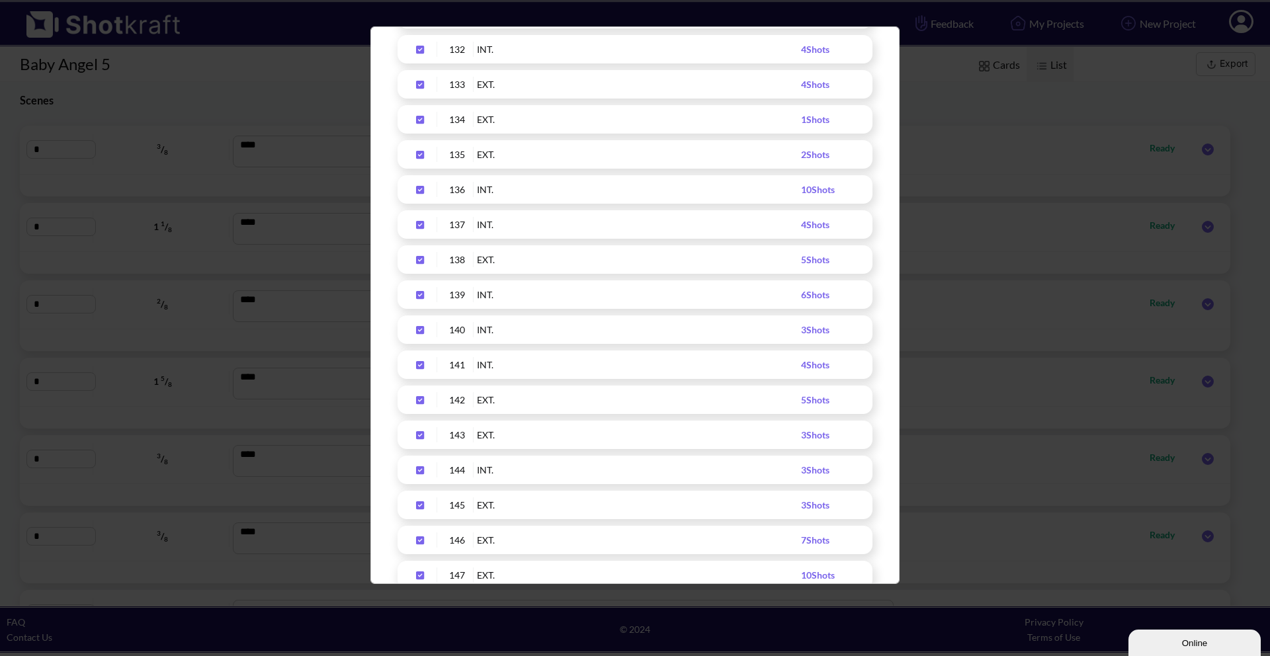
scroll to position [4872, 0]
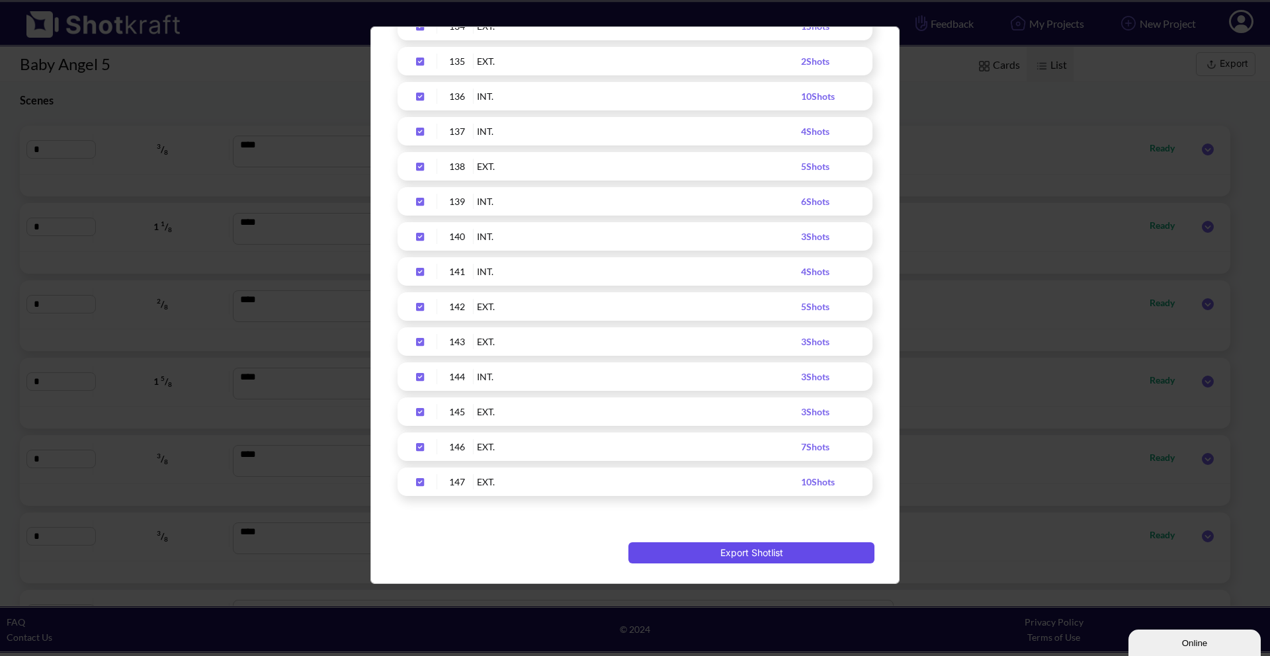
click at [821, 554] on button "Export Shotlist" at bounding box center [751, 552] width 246 height 21
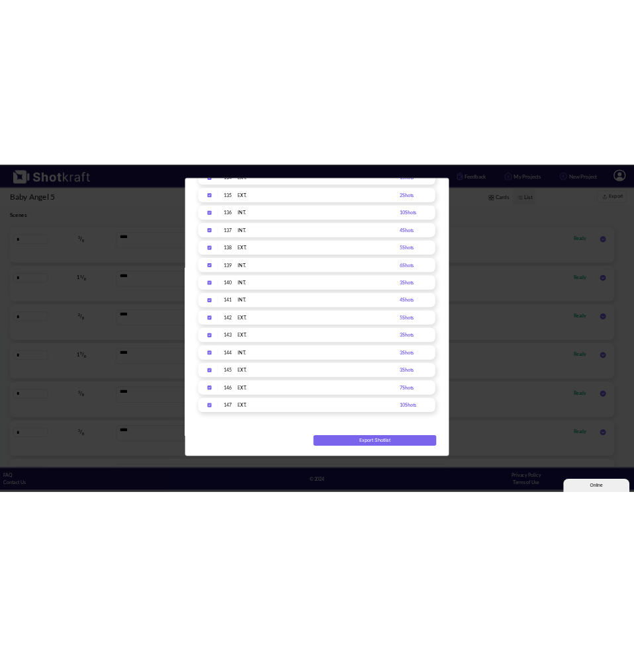
scroll to position [0, 0]
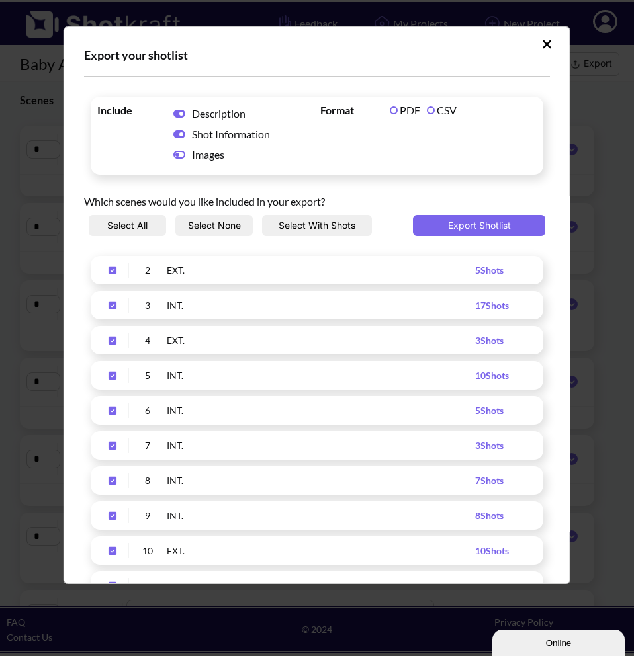
click at [429, 111] on label "CSV" at bounding box center [442, 110] width 30 height 13
click at [390, 108] on label "PDF" at bounding box center [405, 110] width 30 height 13
click at [542, 45] on icon "Upload Script" at bounding box center [546, 44] width 9 height 9
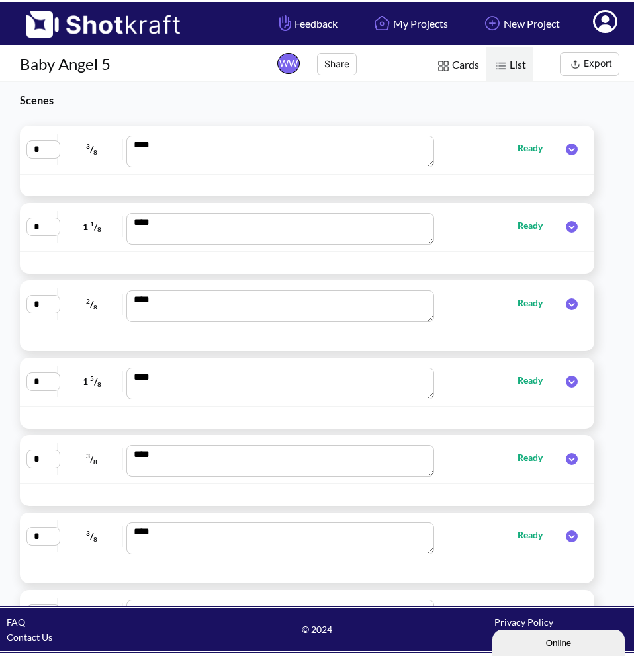
click at [470, 74] on span "Cards" at bounding box center [457, 66] width 58 height 38
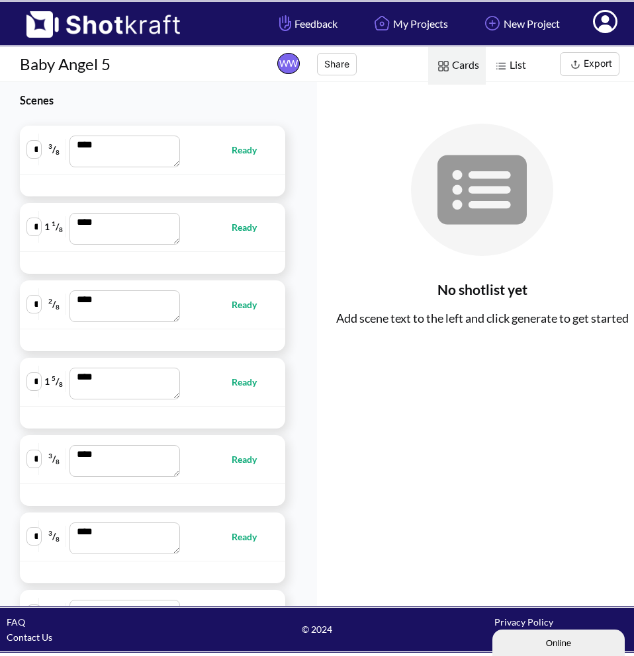
click at [198, 180] on div at bounding box center [126, 185] width 207 height 15
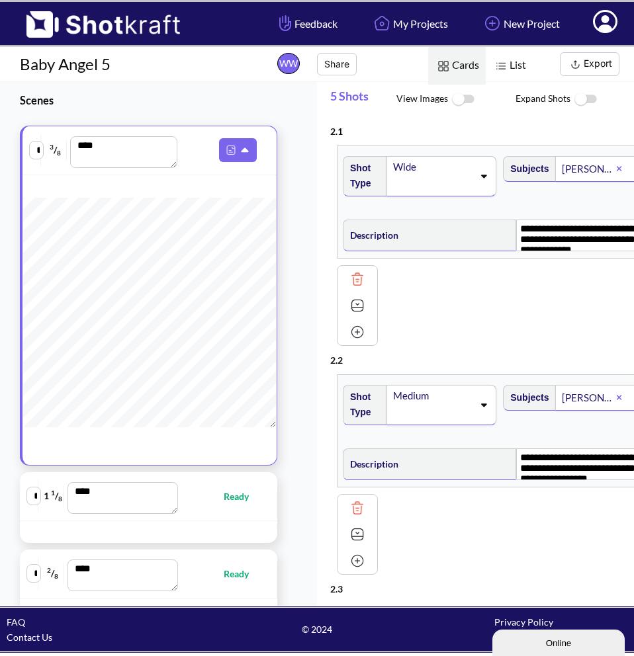
click at [560, 178] on div "[PERSON_NAME] '[PERSON_NAME]' [PERSON_NAME]" at bounding box center [588, 169] width 56 height 18
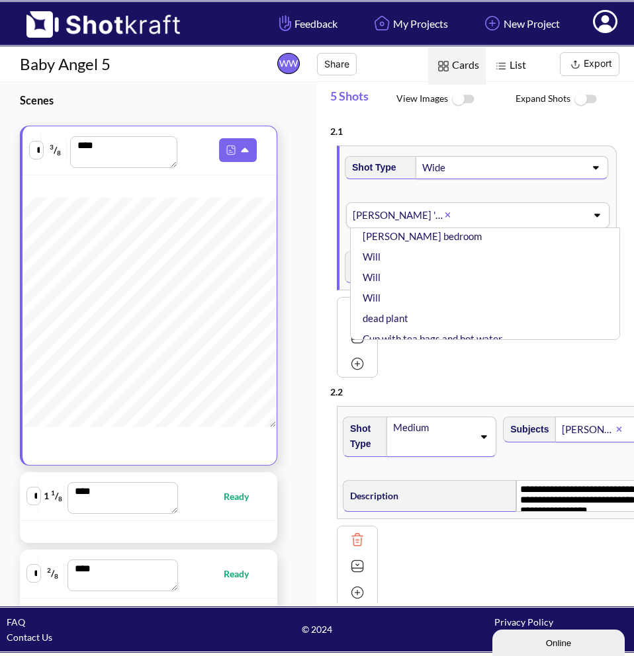
scroll to position [595, 0]
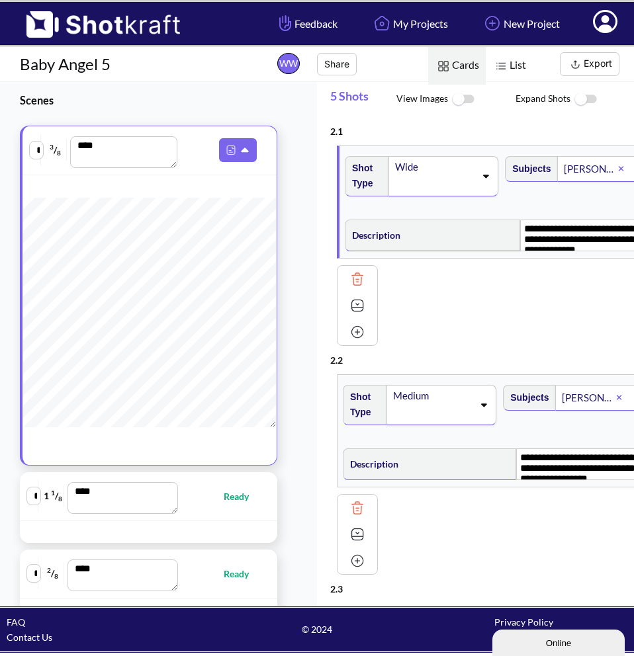
click at [318, 220] on div "**********" at bounding box center [475, 344] width 317 height 524
